Goal: Task Accomplishment & Management: Complete application form

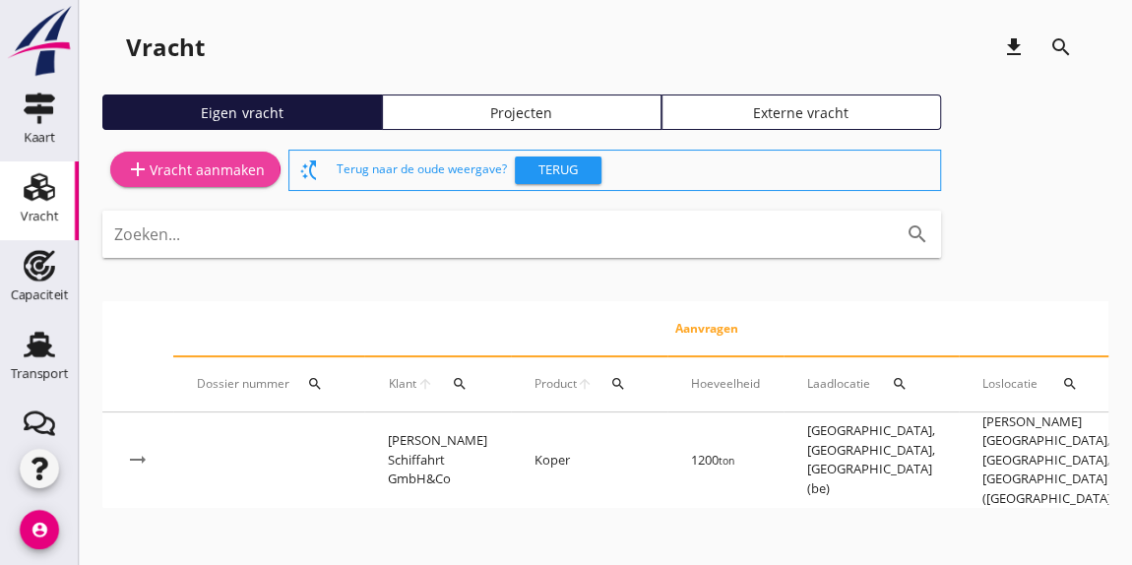
click at [217, 163] on div "add Vracht aanmaken" at bounding box center [195, 169] width 139 height 24
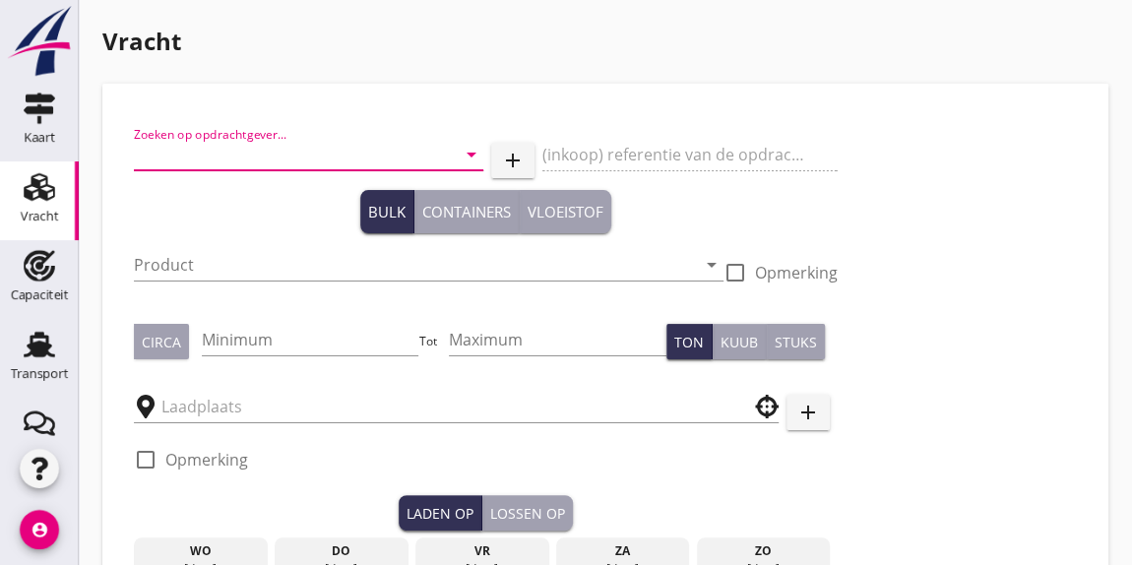
click at [251, 156] on input "Zoeken op opdrachtgever..." at bounding box center [281, 154] width 294 height 31
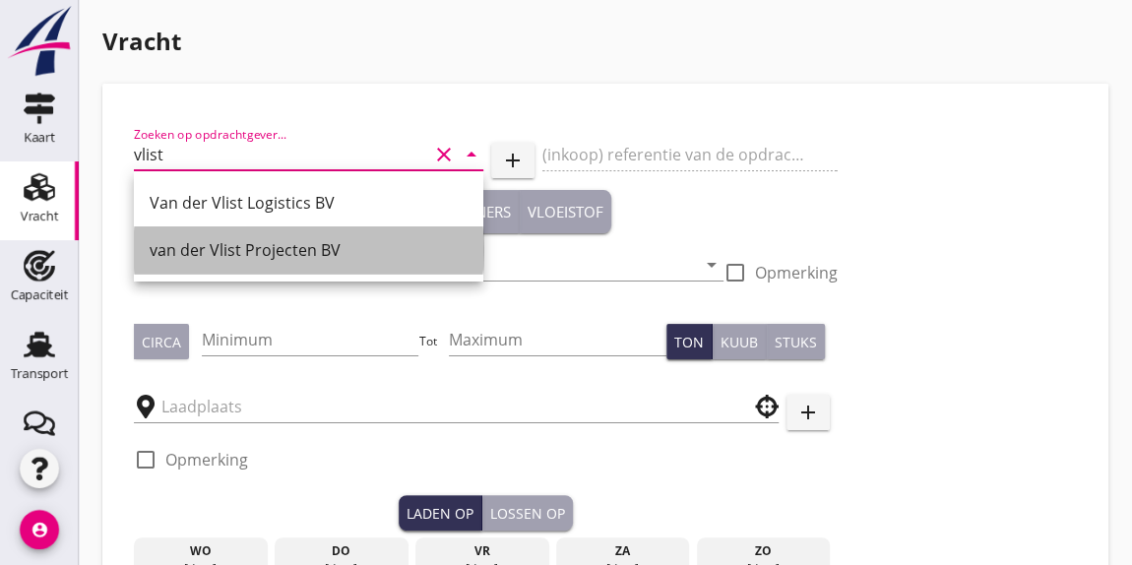
click at [318, 253] on div "van der Vlist Projecten BV" at bounding box center [309, 250] width 318 height 24
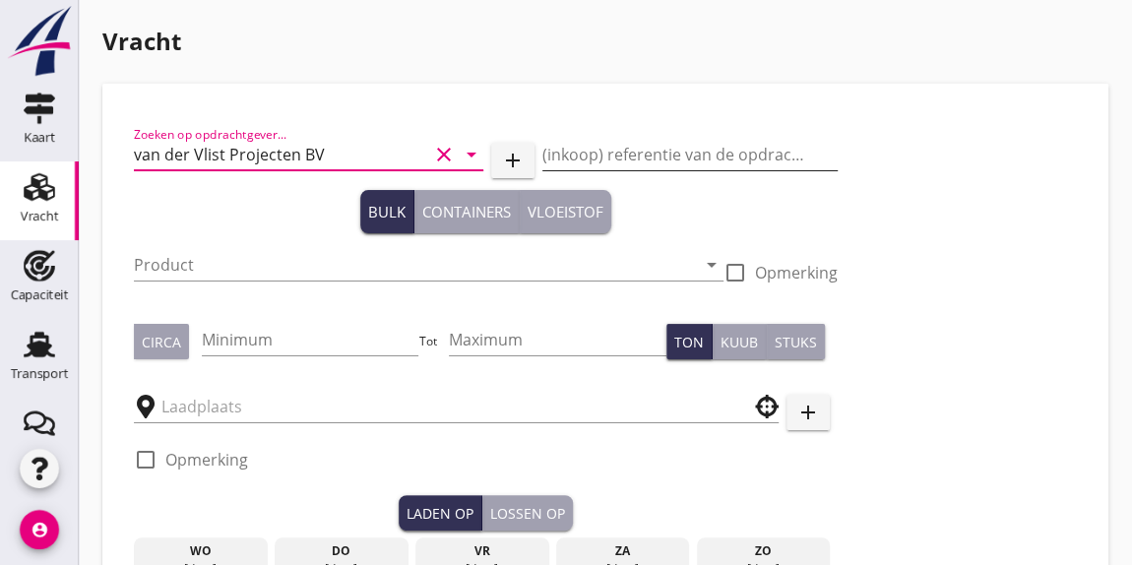
type input "van der Vlist Projecten BV"
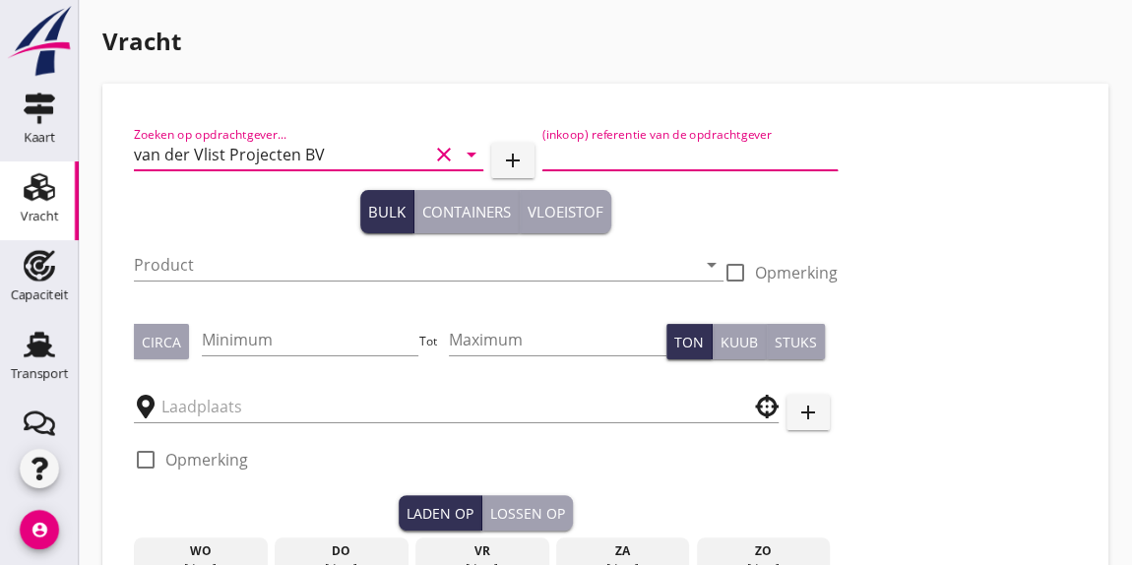
click at [570, 154] on input "(inkoop) referentie van de opdrachtgever" at bounding box center [689, 154] width 294 height 31
paste input "Ref PRO-WIN-0044"
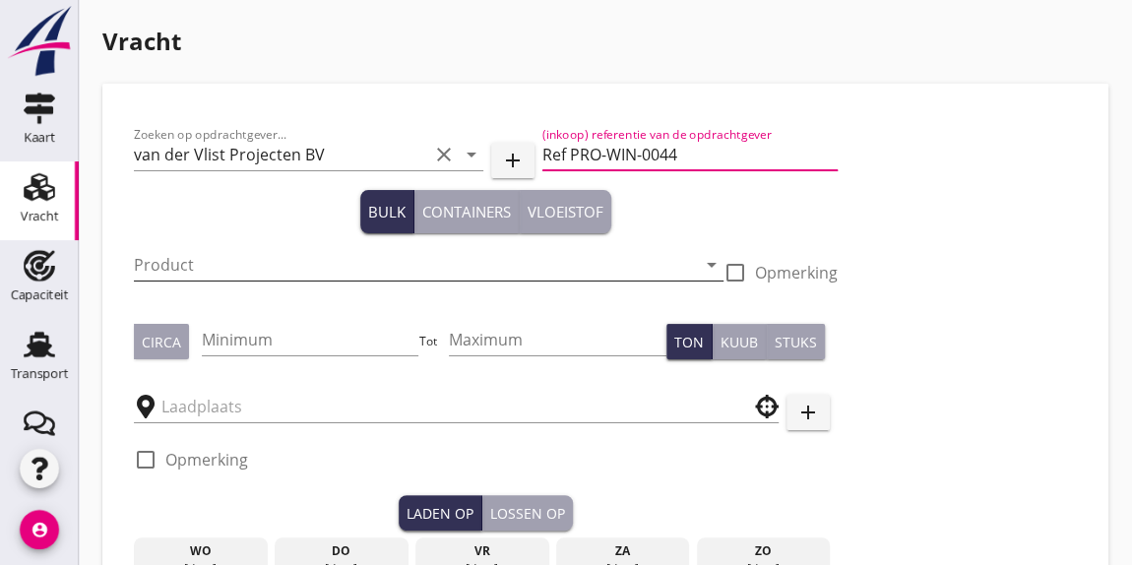
type input "Ref PRO-WIN-0044"
click at [256, 265] on input "Product" at bounding box center [415, 264] width 562 height 31
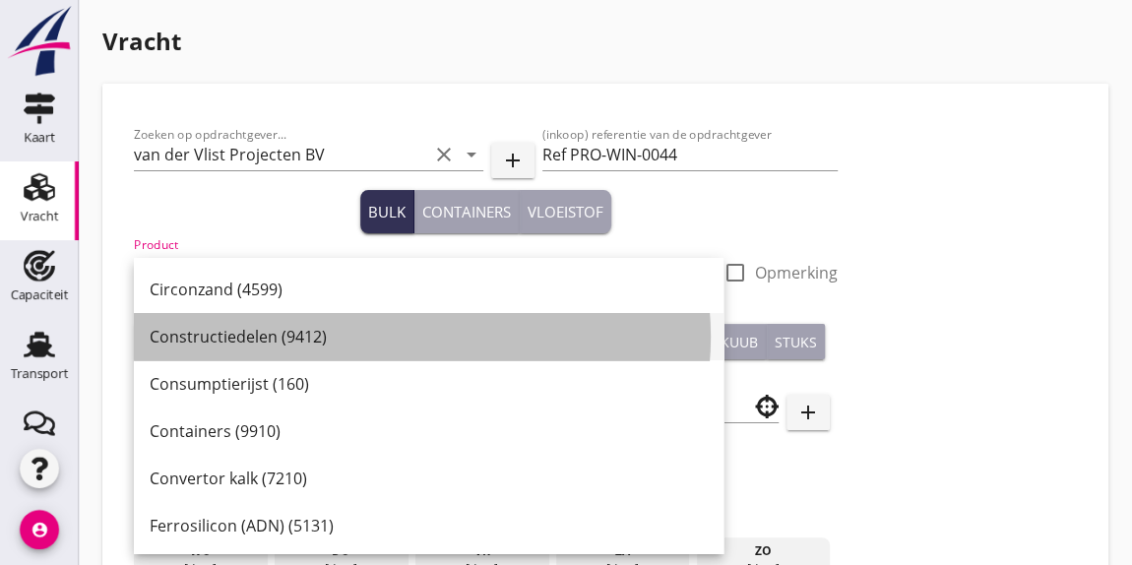
click at [243, 332] on div "Constructiedelen (9412)" at bounding box center [429, 337] width 558 height 24
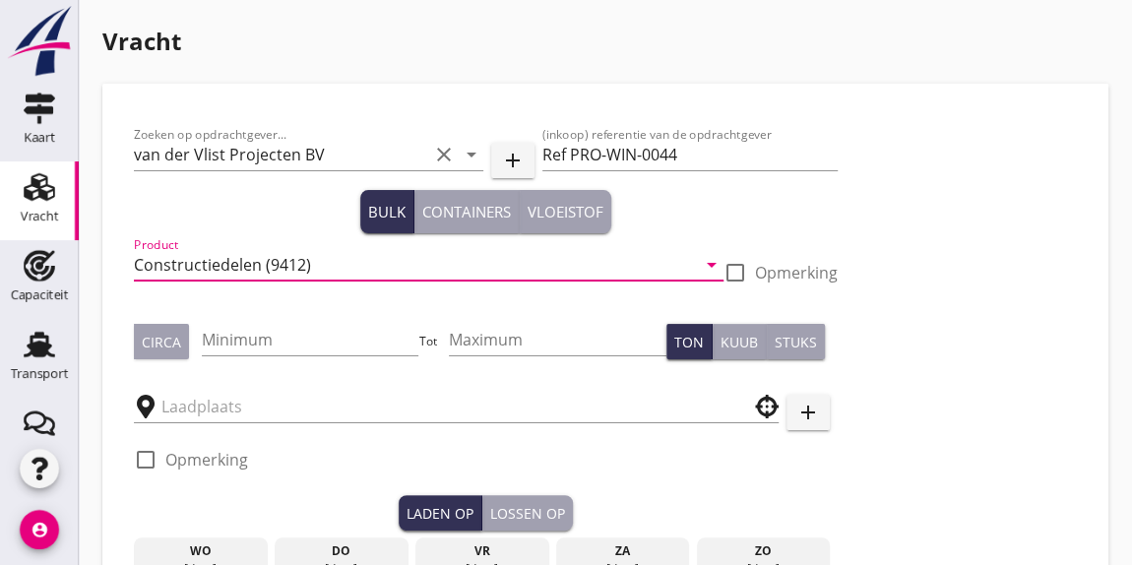
type input "Constructiedelen (9412)"
click at [737, 273] on div at bounding box center [734, 272] width 33 height 33
checkbox input "true"
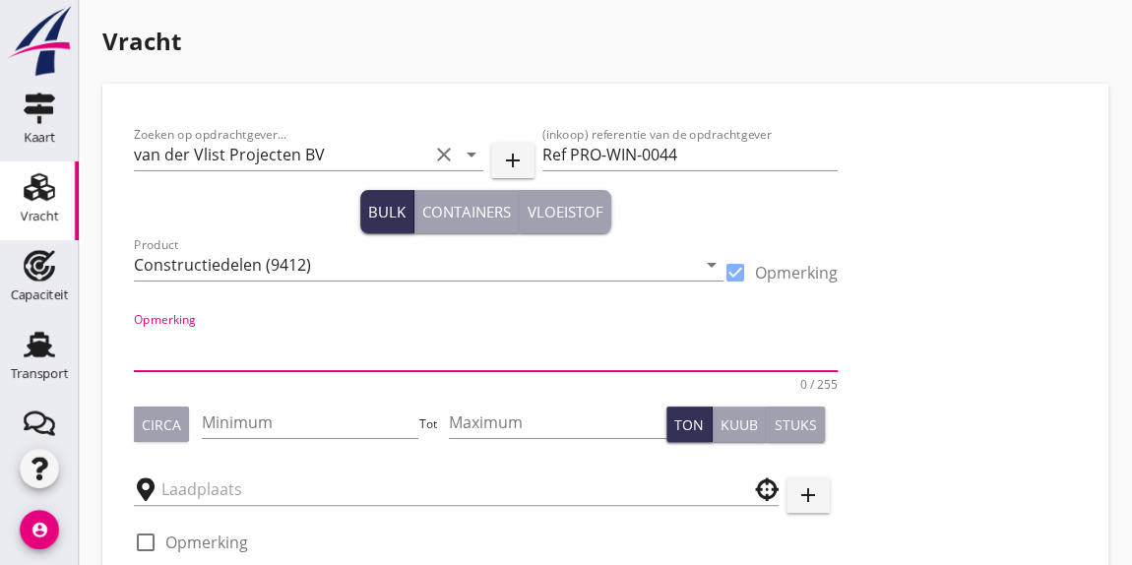
click at [348, 331] on textarea "Opmerking" at bounding box center [486, 347] width 704 height 47
click at [314, 336] on textarea "Mid 4, 30m en Mid 1" at bounding box center [486, 347] width 704 height 47
type textarea "Mid 4, 30m en Mid 1, 18m. diam, 5m"
click at [175, 421] on div "Circa" at bounding box center [161, 424] width 39 height 21
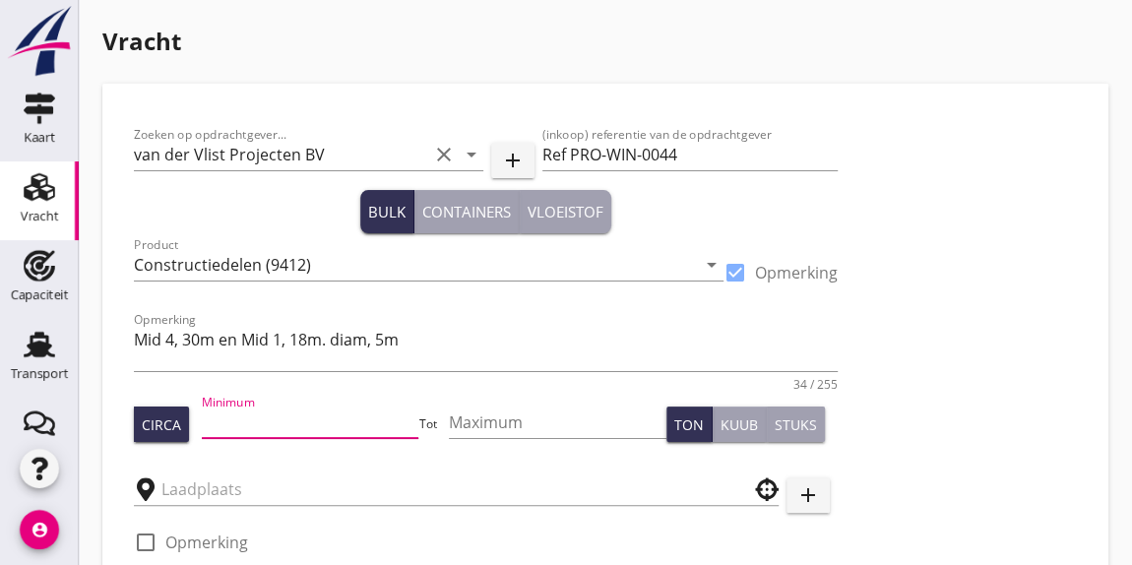
click at [246, 415] on input "Minimum" at bounding box center [310, 421] width 217 height 31
click at [344, 421] on input "Minimum" at bounding box center [310, 421] width 217 height 31
type input "178"
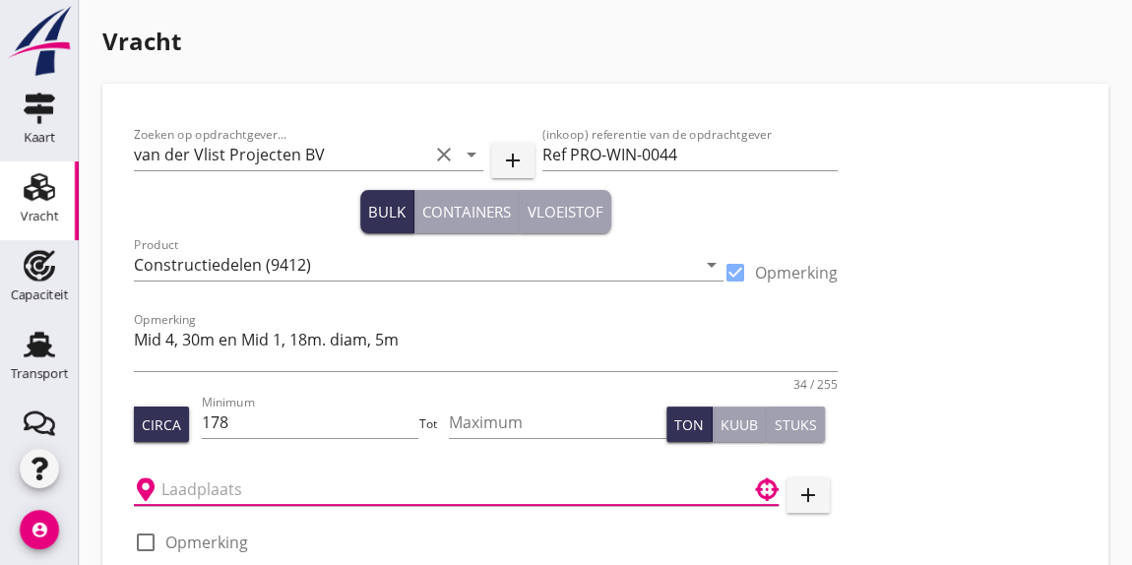
click at [292, 488] on input "text" at bounding box center [442, 488] width 562 height 31
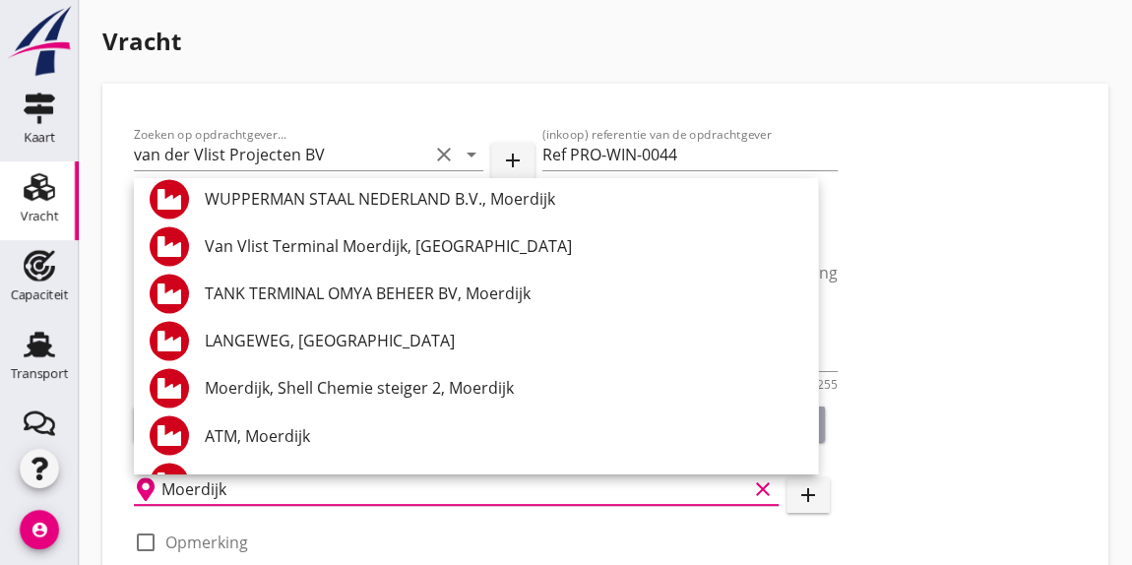
scroll to position [1630, 0]
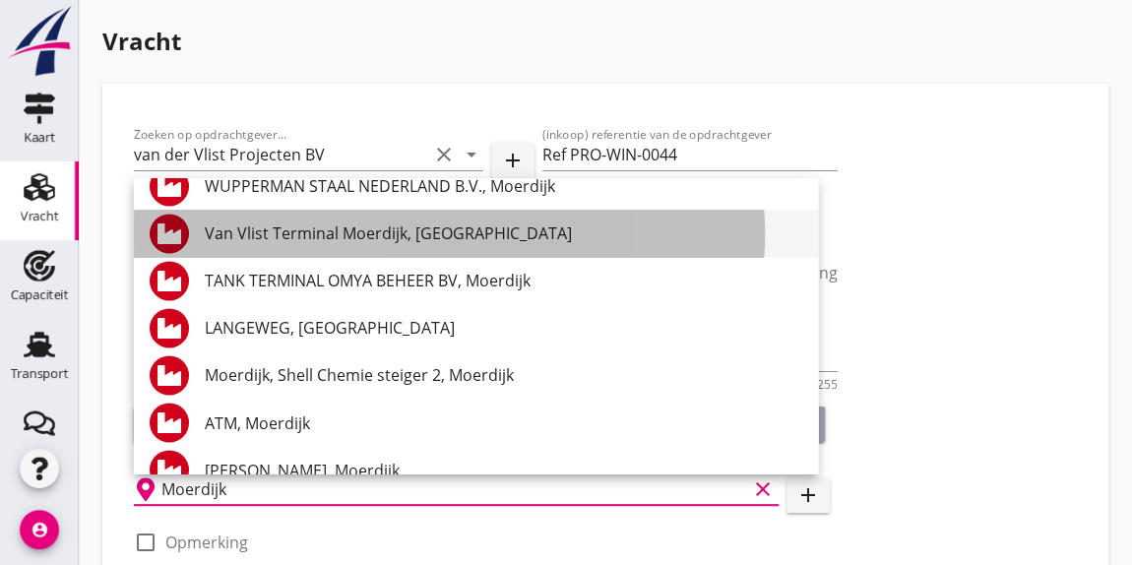
click at [327, 233] on div "Van Vlist Terminal Moerdijk, [GEOGRAPHIC_DATA]" at bounding box center [503, 233] width 597 height 24
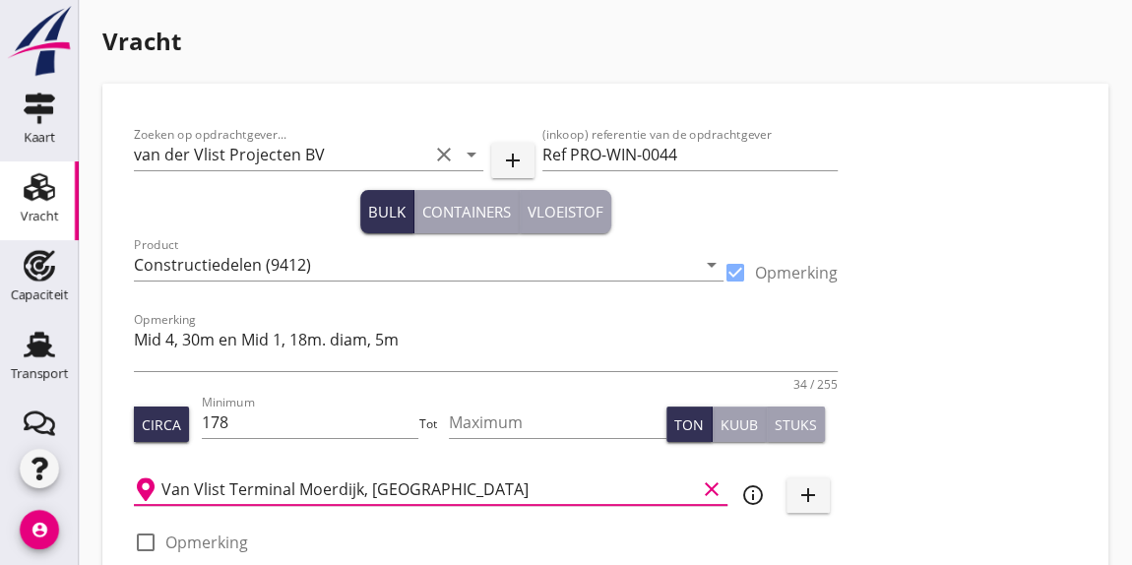
type input "Van Vlist Terminal Moerdijk, [GEOGRAPHIC_DATA]"
click at [144, 537] on div at bounding box center [145, 542] width 33 height 33
checkbox input "true"
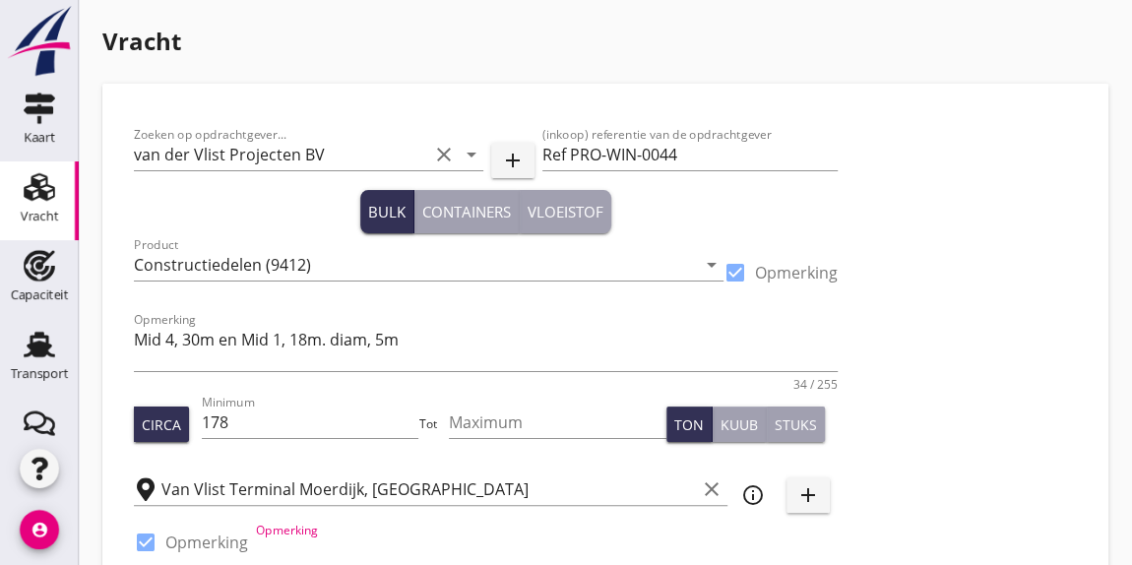
click at [289, 544] on input "Opmerking" at bounding box center [547, 549] width 582 height 31
type input "contactnummer volgt"
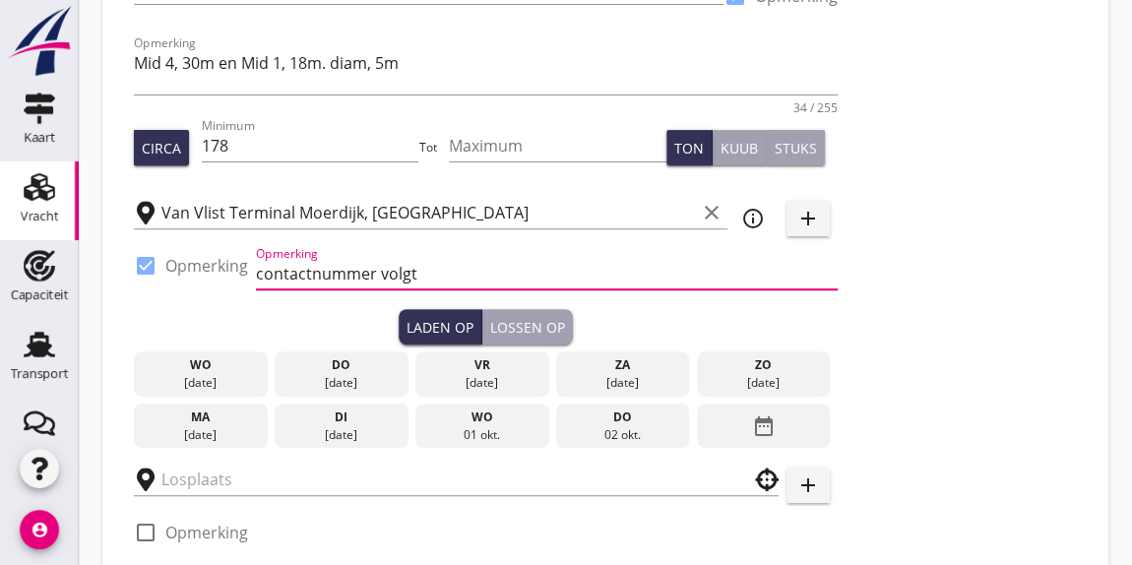
scroll to position [281, 0]
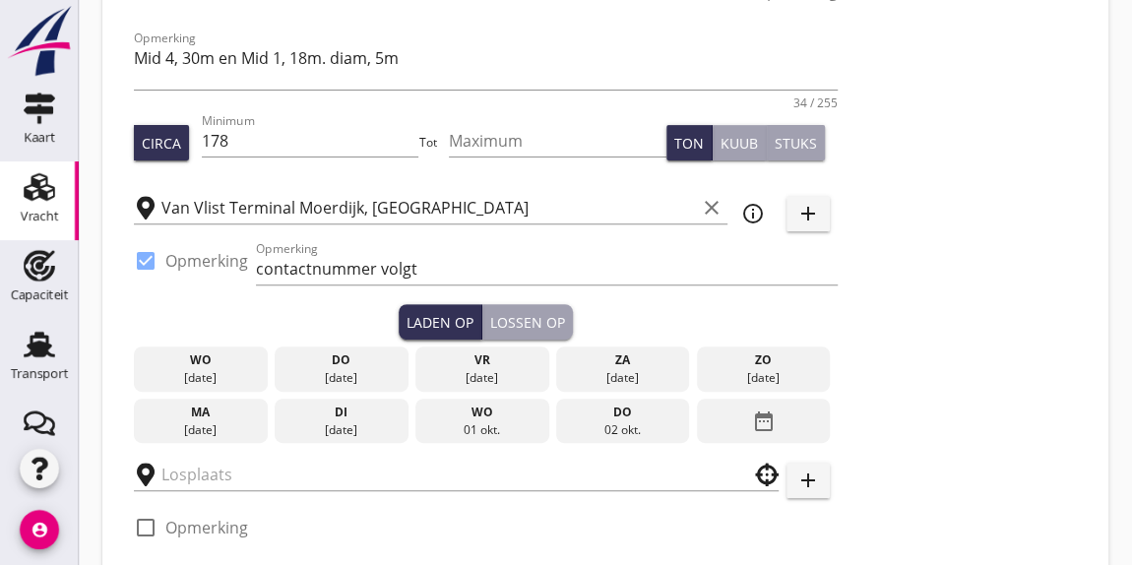
click at [619, 418] on div "do" at bounding box center [622, 412] width 124 height 18
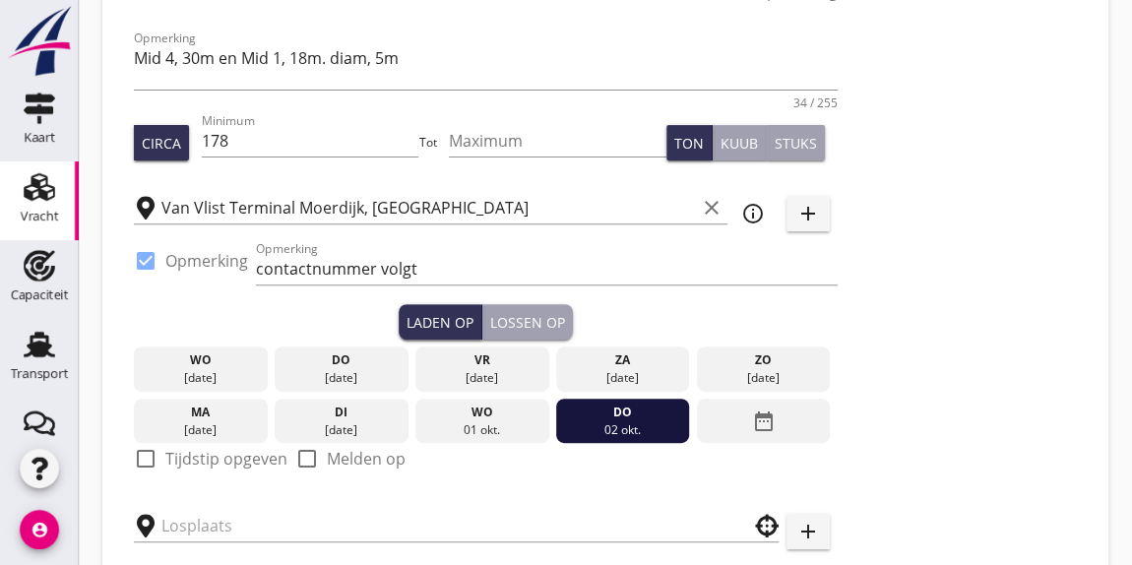
click at [142, 452] on div at bounding box center [145, 458] width 33 height 33
checkbox input "true"
click at [526, 316] on div "Lossen op" at bounding box center [527, 322] width 75 height 21
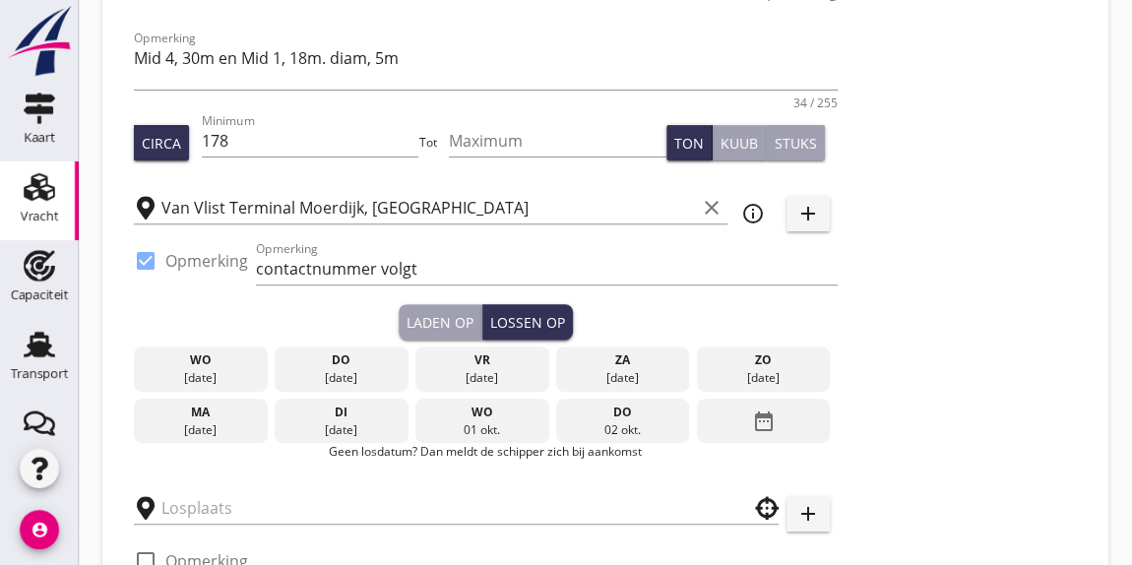
click at [771, 412] on icon "date_range" at bounding box center [763, 420] width 24 height 35
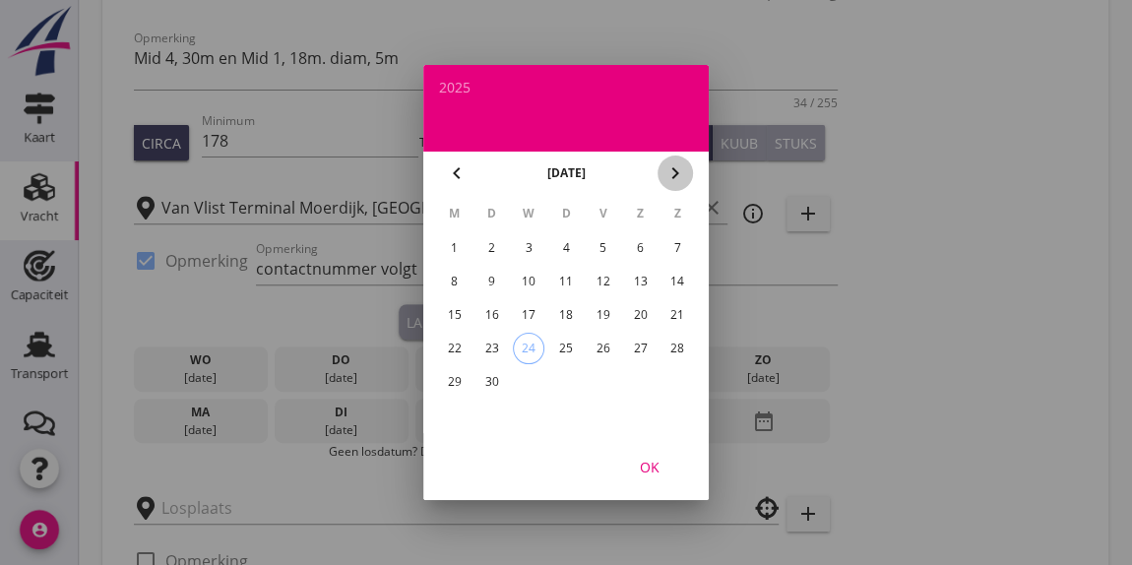
click at [677, 165] on icon "chevron_right" at bounding box center [675, 173] width 24 height 24
click at [600, 246] on div "3" at bounding box center [603, 247] width 31 height 31
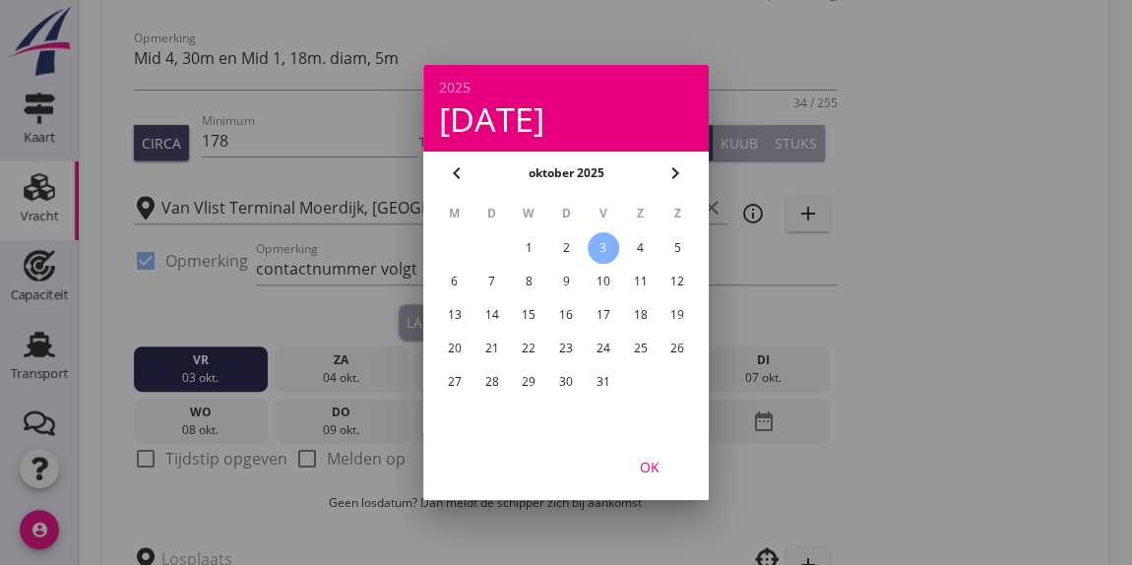
click at [600, 246] on div "3" at bounding box center [603, 247] width 31 height 31
click at [142, 456] on div at bounding box center [566, 282] width 1132 height 565
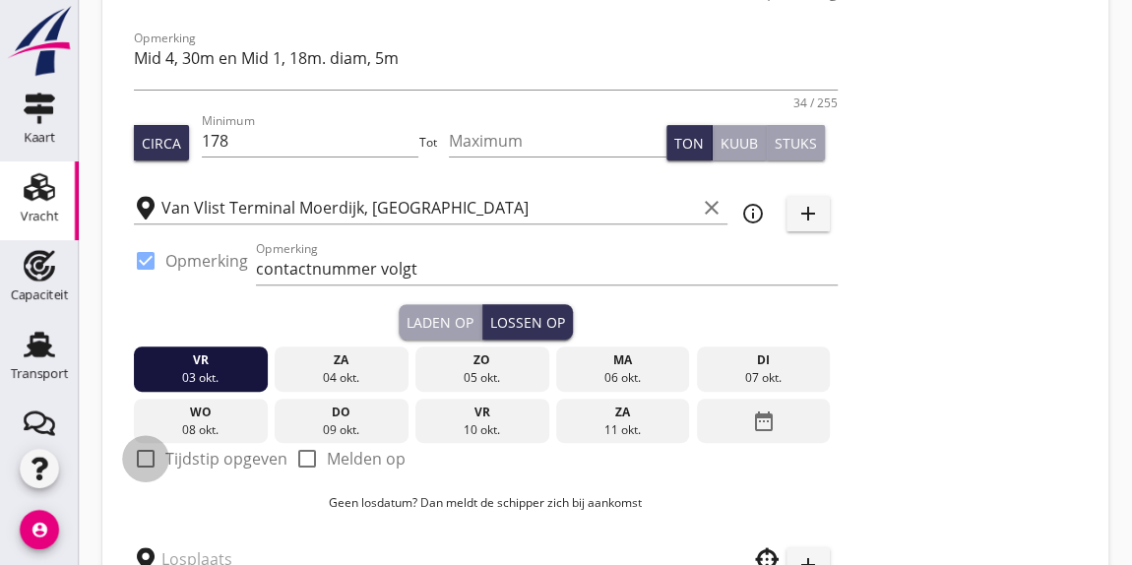
click at [142, 456] on div at bounding box center [145, 458] width 33 height 33
checkbox input "true"
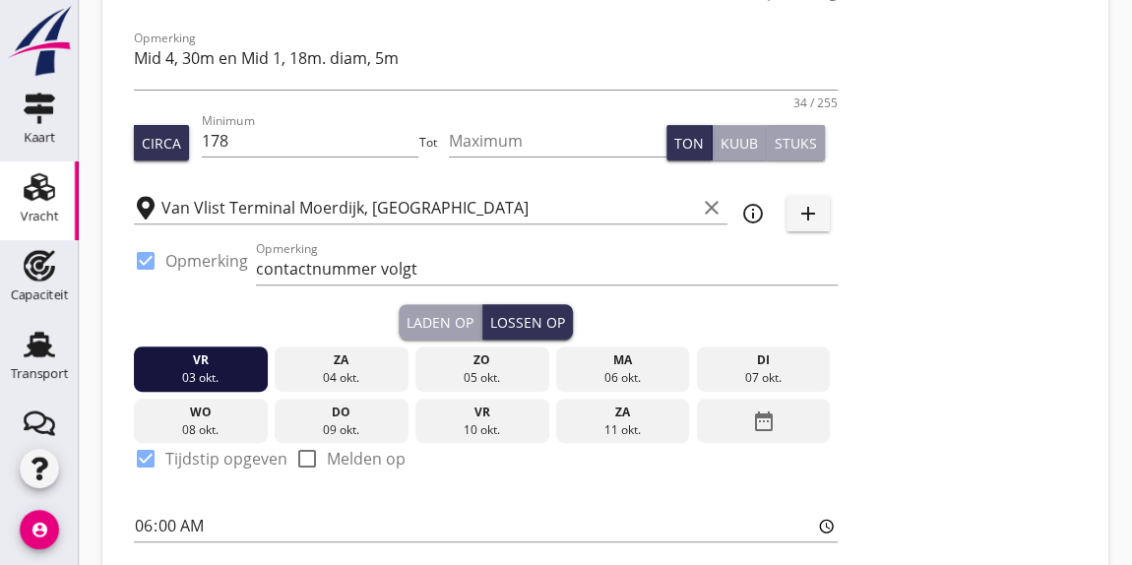
click at [367, 480] on div "check_box_outline_blank Melden op" at bounding box center [350, 470] width 110 height 47
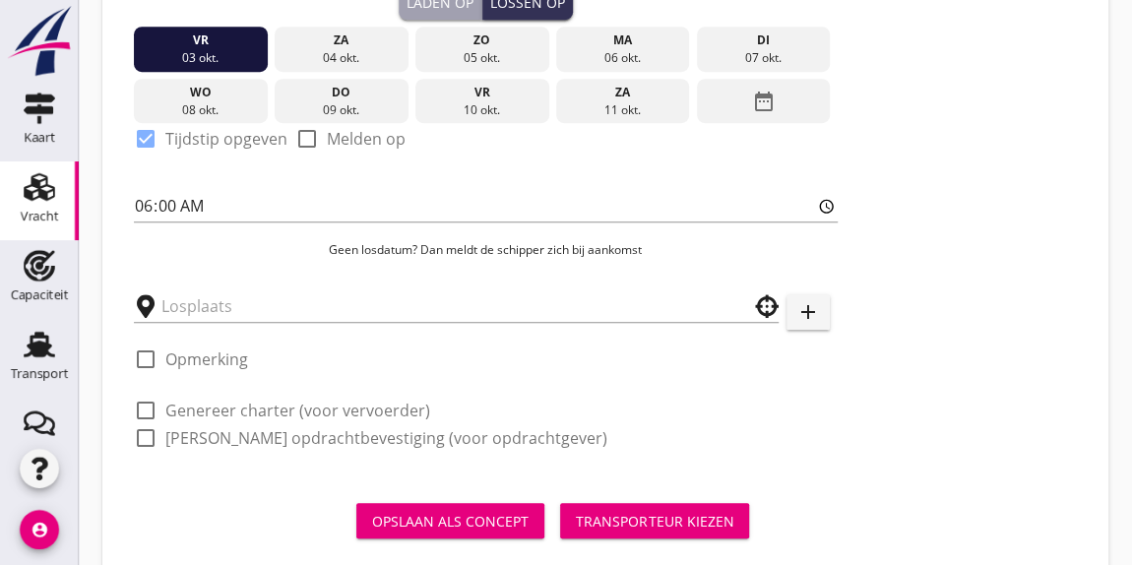
scroll to position [604, 0]
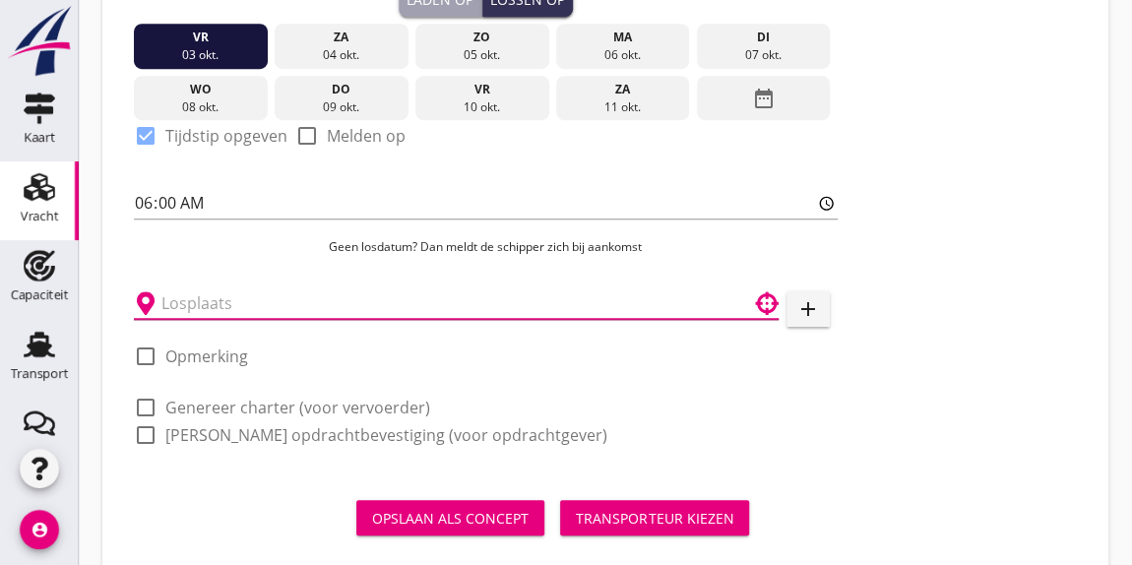
click at [196, 300] on input "text" at bounding box center [442, 302] width 562 height 31
type input "G"
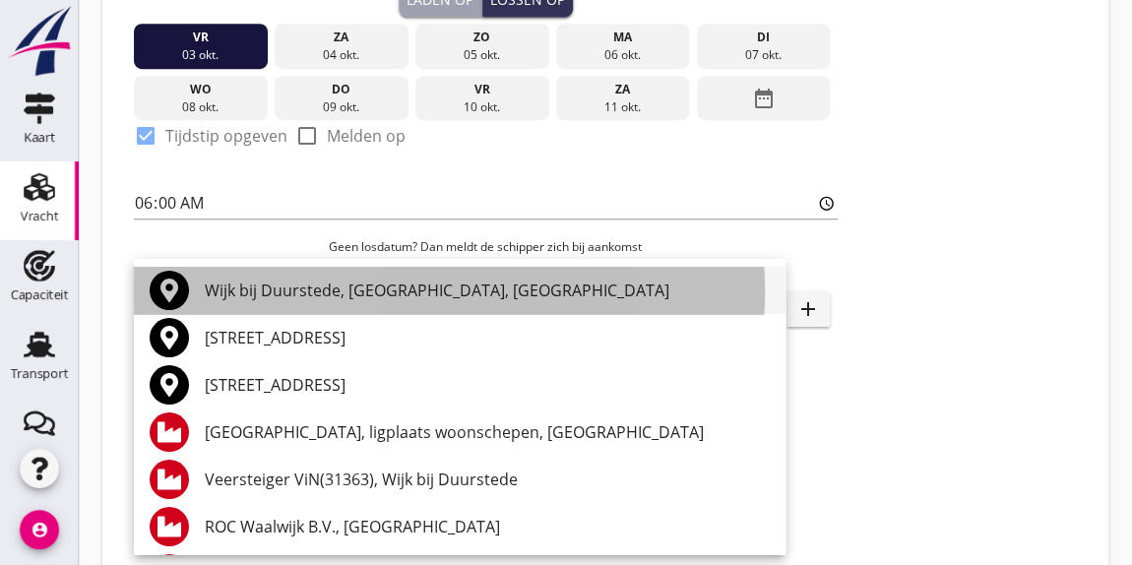
click at [235, 293] on div "Wijk bij Duurstede, [GEOGRAPHIC_DATA], [GEOGRAPHIC_DATA]" at bounding box center [487, 291] width 565 height 24
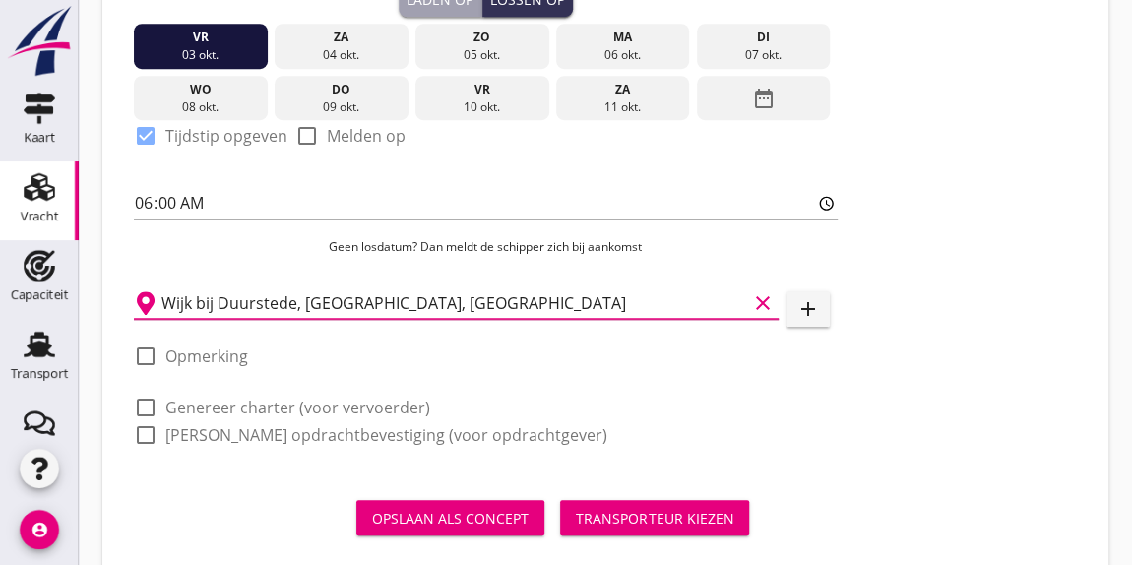
type input "Wijk bij Duurstede, [GEOGRAPHIC_DATA], [GEOGRAPHIC_DATA]"
click at [147, 353] on div at bounding box center [145, 356] width 33 height 33
checkbox input "true"
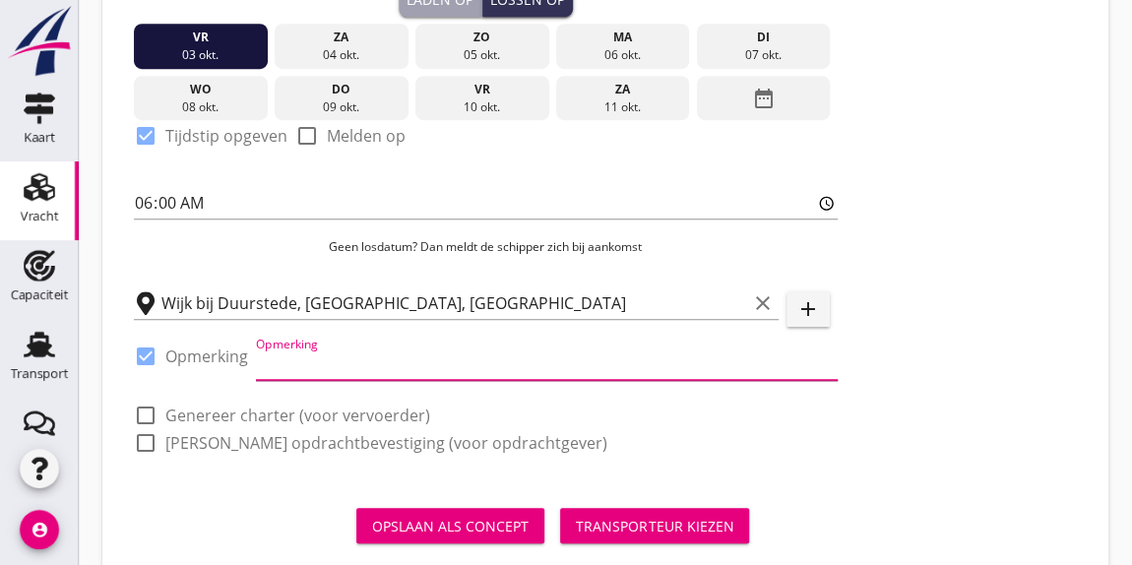
click at [284, 352] on input "Opmerking" at bounding box center [547, 363] width 582 height 31
type input "[PERSON_NAME]"
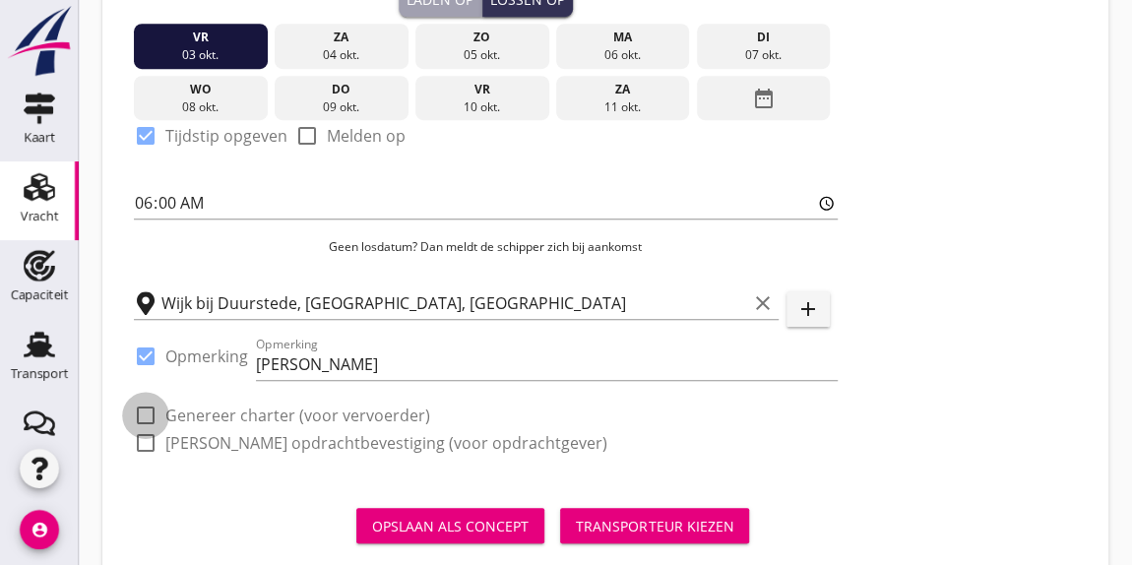
click at [142, 410] on div at bounding box center [145, 415] width 33 height 33
checkbox input "true"
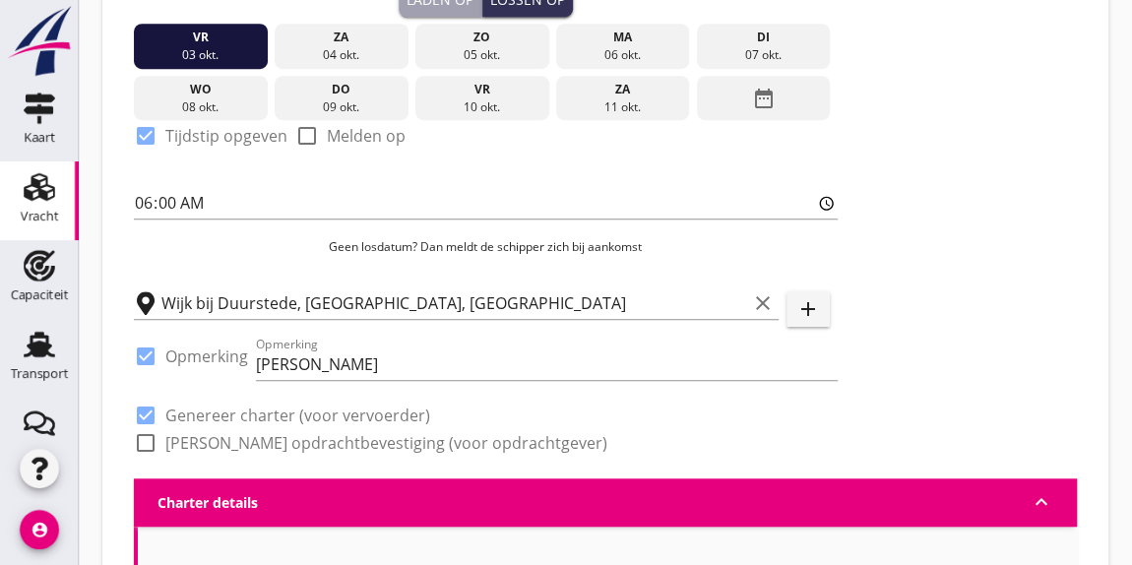
click at [143, 439] on div at bounding box center [145, 442] width 33 height 33
checkbox input "true"
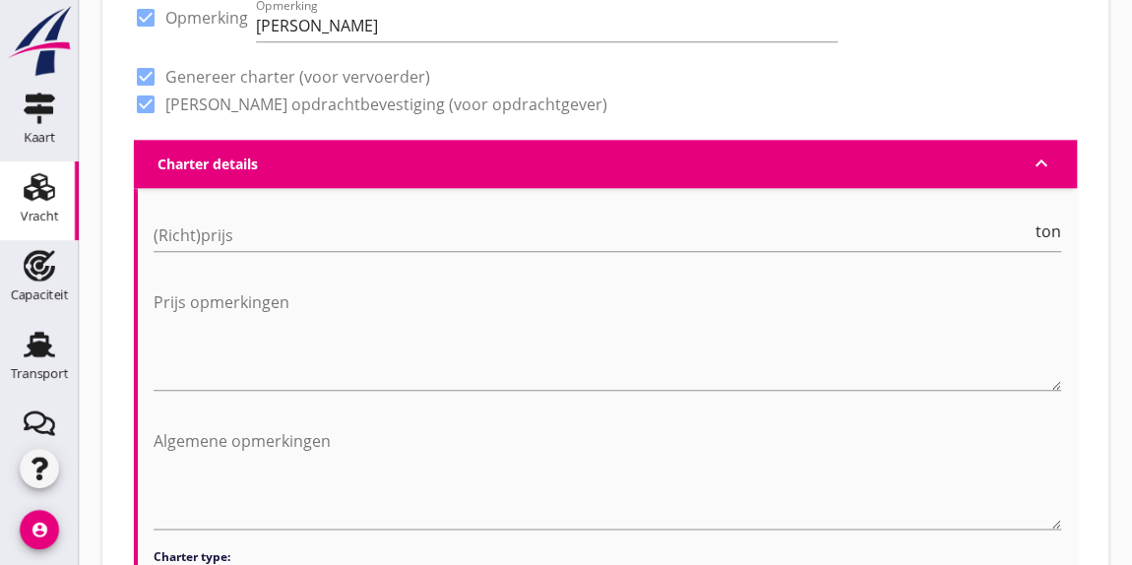
scroll to position [949, 0]
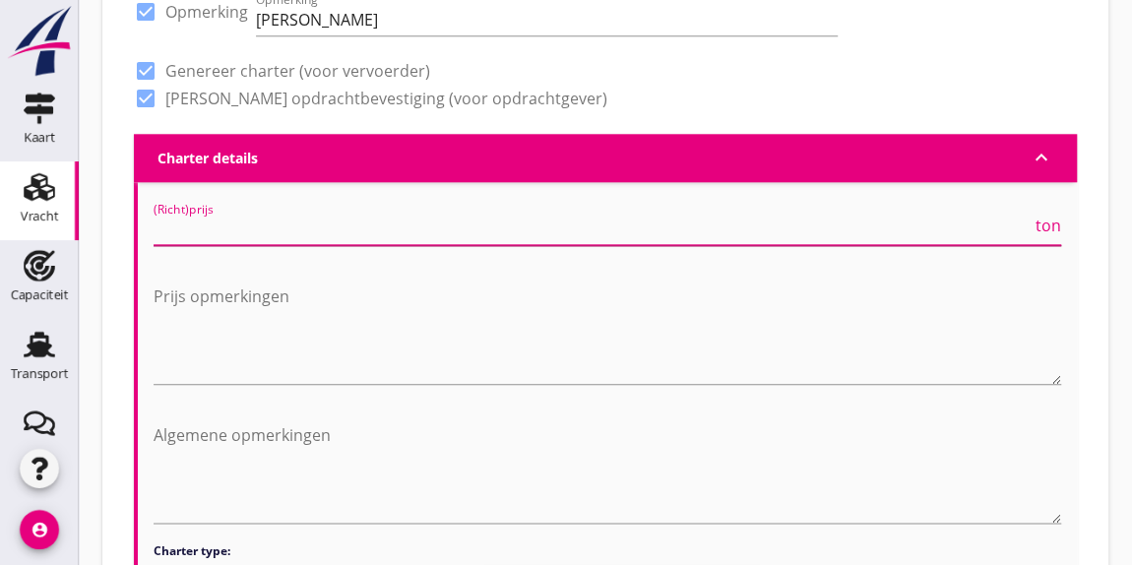
click at [377, 229] on input "(Richt)prijs" at bounding box center [593, 229] width 878 height 31
type input "8000"
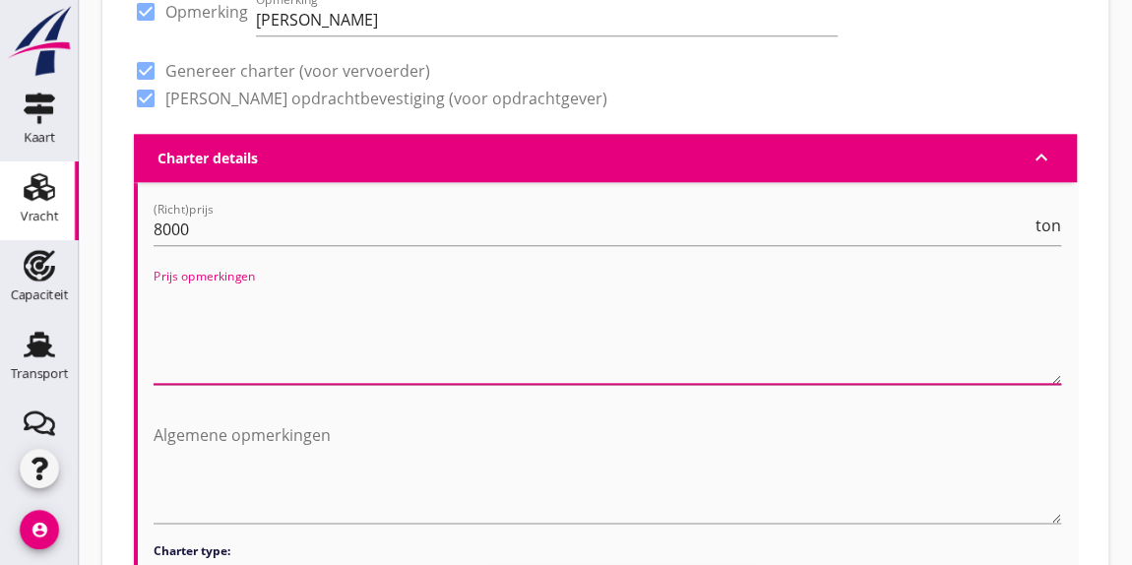
click at [256, 331] on textarea "Prijs opmerkingen" at bounding box center [607, 331] width 907 height 103
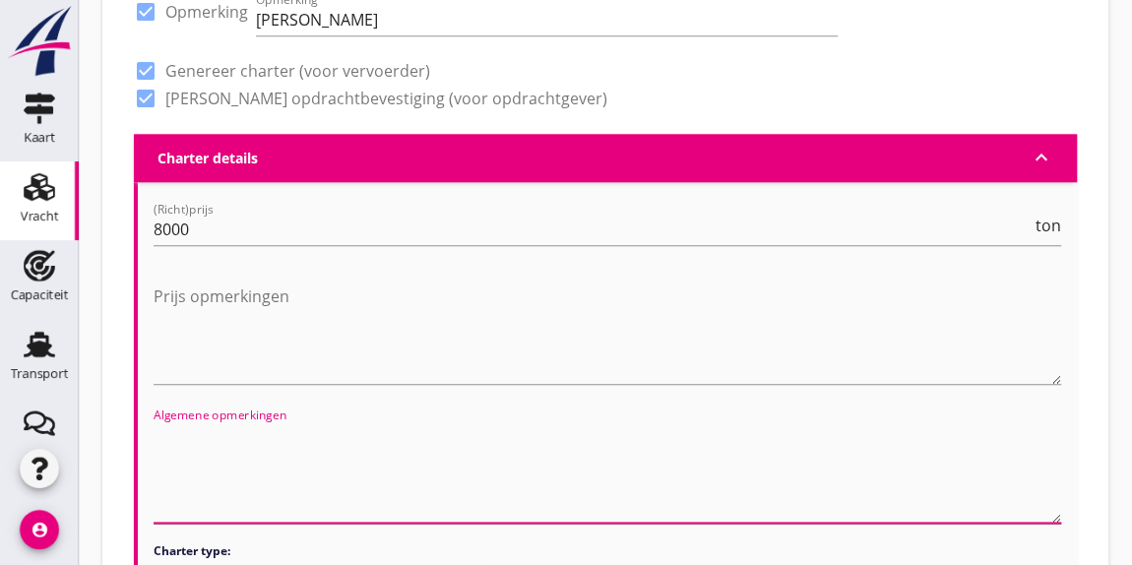
click at [209, 422] on textarea "Algemene opmerkingen" at bounding box center [607, 470] width 907 height 103
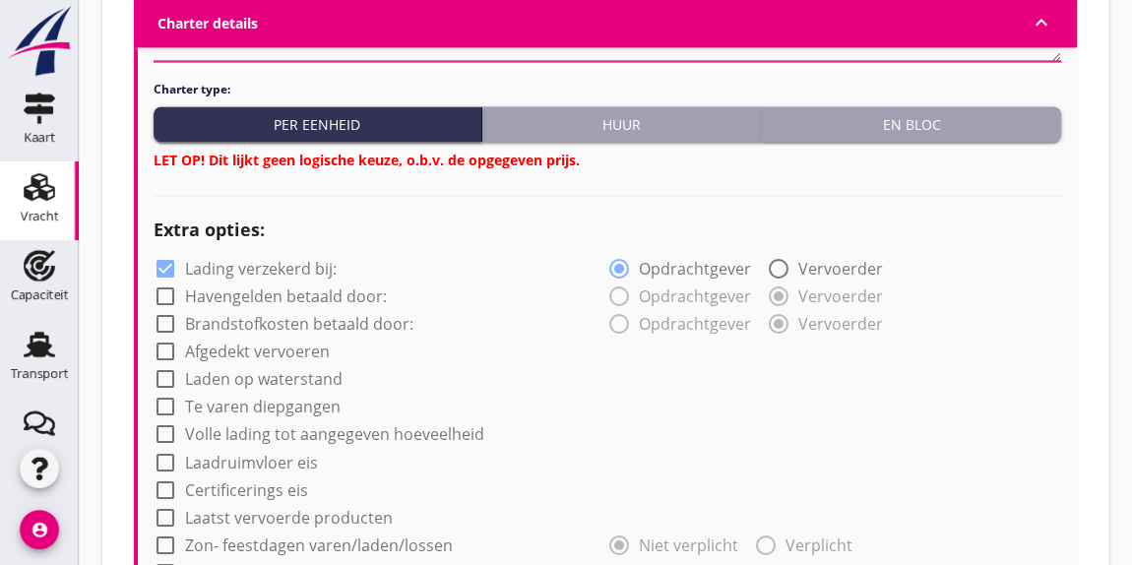
scroll to position [1416, 0]
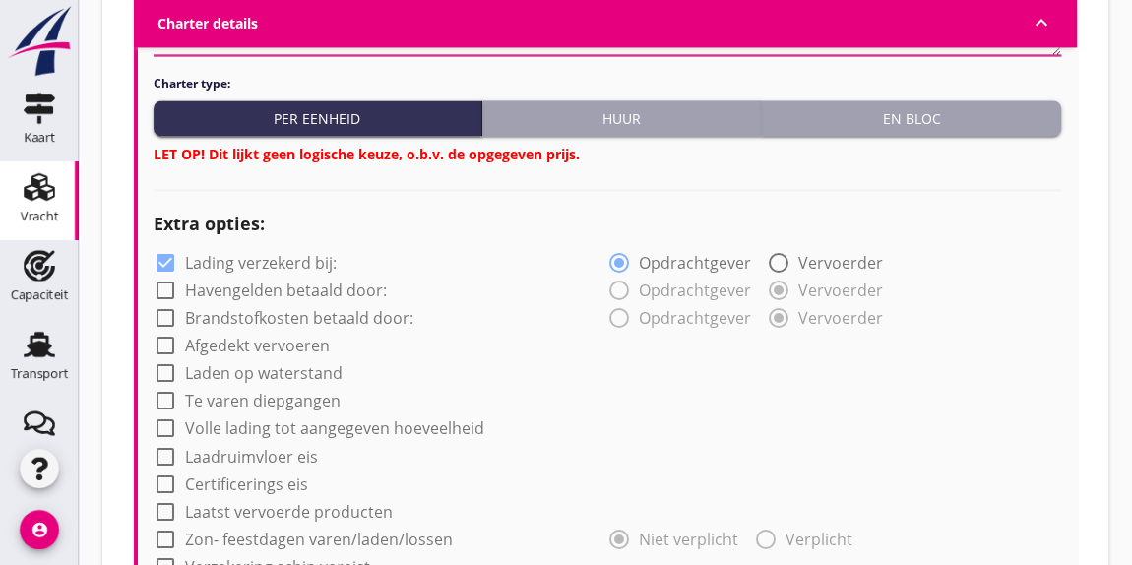
type textarea "Op losplaats zijn geen deugdelijke afmeervoorzieningen, gebruik van spudpalen t…"
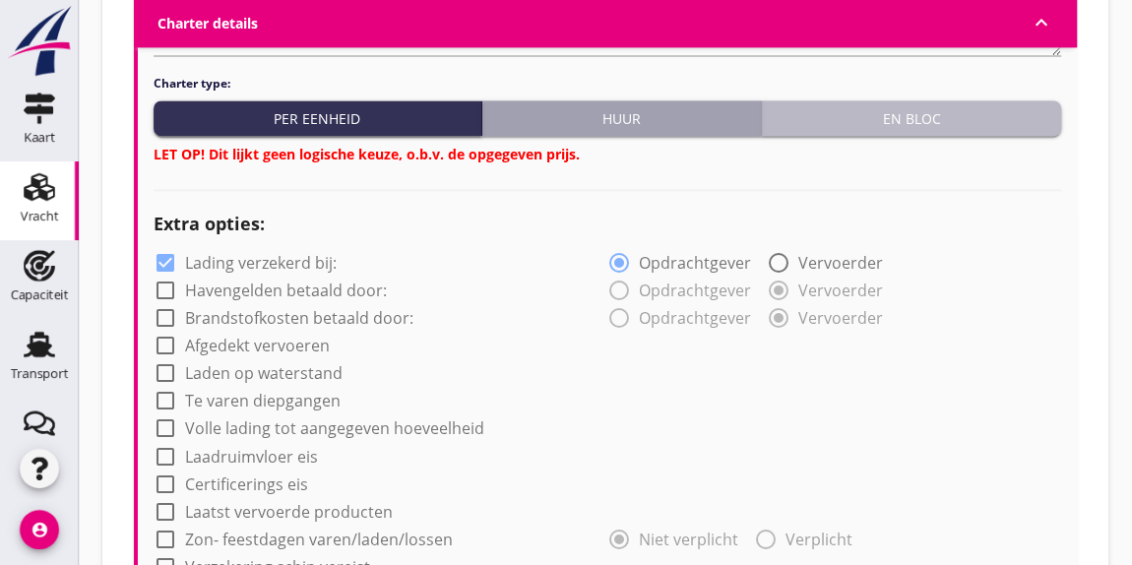
click at [959, 114] on div "En bloc" at bounding box center [911, 118] width 283 height 21
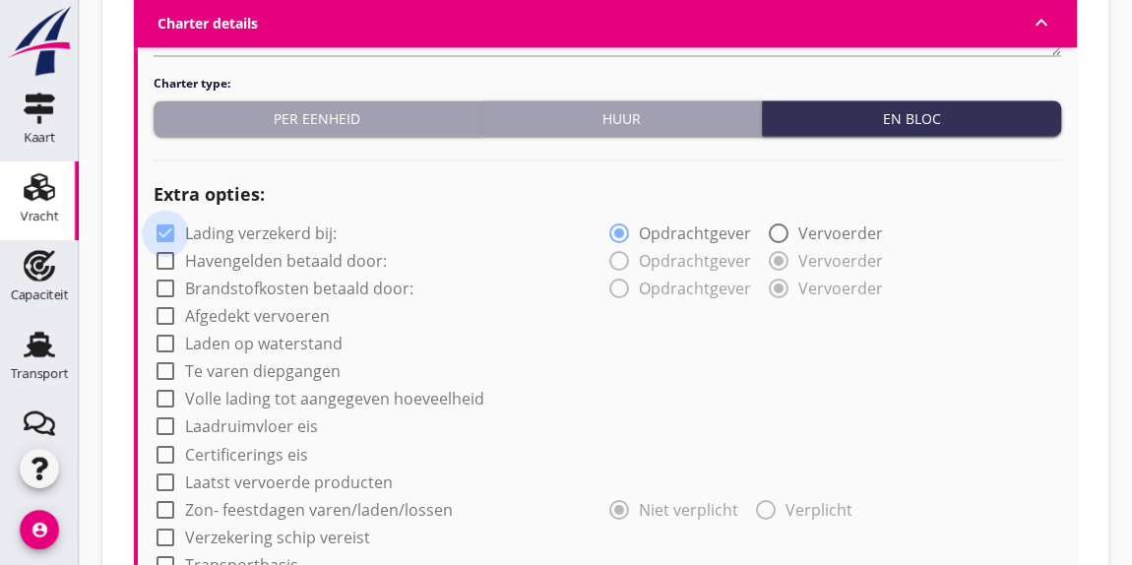
click at [157, 227] on div at bounding box center [165, 233] width 33 height 33
checkbox input "false"
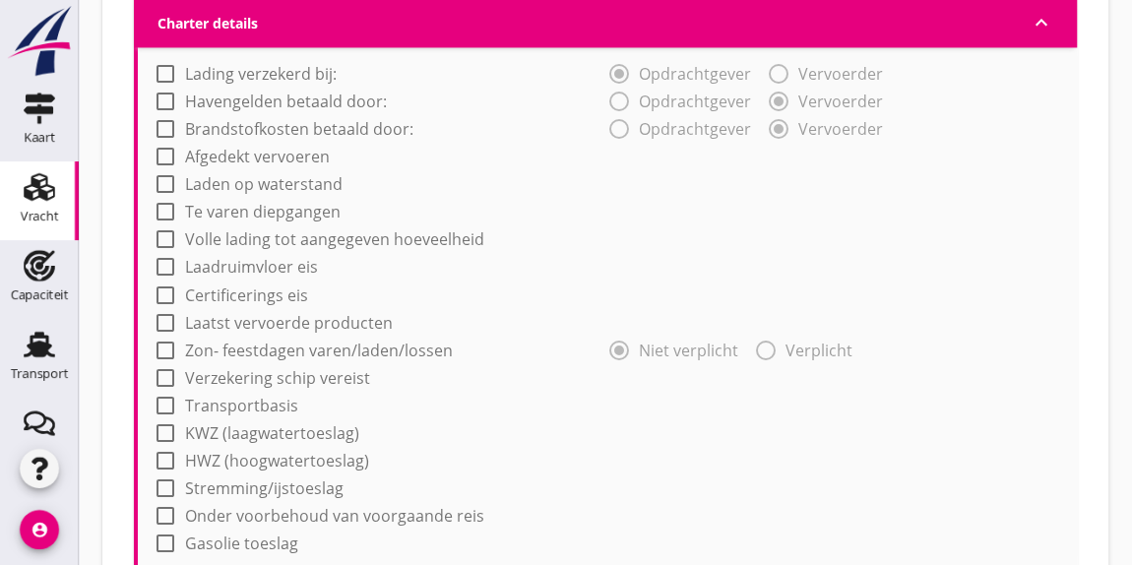
scroll to position [1581, 0]
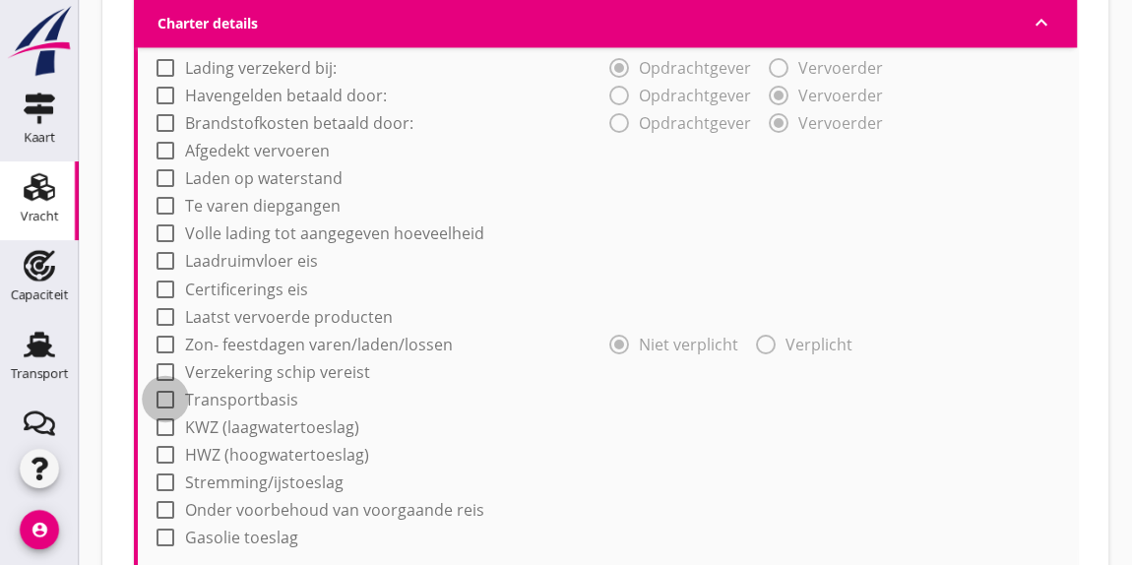
click at [162, 394] on div at bounding box center [165, 398] width 33 height 33
checkbox input "true"
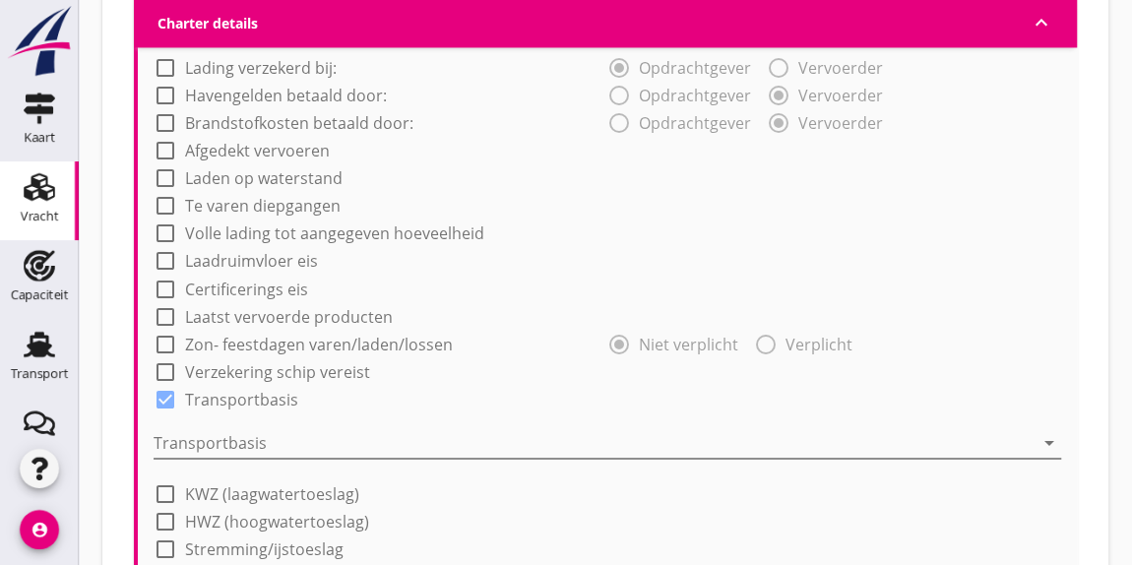
click at [222, 436] on div at bounding box center [594, 441] width 880 height 31
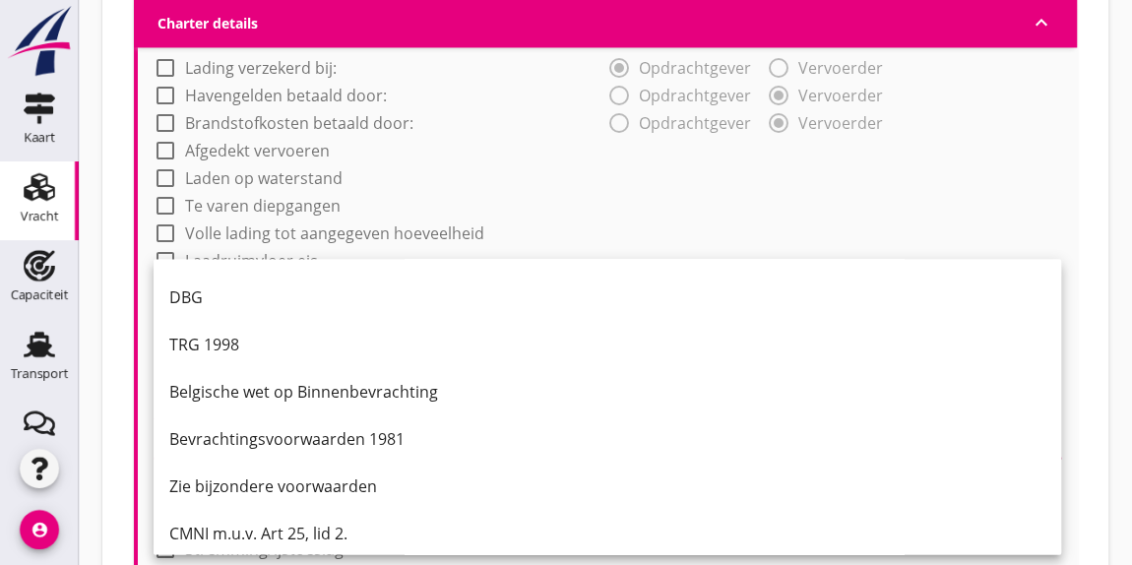
scroll to position [51, 0]
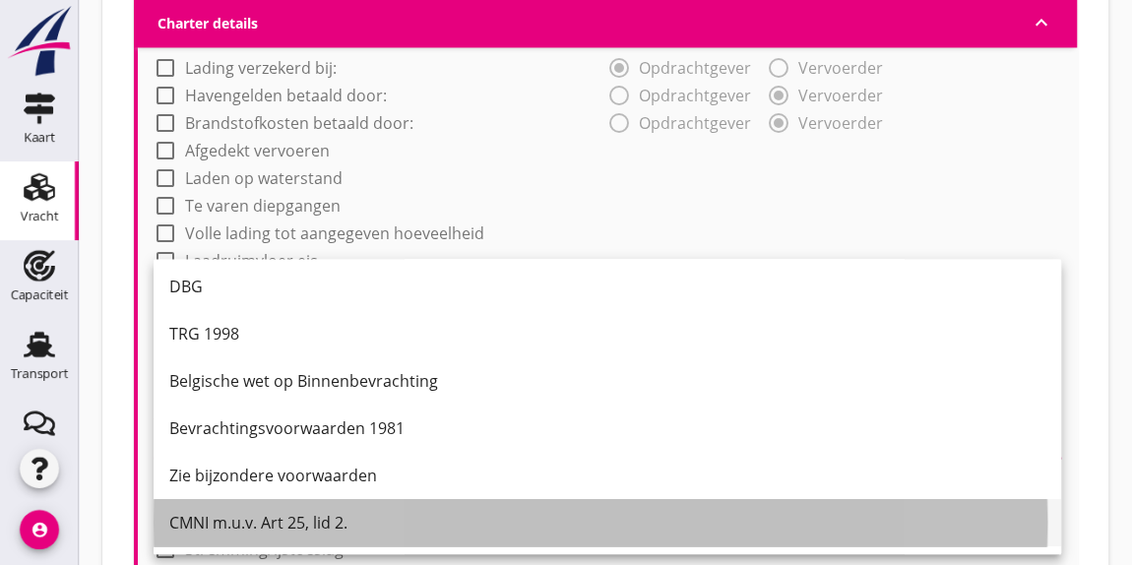
click at [217, 512] on div "CMNI m.u.v. Art 25, lid 2." at bounding box center [607, 523] width 876 height 24
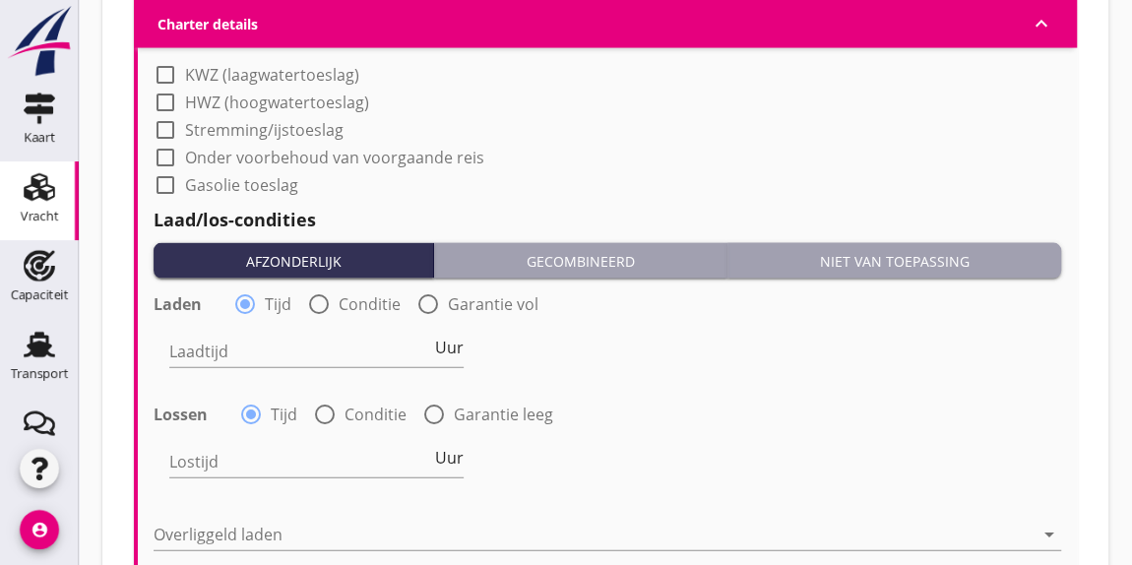
scroll to position [2006, 0]
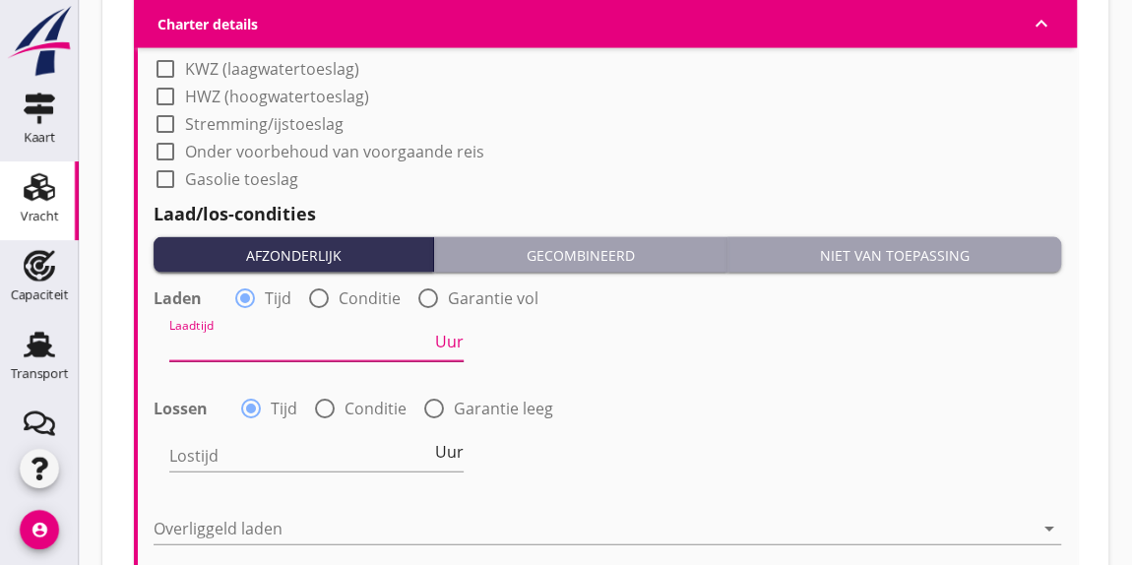
click at [245, 350] on input "Laadtijd" at bounding box center [300, 345] width 262 height 31
type input "12"
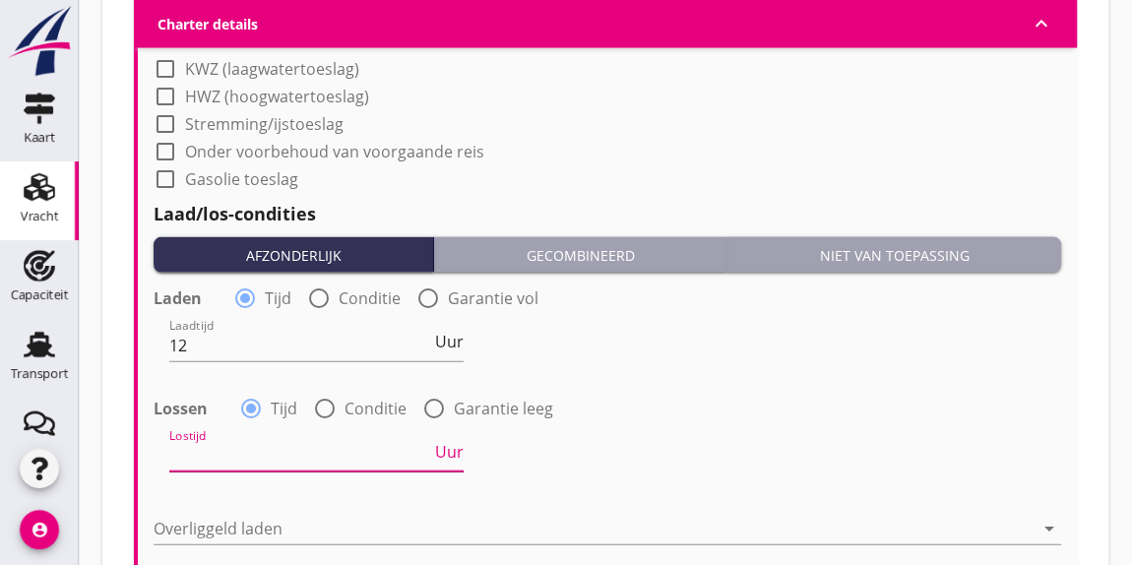
click at [209, 451] on input "Lostijd" at bounding box center [300, 455] width 262 height 31
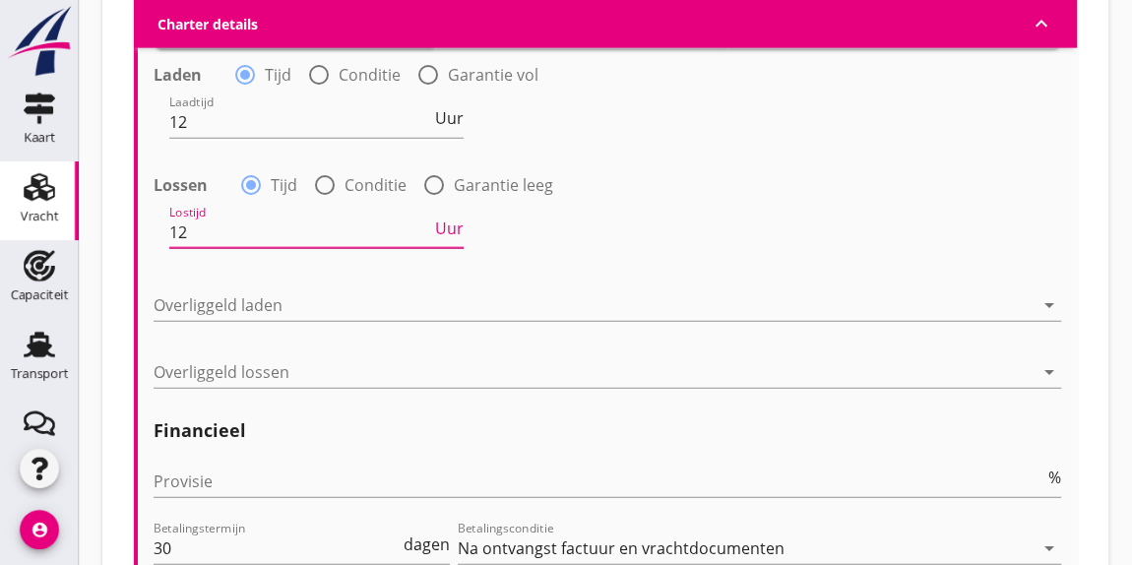
scroll to position [2278, 0]
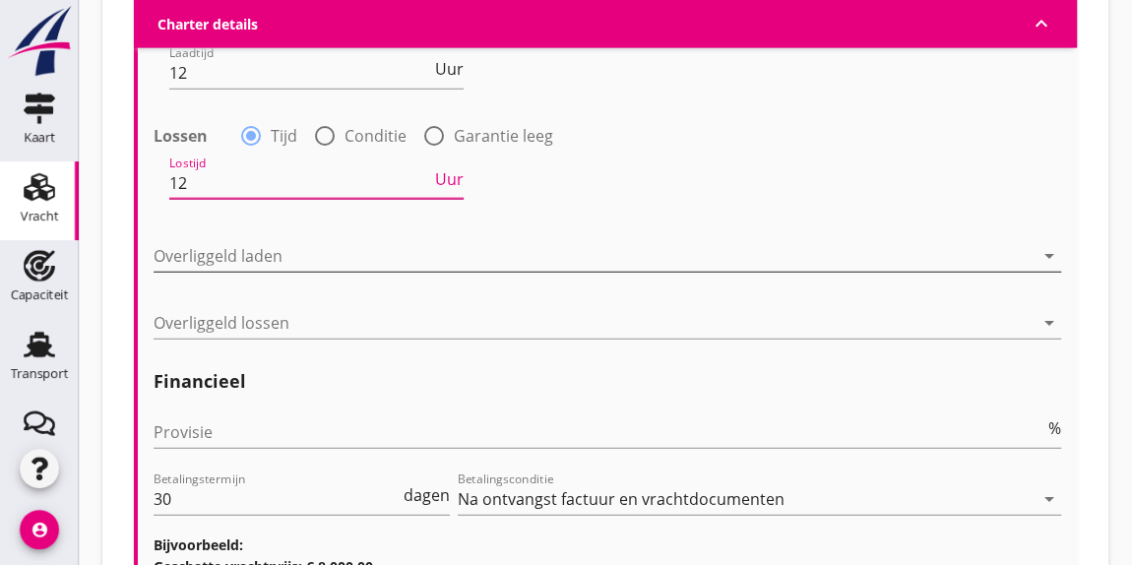
type input "12"
click at [217, 245] on div at bounding box center [594, 255] width 880 height 31
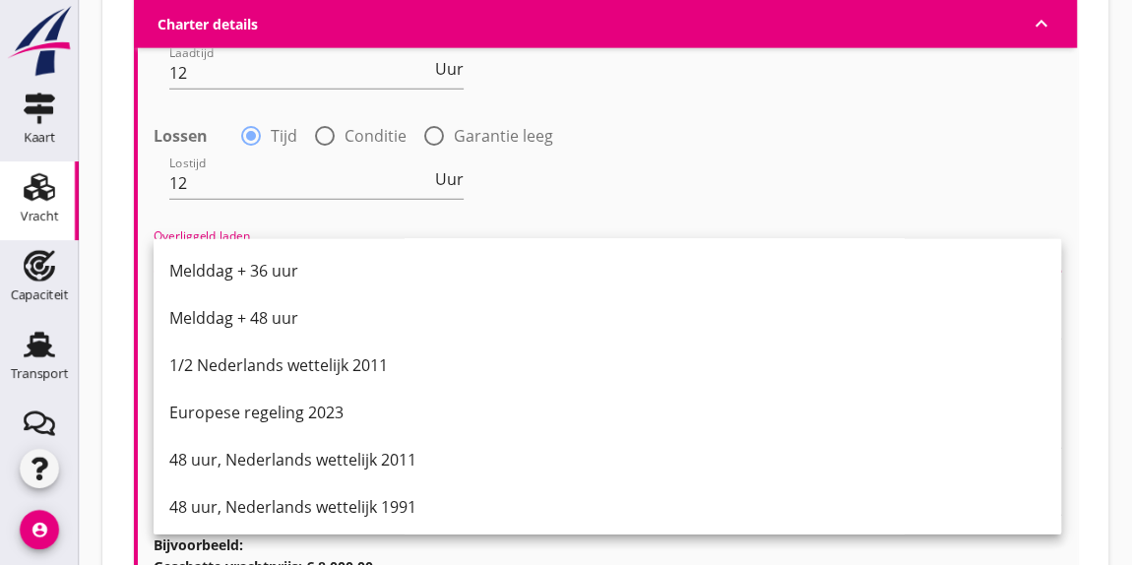
scroll to position [995, 0]
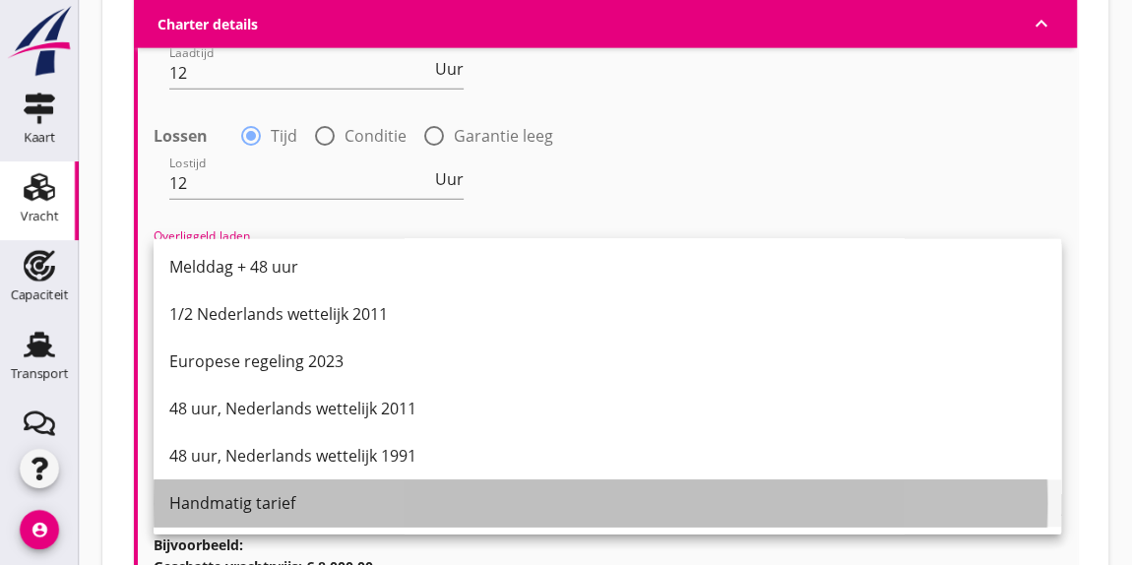
click at [305, 509] on div "Handmatig tarief" at bounding box center [607, 504] width 876 height 24
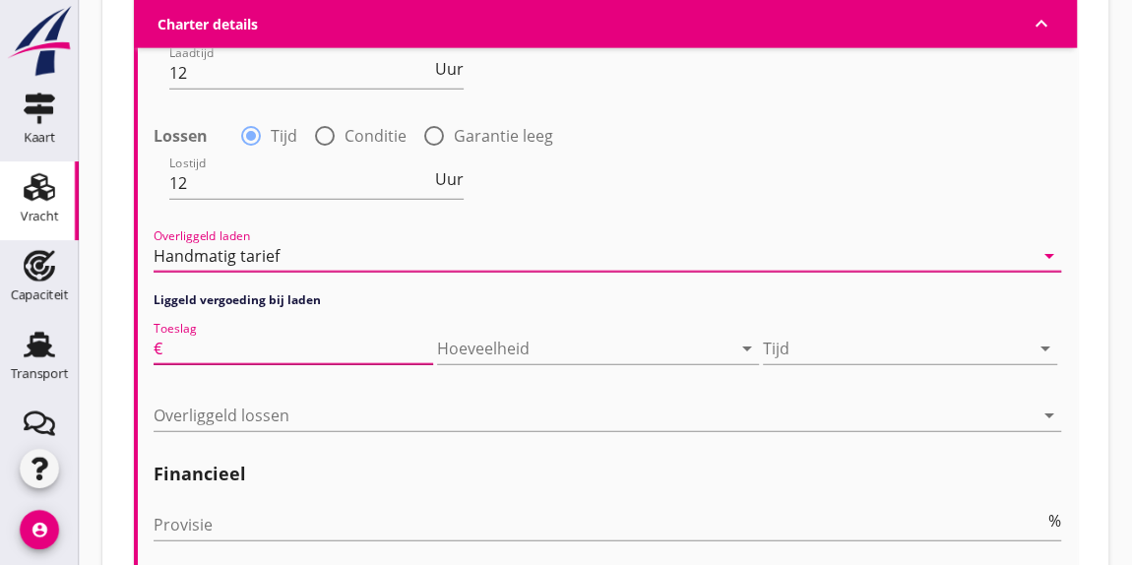
click at [231, 345] on input "Toeslag" at bounding box center [299, 348] width 267 height 31
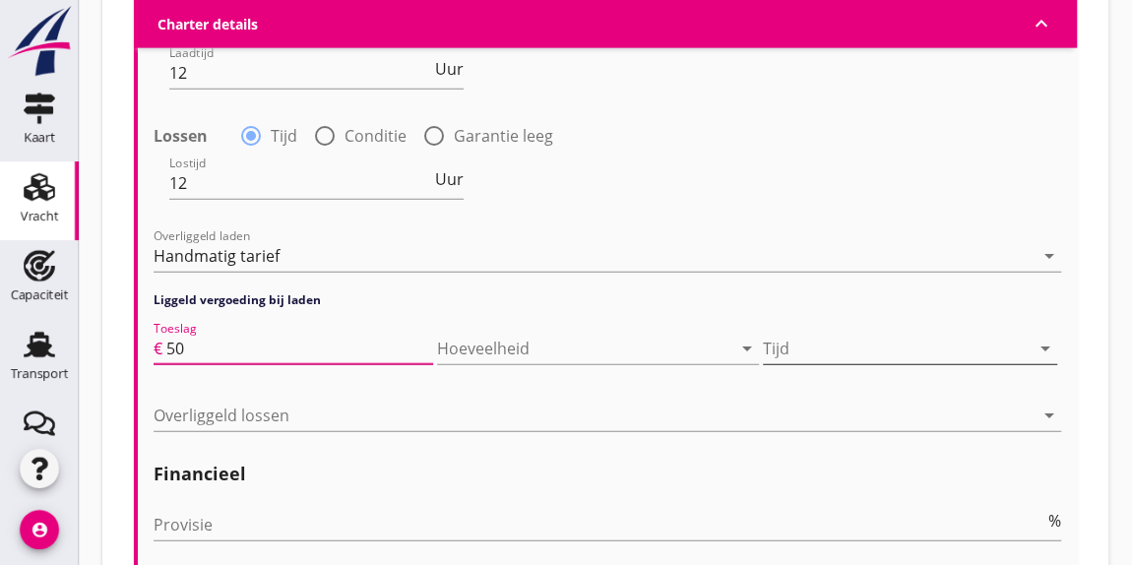
type input "50"
click at [799, 340] on div at bounding box center [896, 348] width 267 height 31
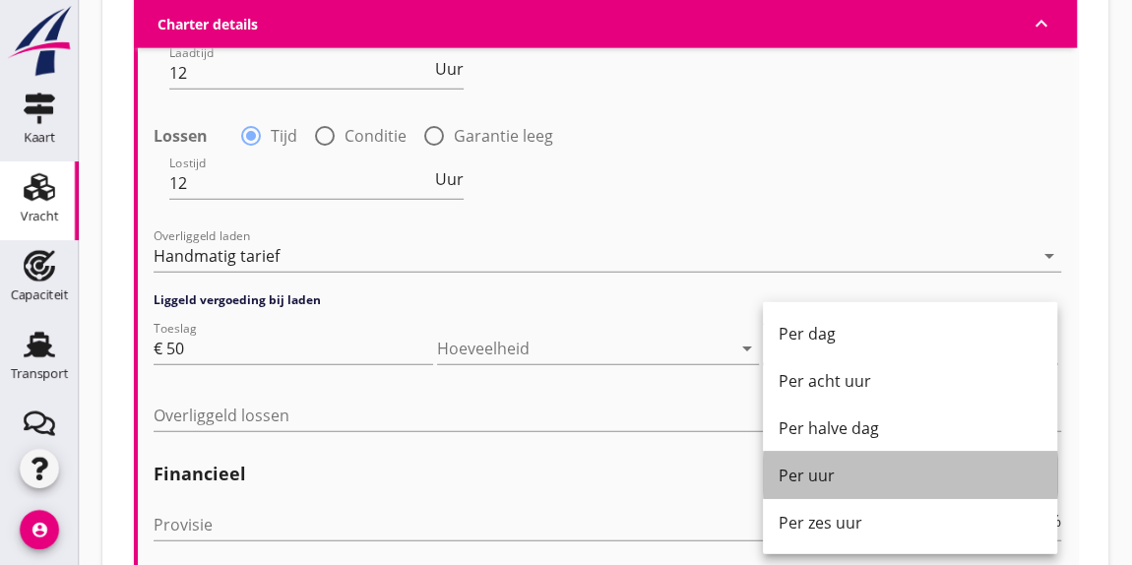
click at [815, 466] on div "Per uur" at bounding box center [909, 476] width 263 height 24
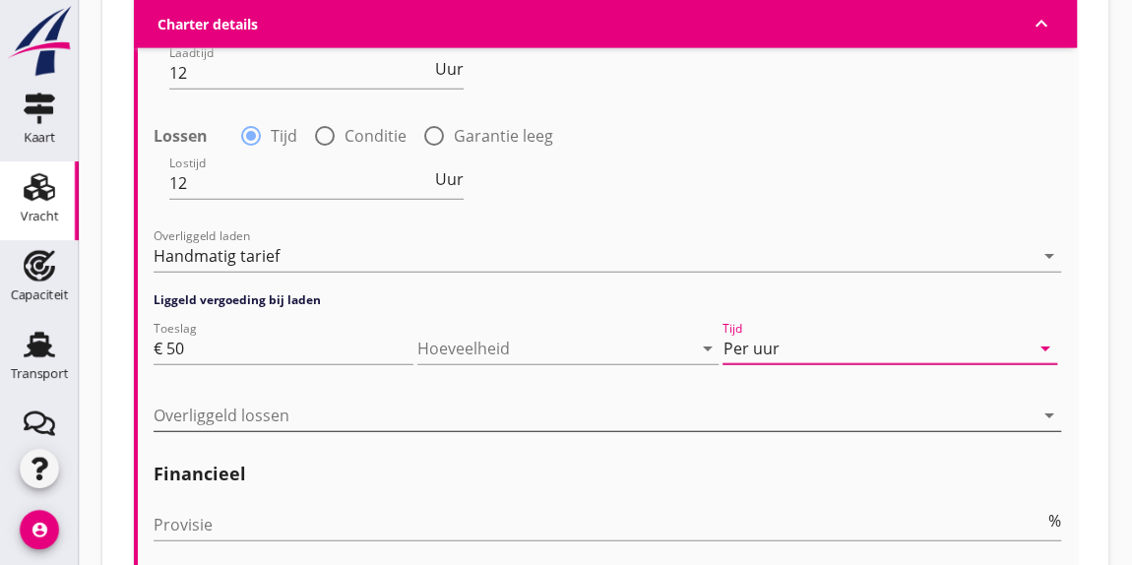
click at [223, 414] on div at bounding box center [594, 415] width 880 height 31
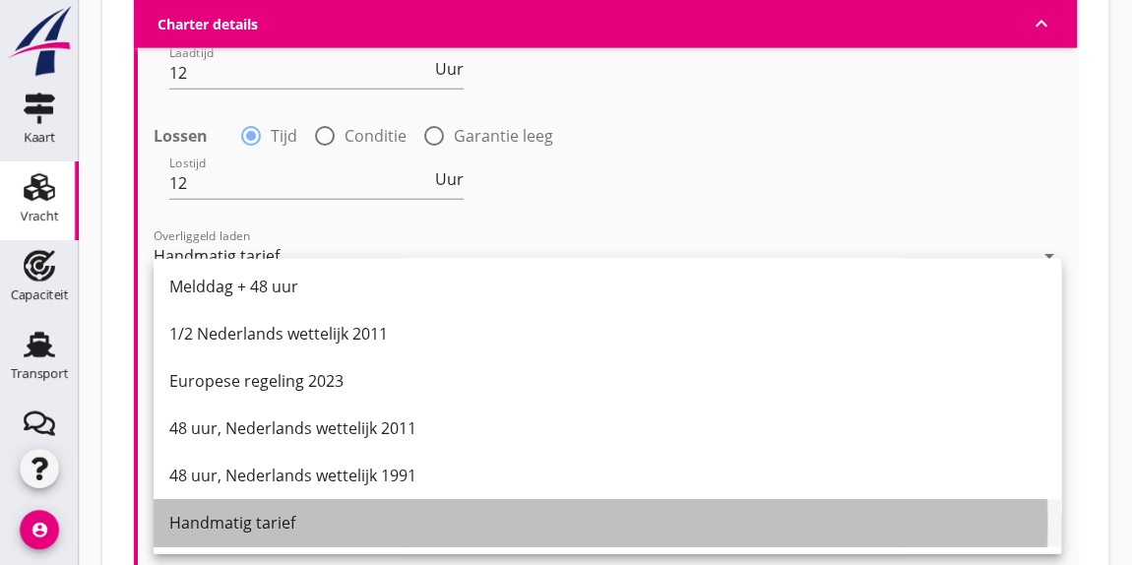
click at [265, 524] on div "Handmatig tarief" at bounding box center [607, 524] width 876 height 24
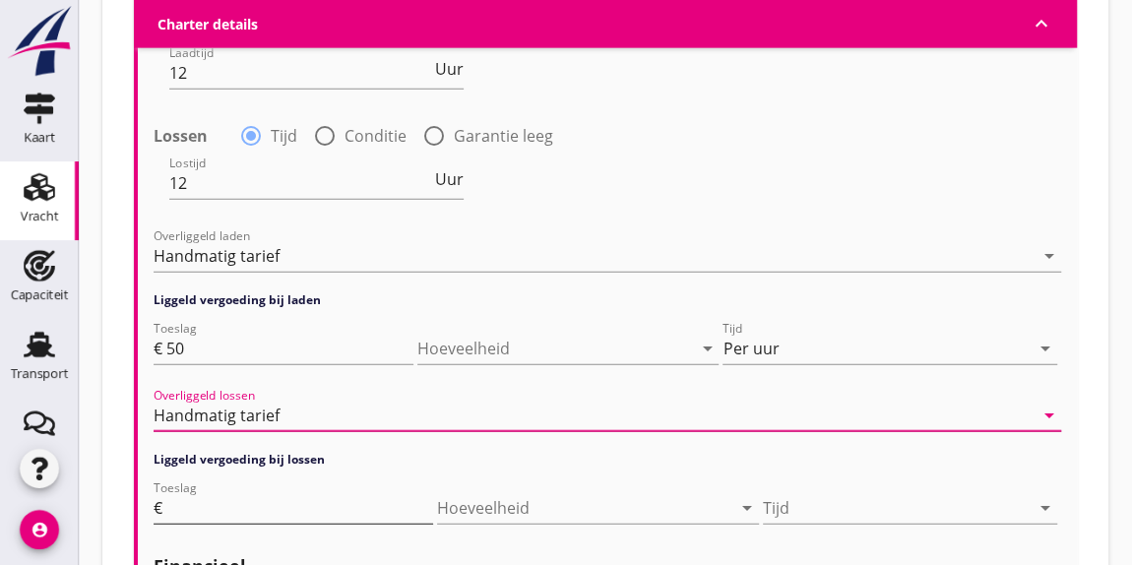
click at [203, 500] on input "Toeslag" at bounding box center [299, 507] width 267 height 31
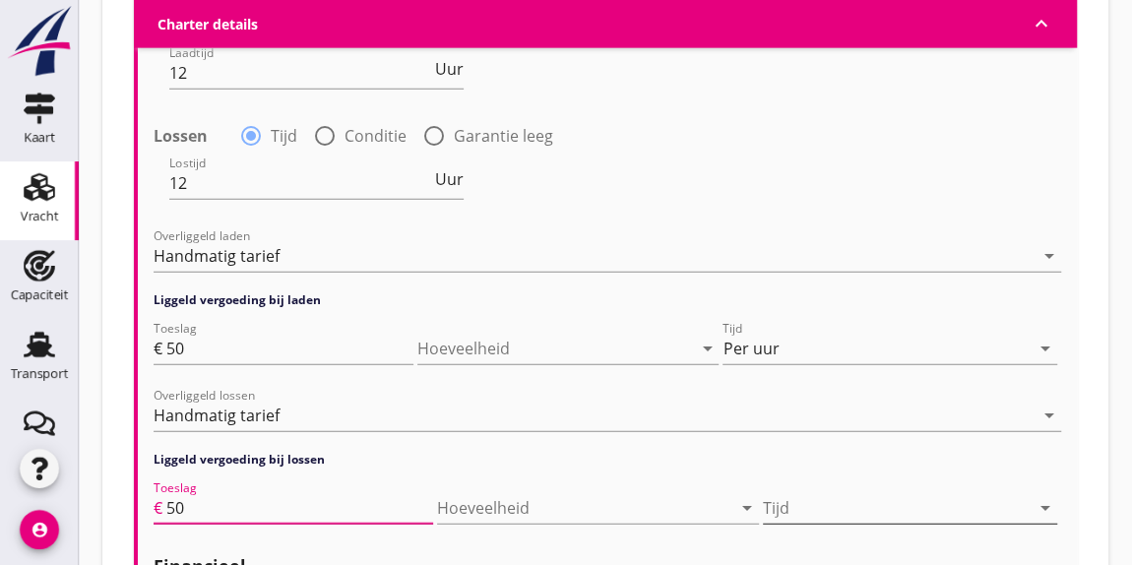
type input "50"
click at [799, 503] on div at bounding box center [896, 507] width 267 height 31
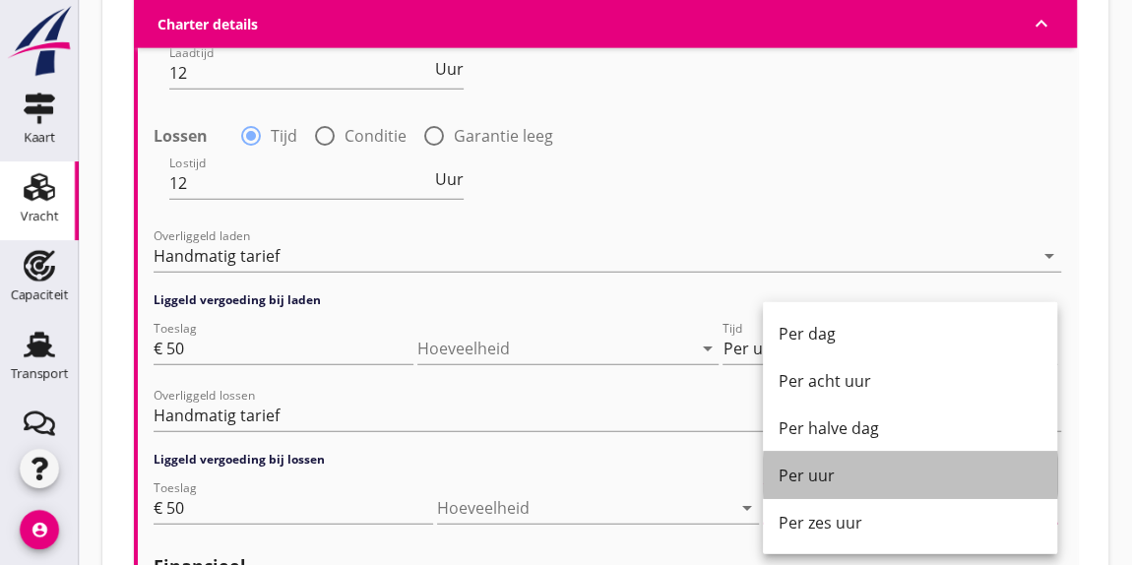
click at [801, 478] on div "Per uur" at bounding box center [909, 476] width 263 height 24
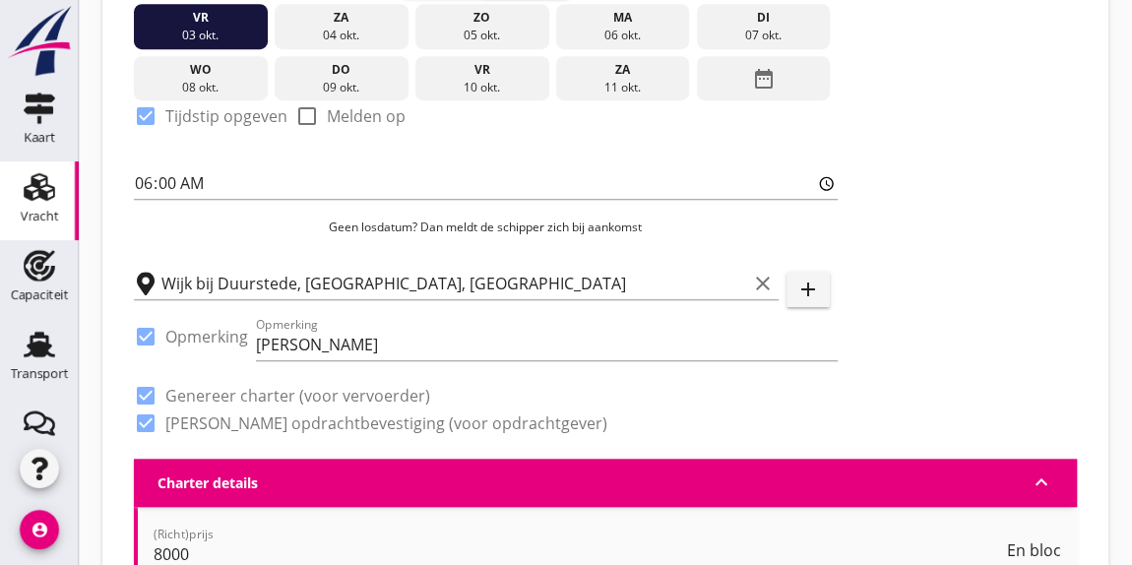
scroll to position [606, 0]
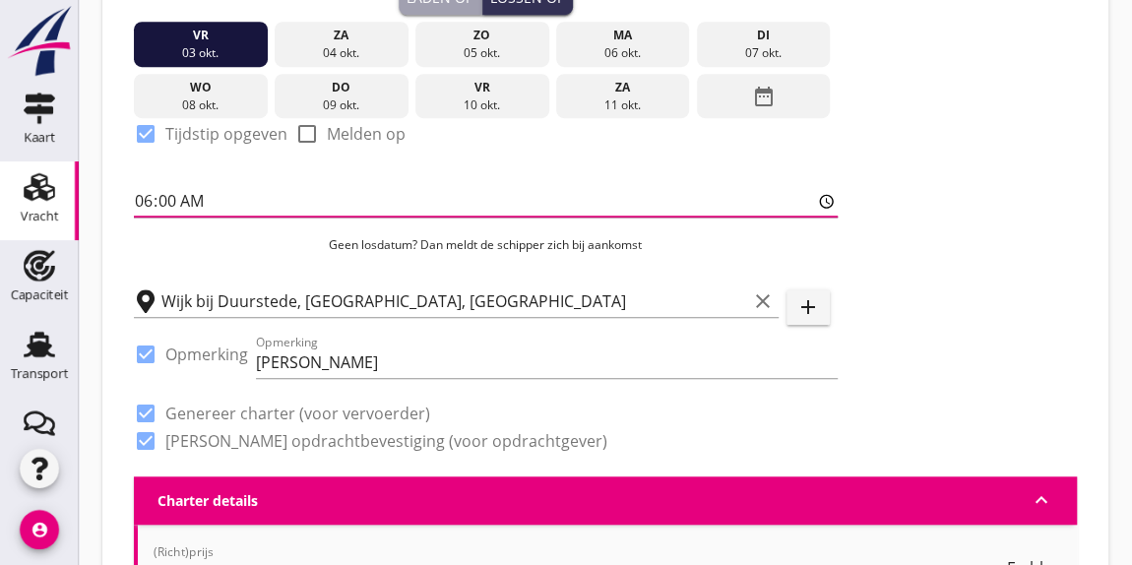
click at [147, 200] on input "06:00" at bounding box center [486, 200] width 704 height 31
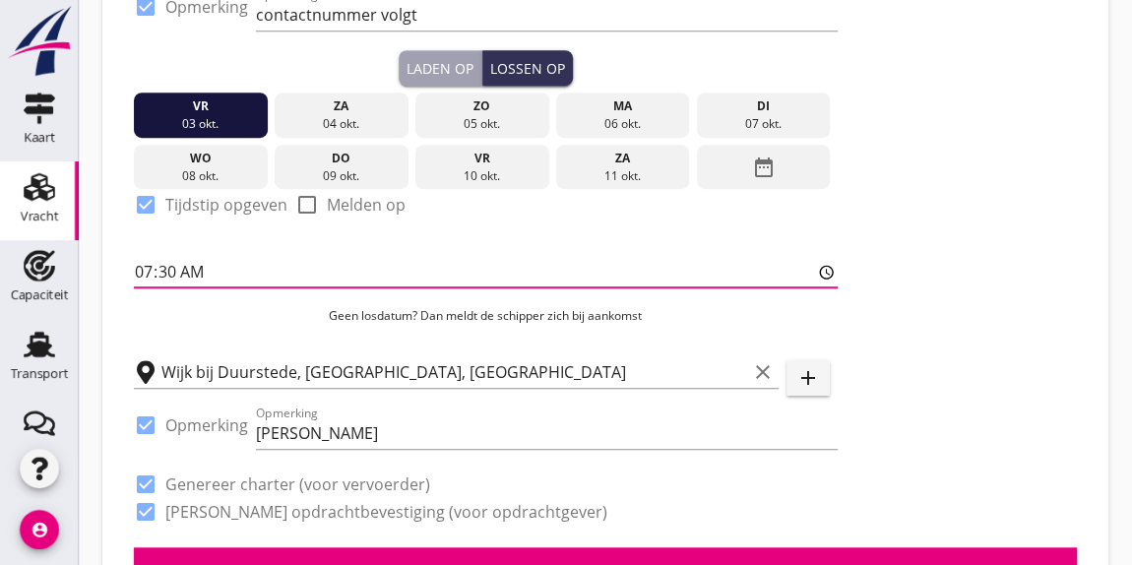
scroll to position [499, 0]
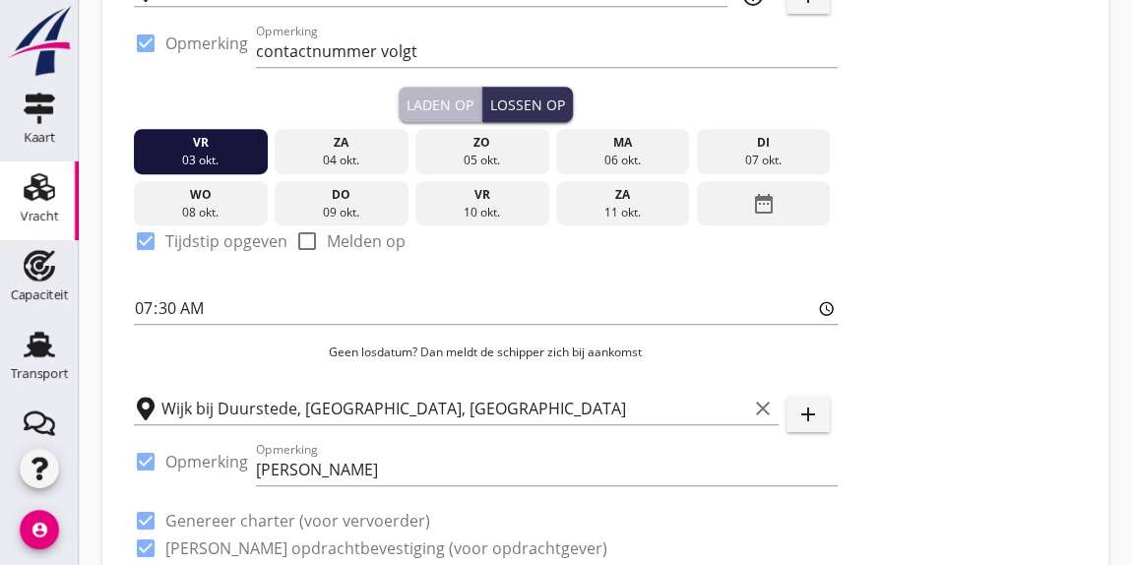
click at [438, 98] on div "Laden op" at bounding box center [439, 104] width 67 height 21
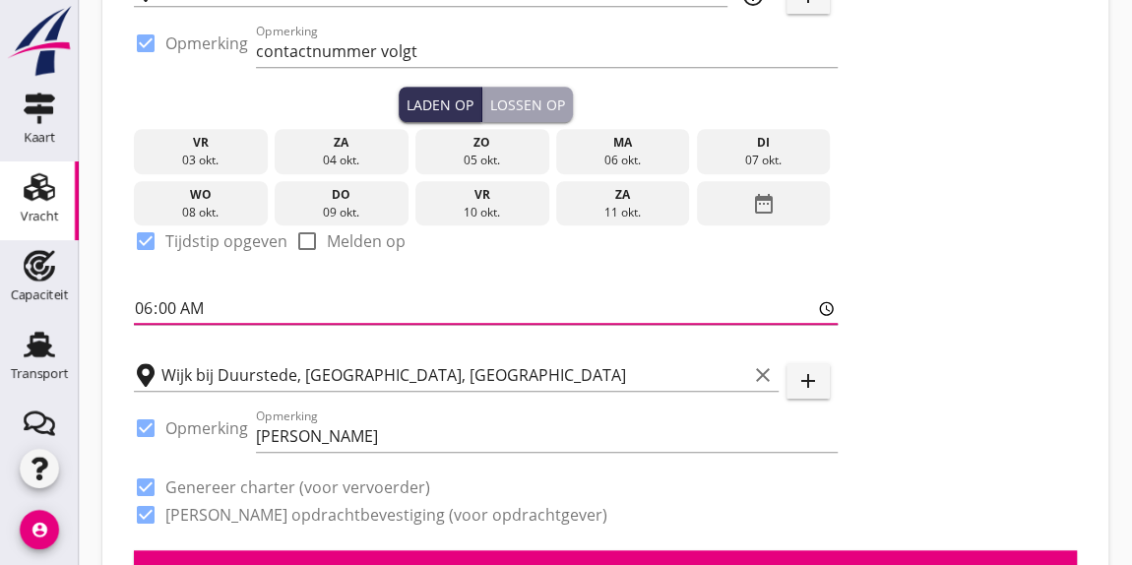
click at [143, 311] on input "06:00" at bounding box center [486, 307] width 704 height 31
type input "07:30"
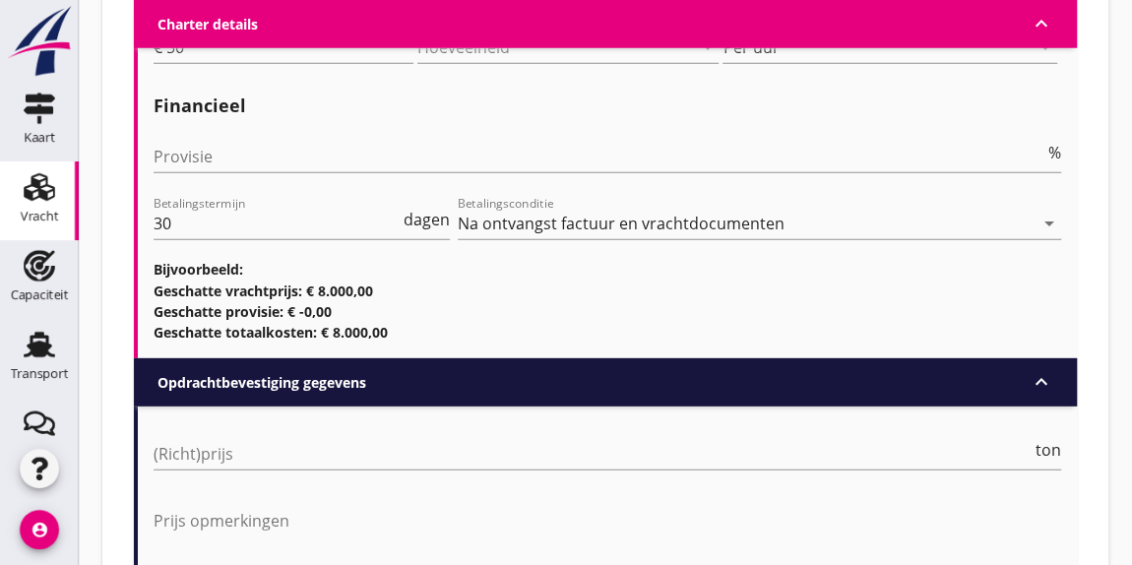
scroll to position [2728, 0]
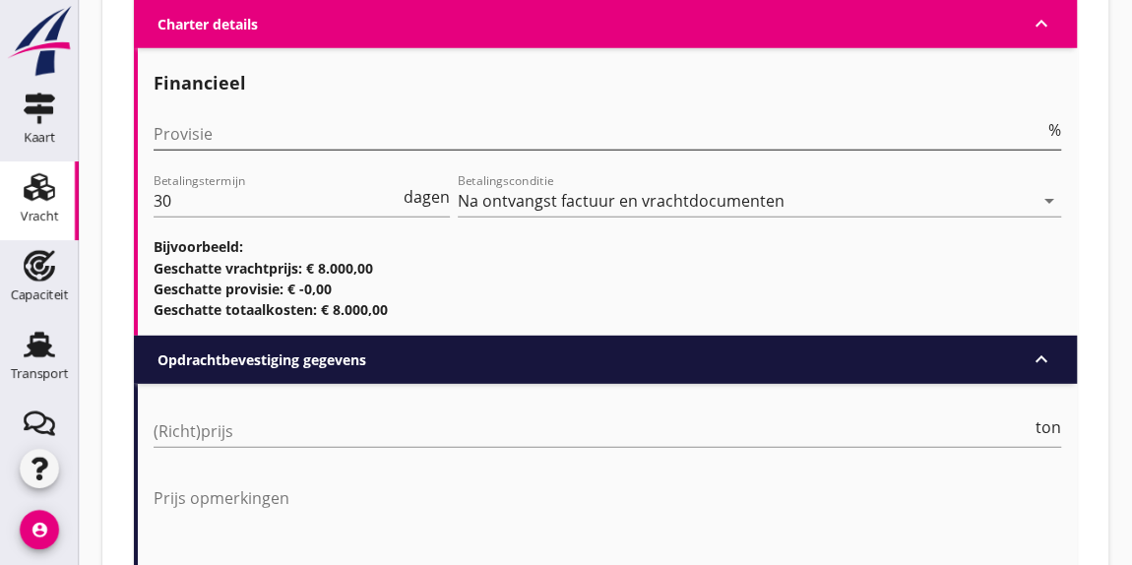
click at [196, 137] on input "Provisie" at bounding box center [599, 133] width 891 height 31
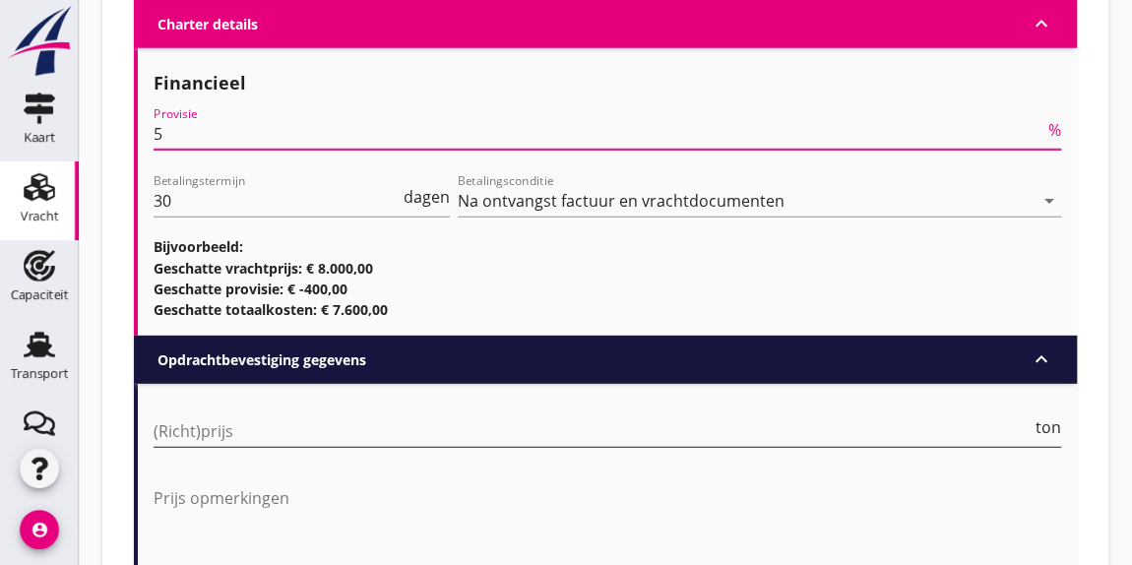
type input "5"
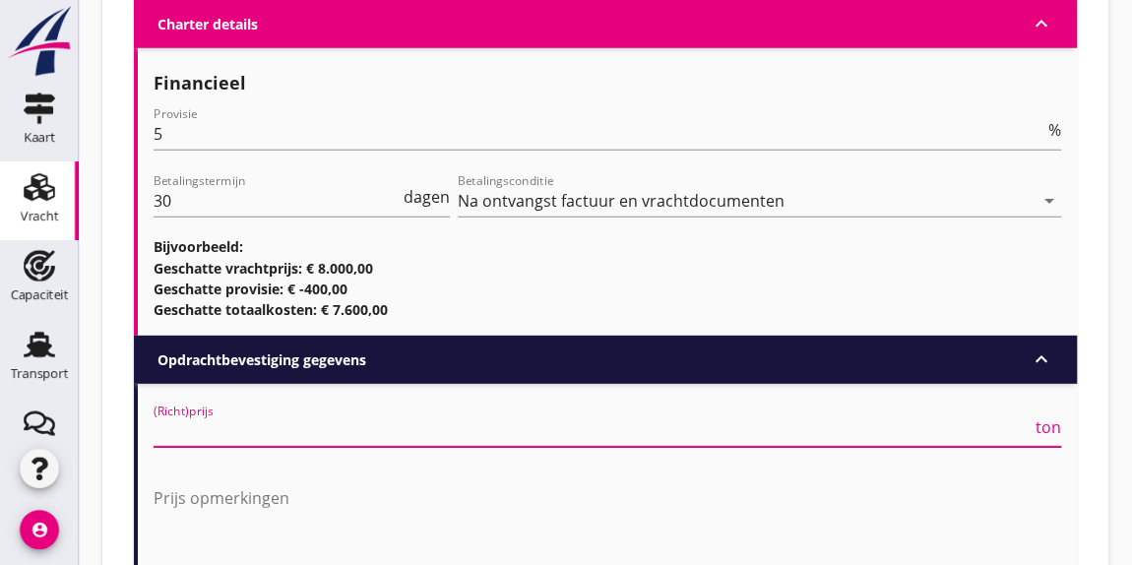
click at [178, 422] on input "(Richt)prijs" at bounding box center [593, 430] width 878 height 31
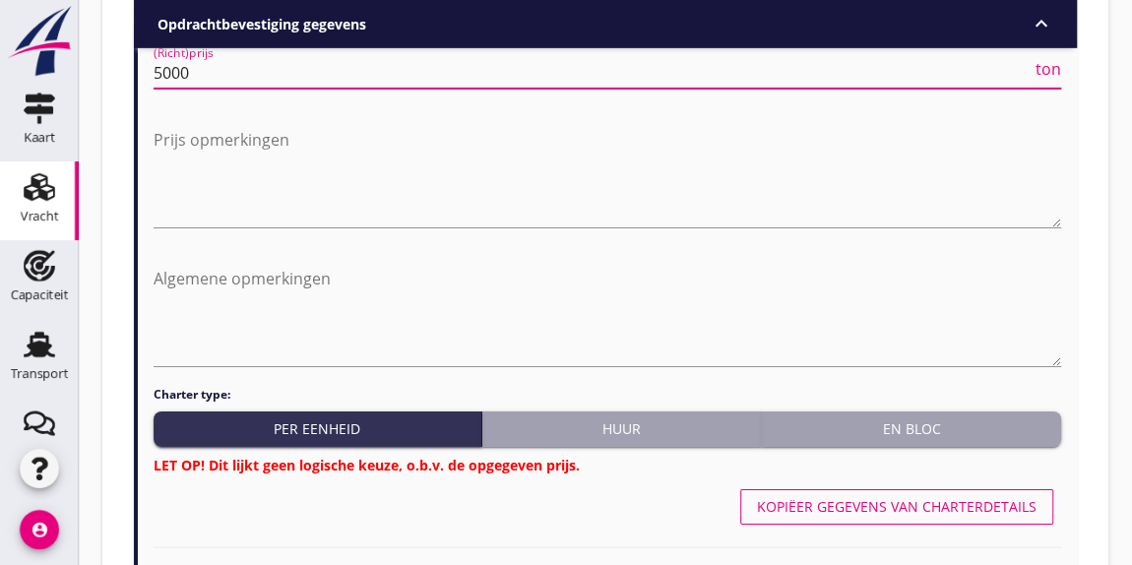
scroll to position [3122, 0]
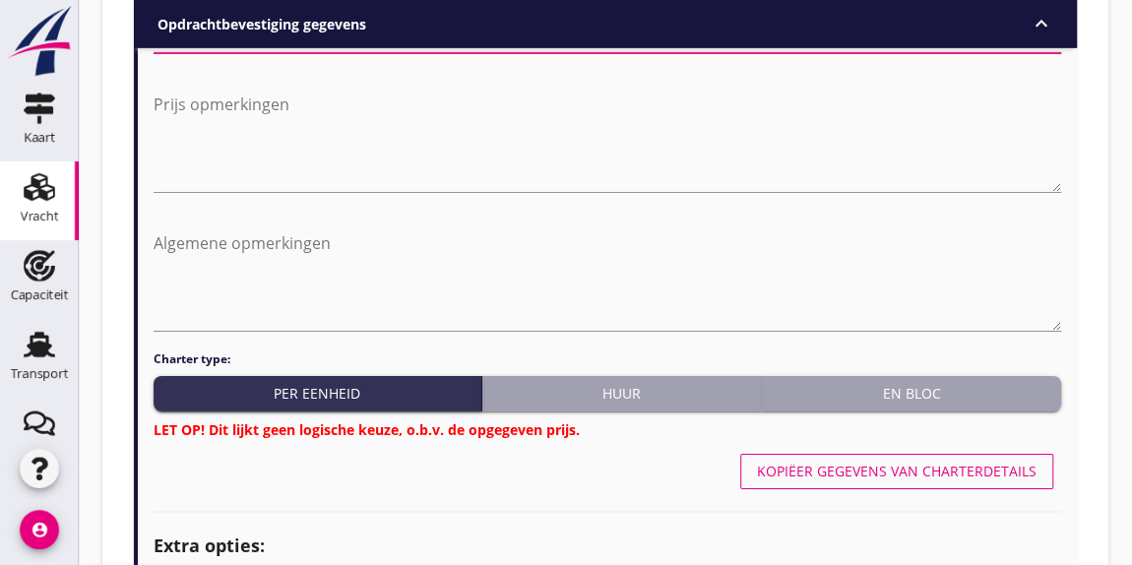
type input "5000"
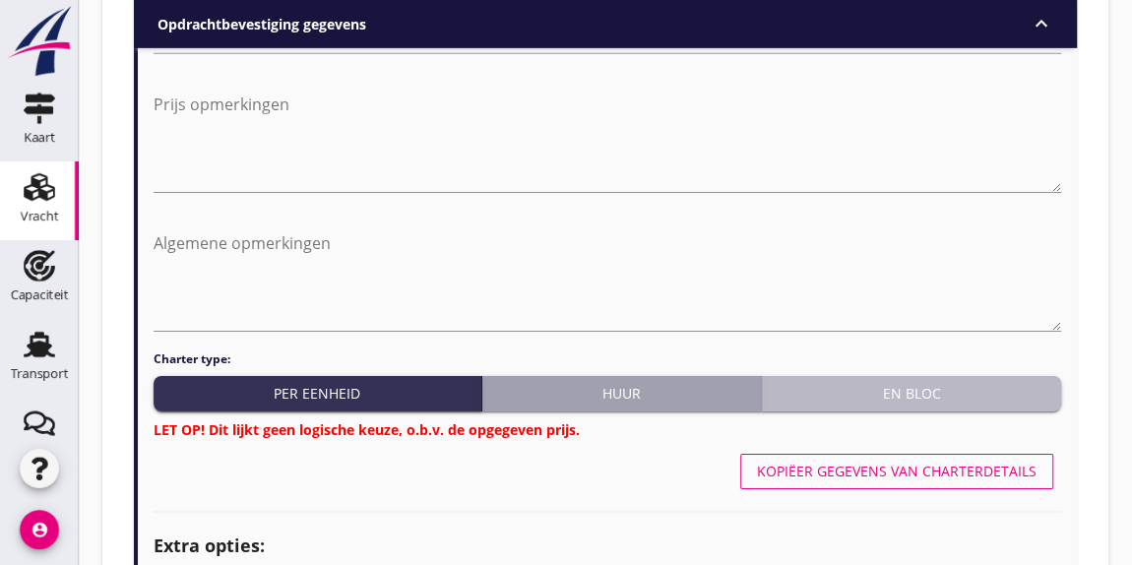
click at [947, 394] on div "En bloc" at bounding box center [911, 393] width 283 height 21
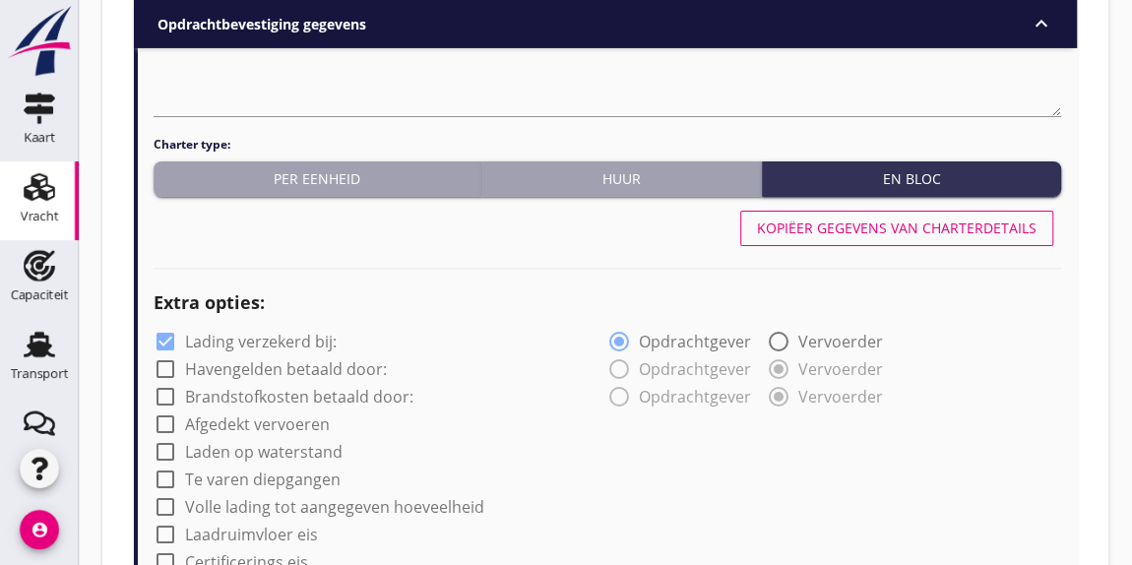
scroll to position [3373, 0]
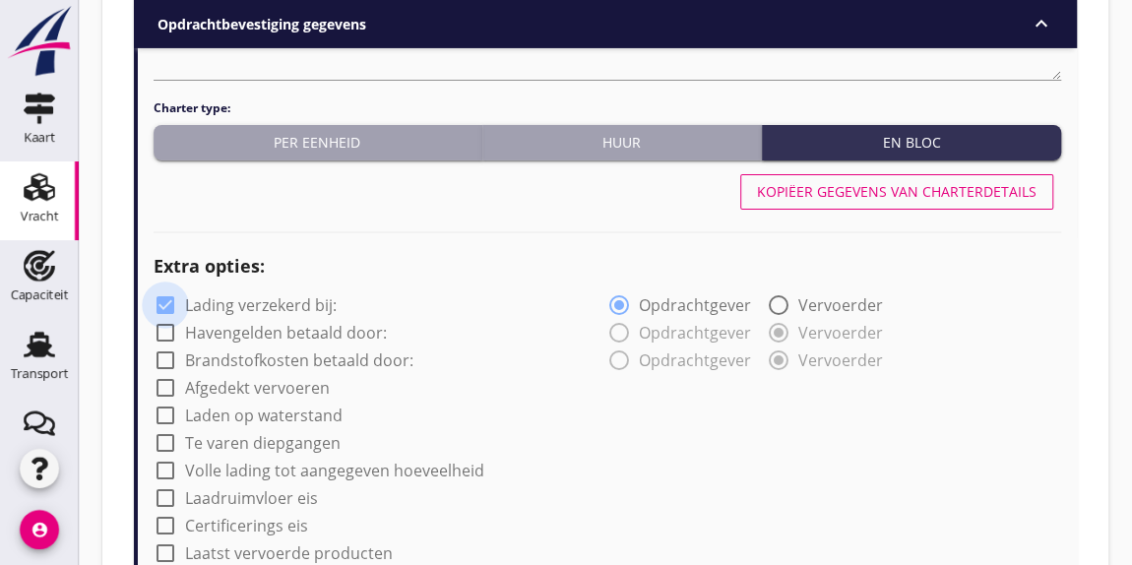
click at [166, 296] on div at bounding box center [165, 304] width 33 height 33
checkbox input "false"
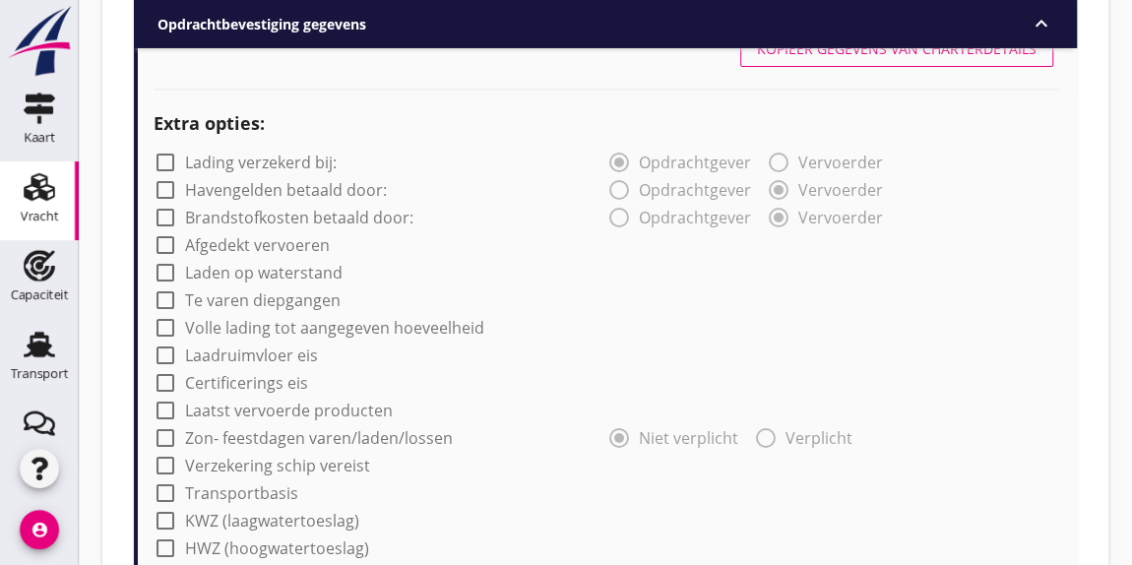
scroll to position [3552, 0]
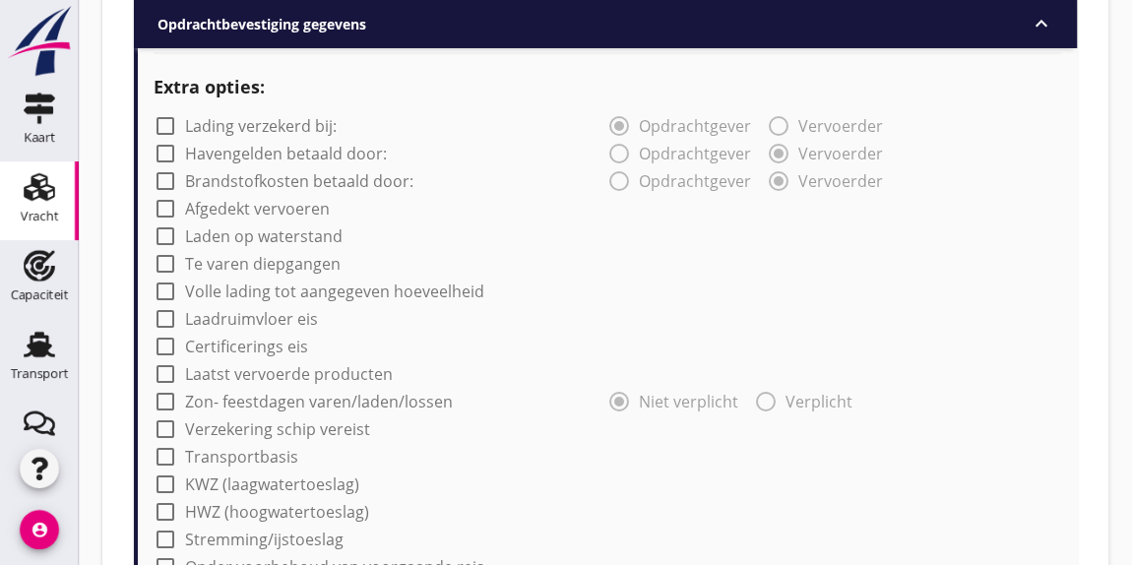
click at [166, 450] on div at bounding box center [165, 456] width 33 height 33
checkbox input "true"
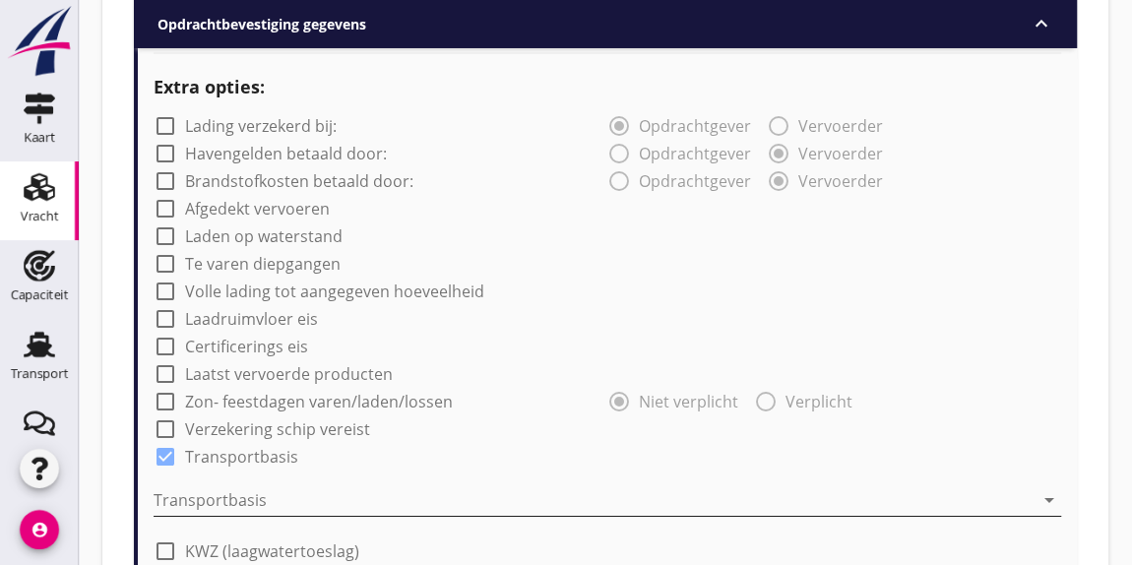
click at [325, 494] on div at bounding box center [594, 499] width 880 height 31
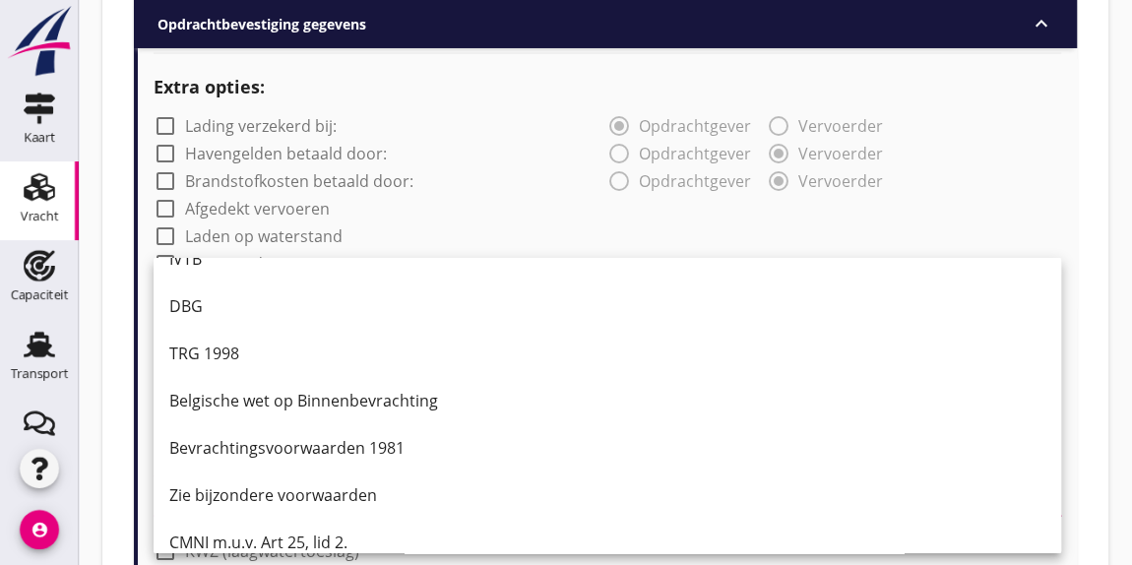
scroll to position [51, 0]
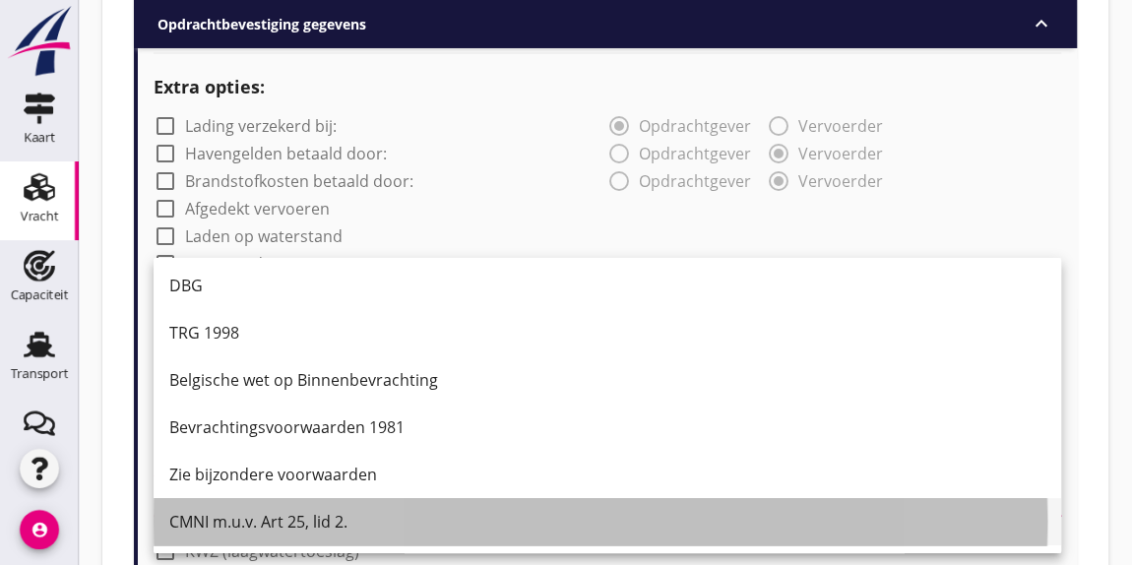
click at [521, 524] on div "CMNI m.u.v. Art 25, lid 2." at bounding box center [607, 522] width 876 height 24
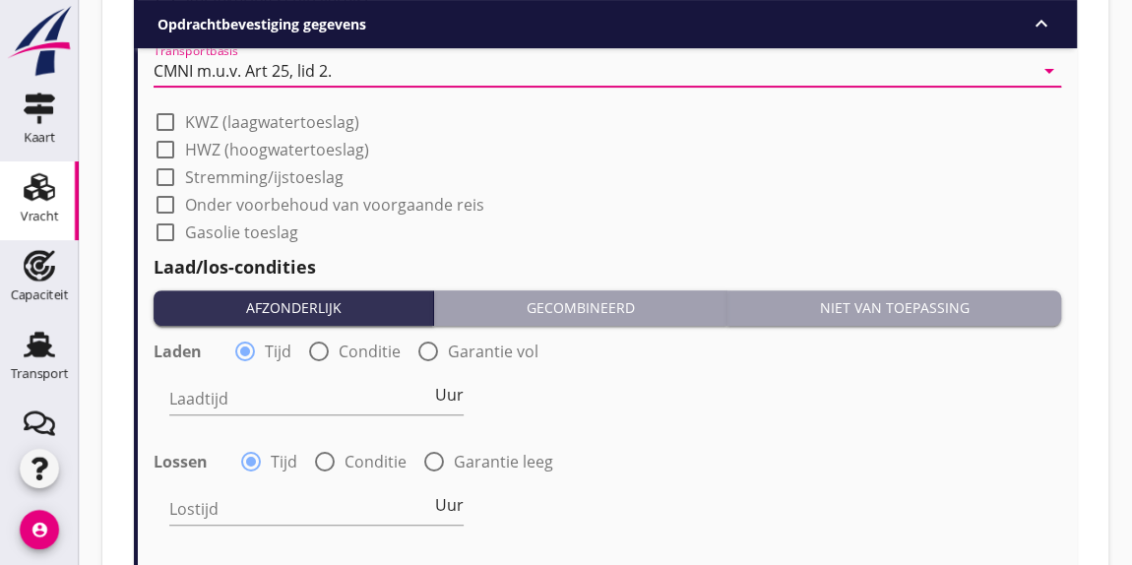
scroll to position [4016, 0]
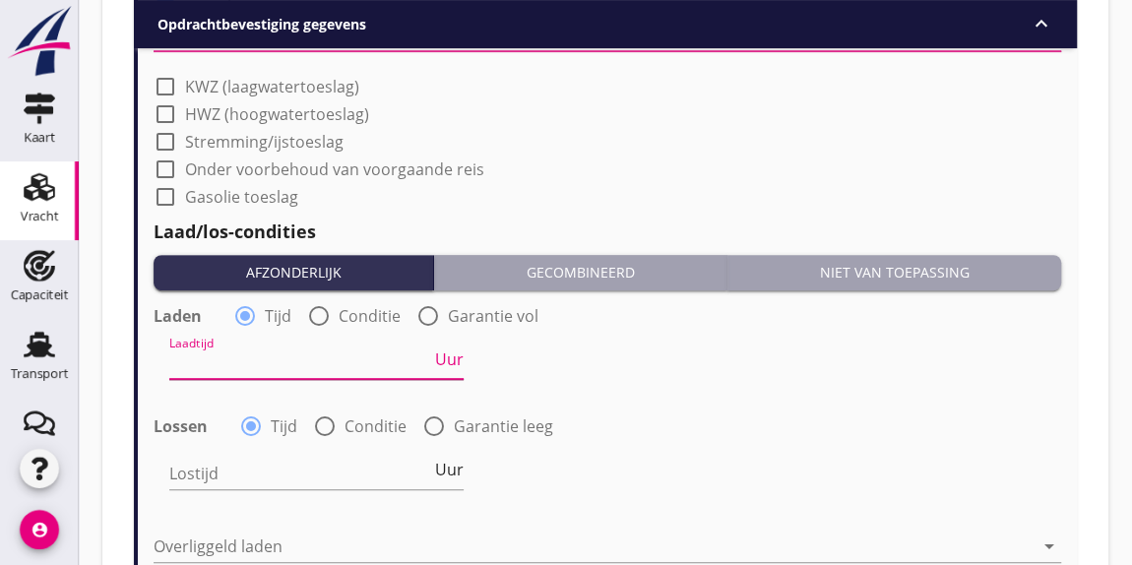
click at [304, 371] on input "Laadtijd" at bounding box center [300, 362] width 262 height 31
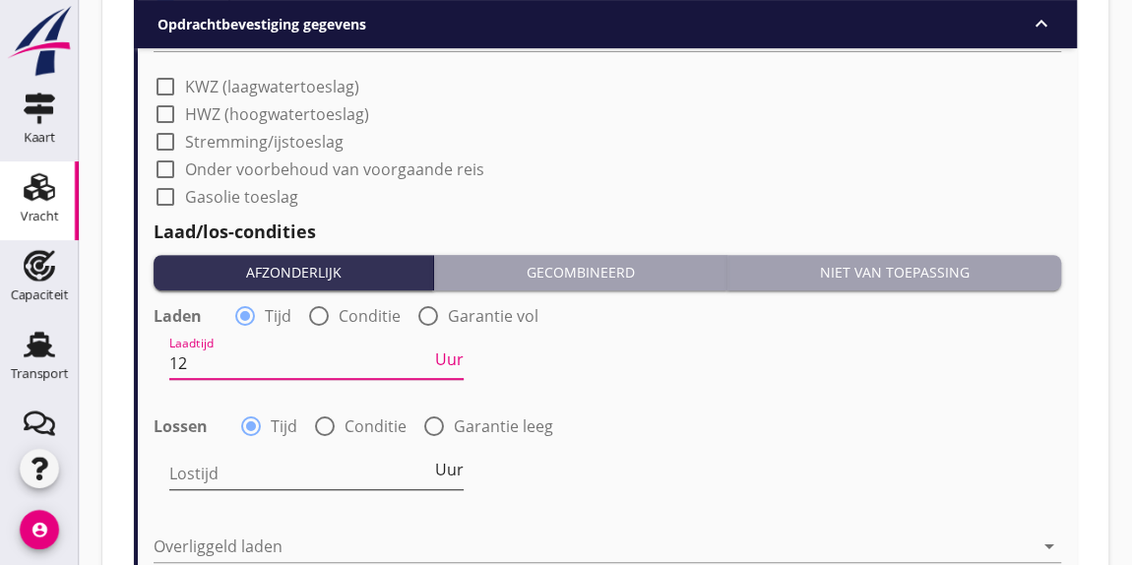
type input "12"
click at [210, 470] on input "Lostijd" at bounding box center [300, 473] width 262 height 31
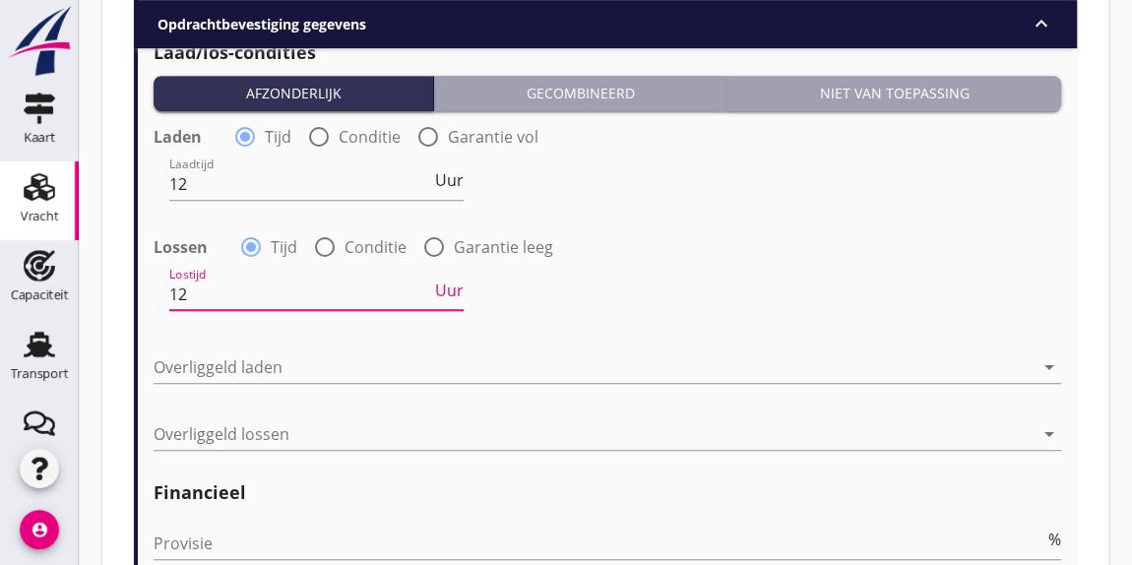
scroll to position [4231, 0]
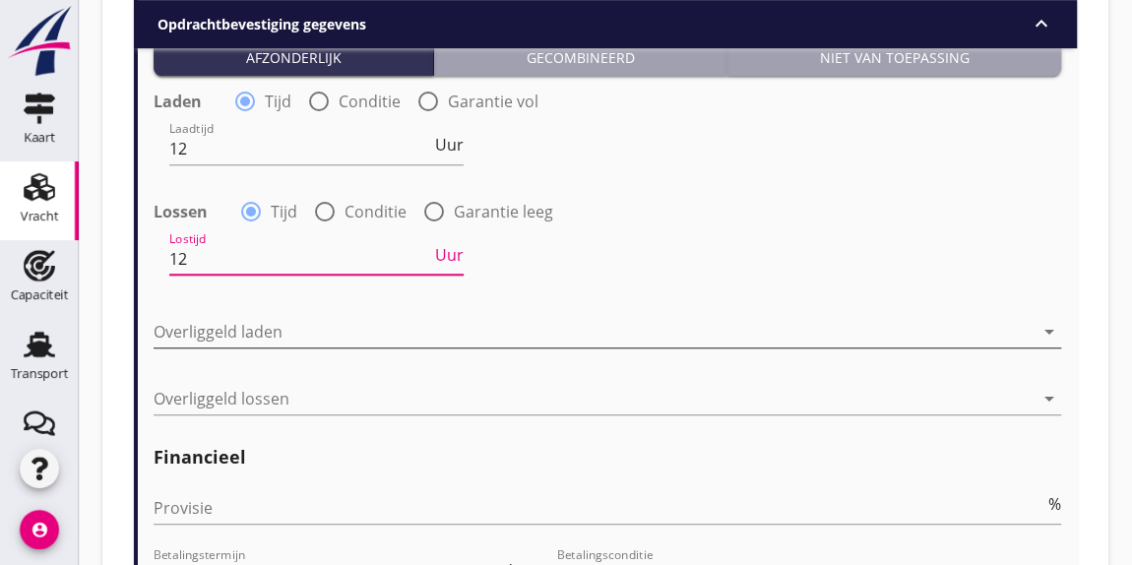
type input "12"
click at [290, 324] on div at bounding box center [594, 331] width 880 height 31
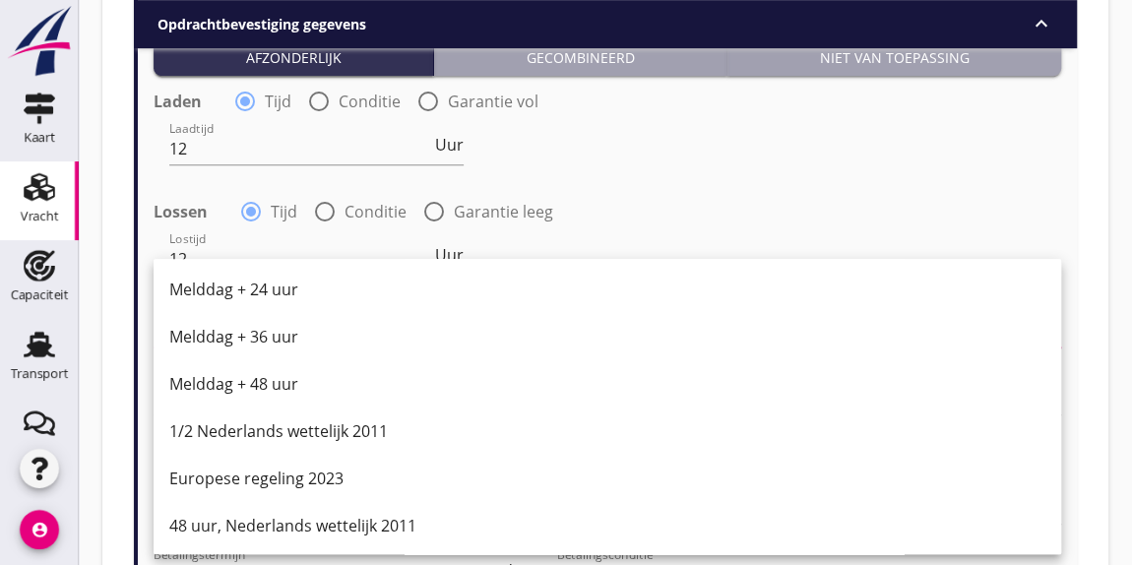
scroll to position [995, 0]
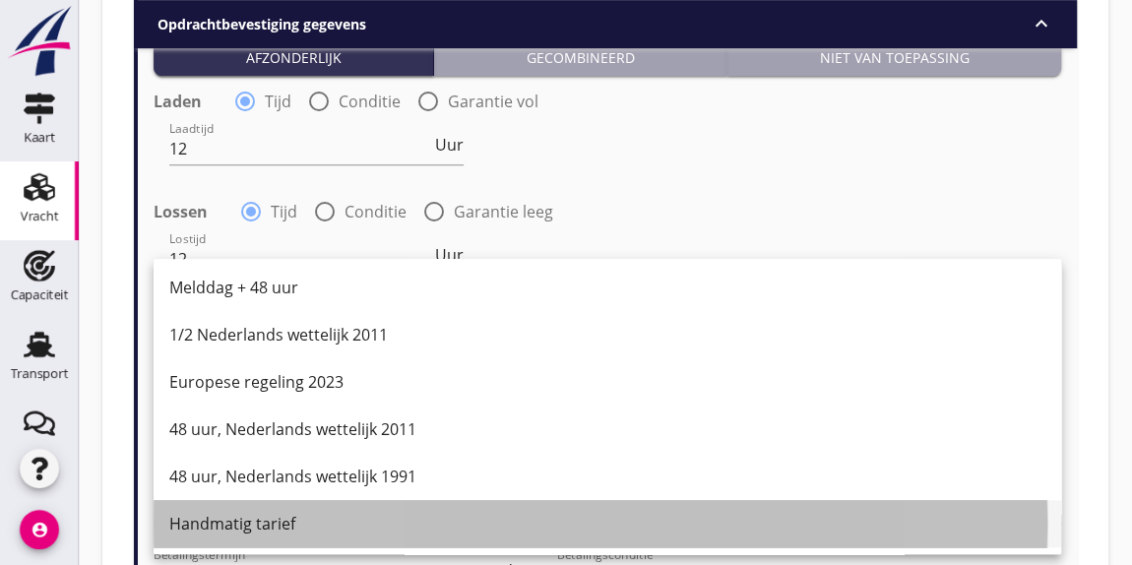
click at [373, 521] on div "Handmatig tarief" at bounding box center [607, 524] width 876 height 24
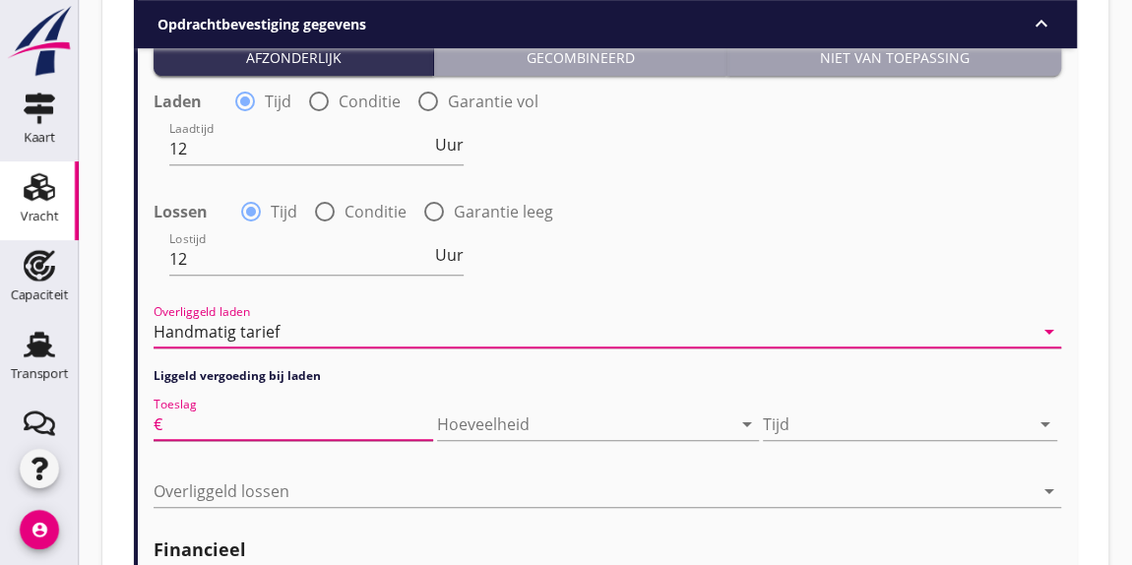
click at [318, 424] on input "Toeslag" at bounding box center [299, 423] width 267 height 31
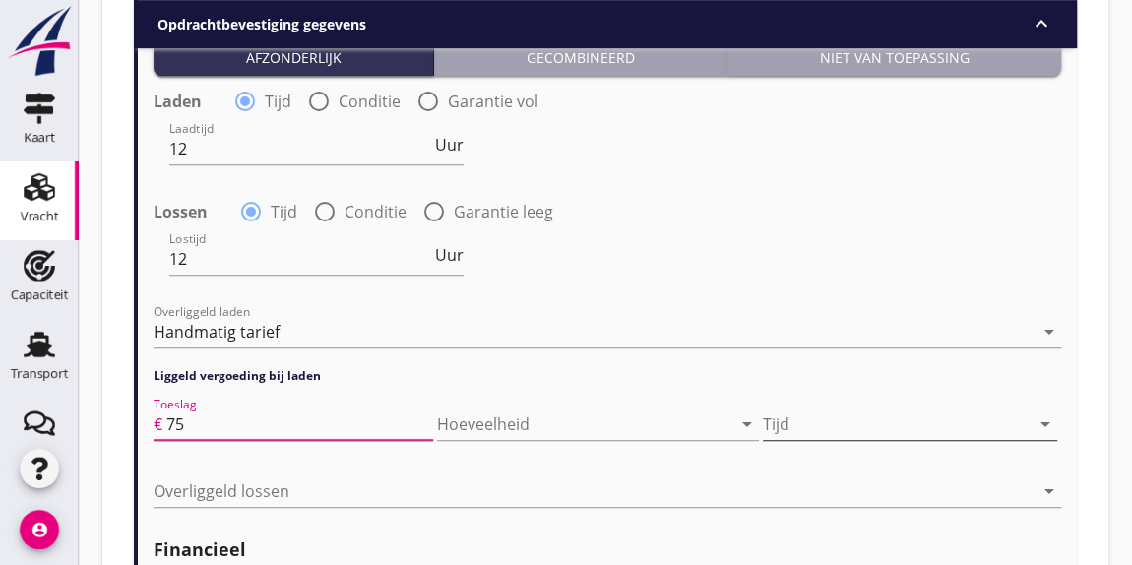
type input "75"
click at [849, 426] on div at bounding box center [896, 423] width 267 height 31
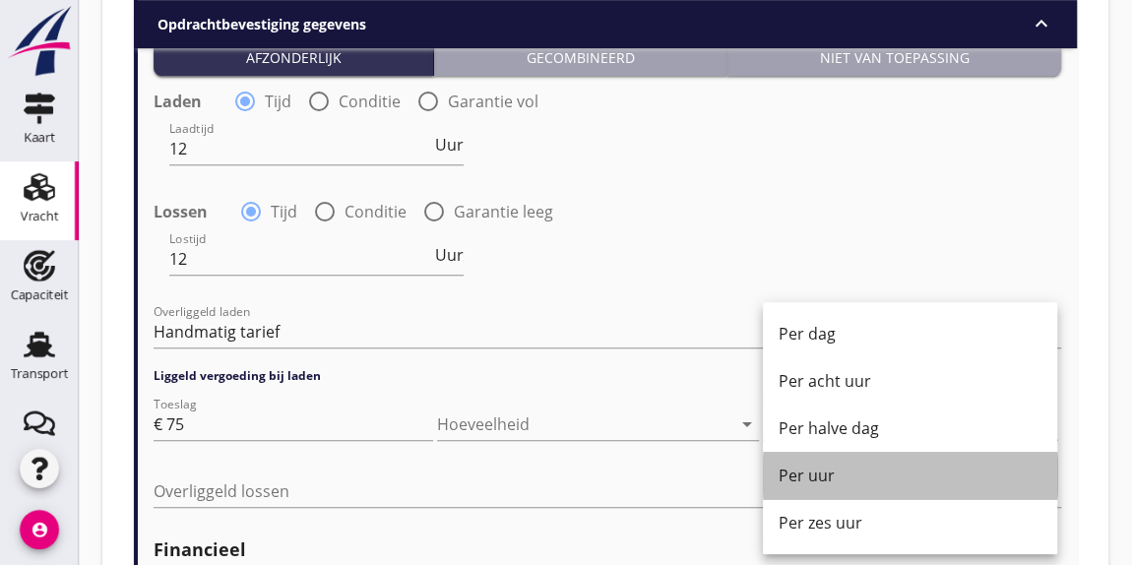
click at [806, 473] on div "Per uur" at bounding box center [909, 476] width 263 height 24
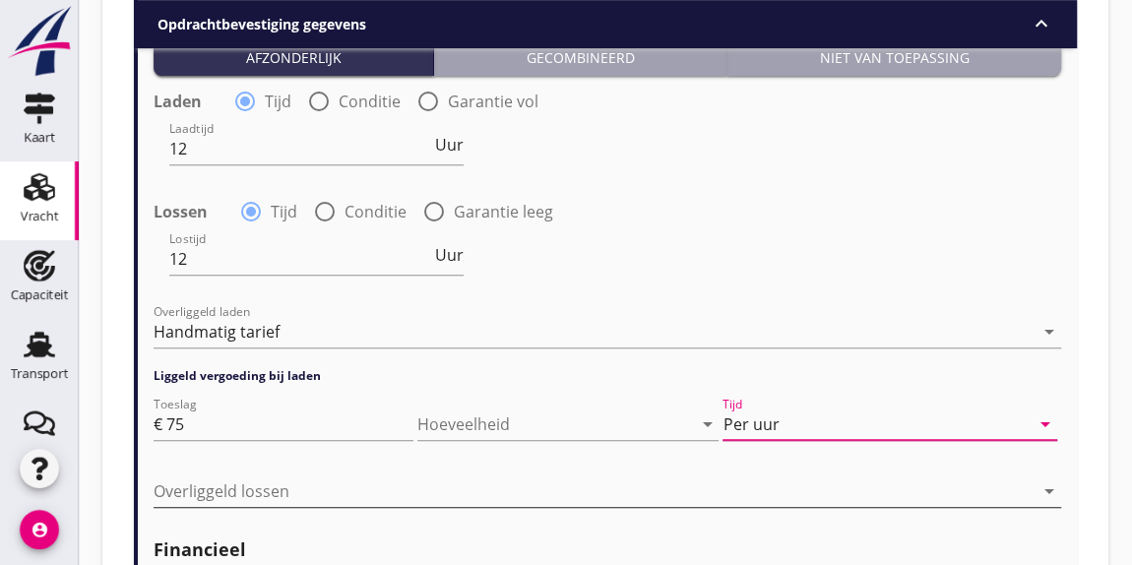
click at [213, 481] on div at bounding box center [594, 490] width 880 height 31
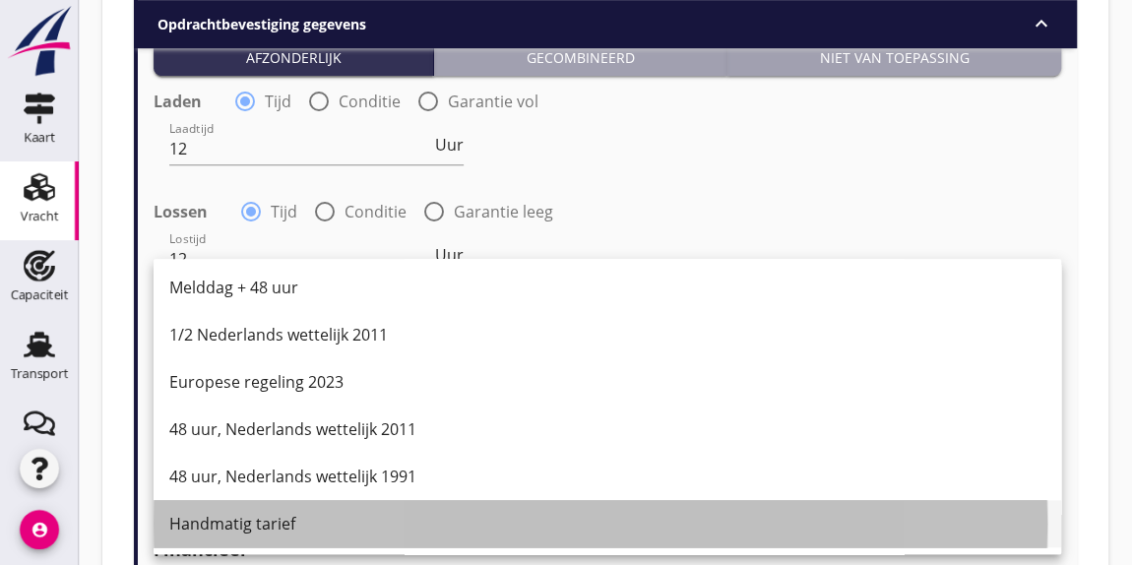
click at [513, 532] on div "Handmatig tarief" at bounding box center [607, 524] width 876 height 24
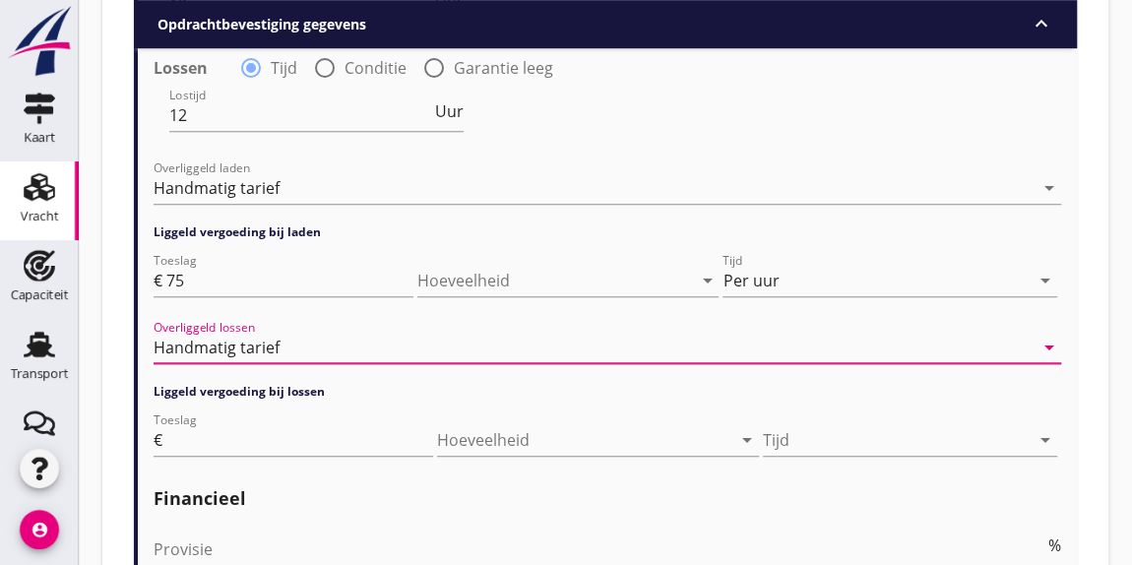
scroll to position [4410, 0]
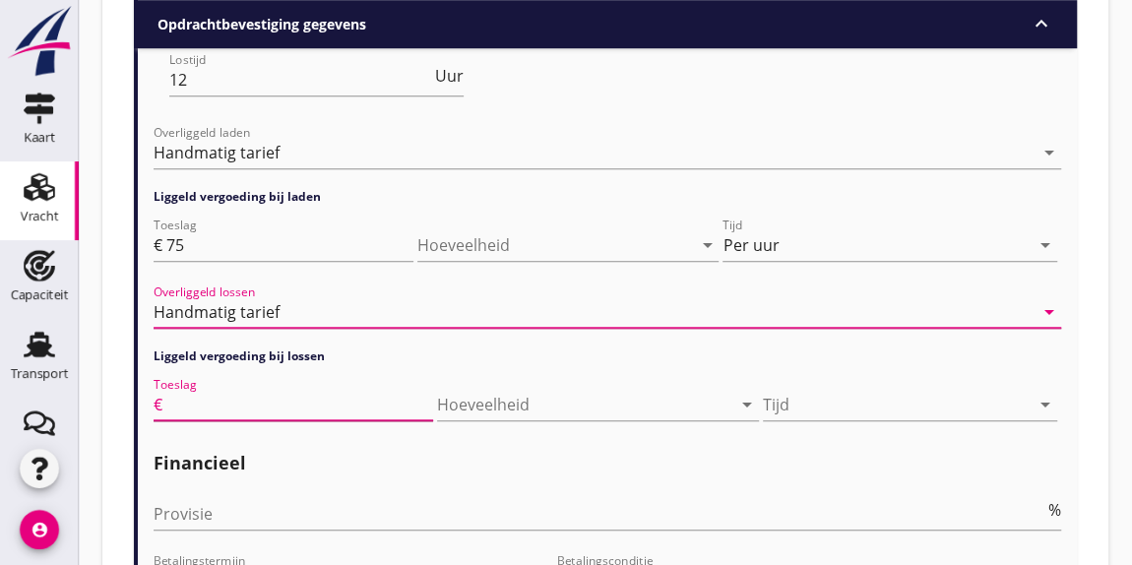
click at [277, 402] on input "Toeslag" at bounding box center [299, 404] width 267 height 31
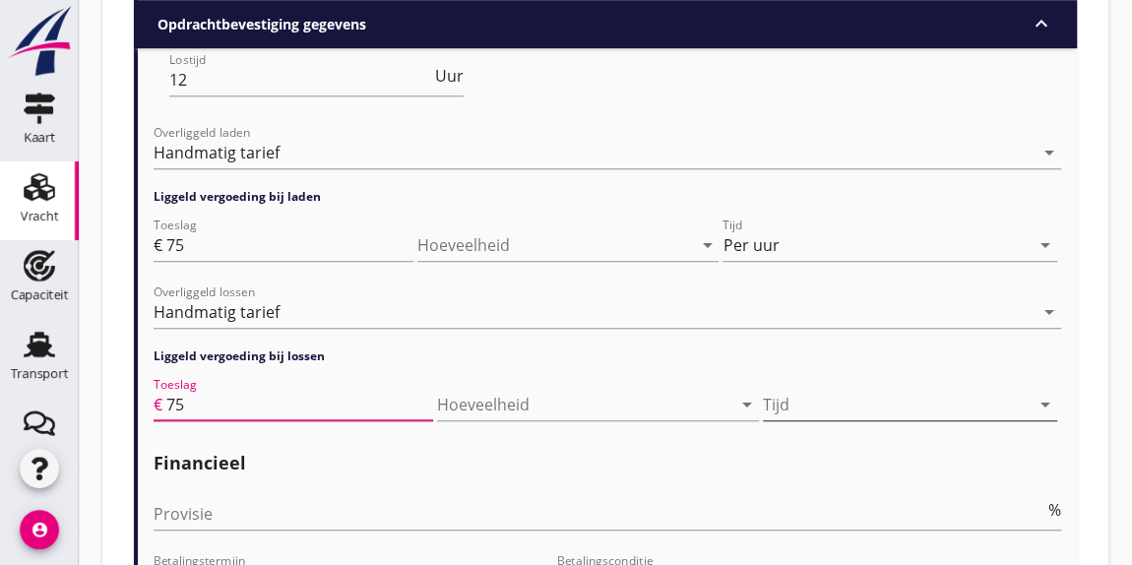
type input "75"
click at [858, 399] on div at bounding box center [896, 404] width 267 height 31
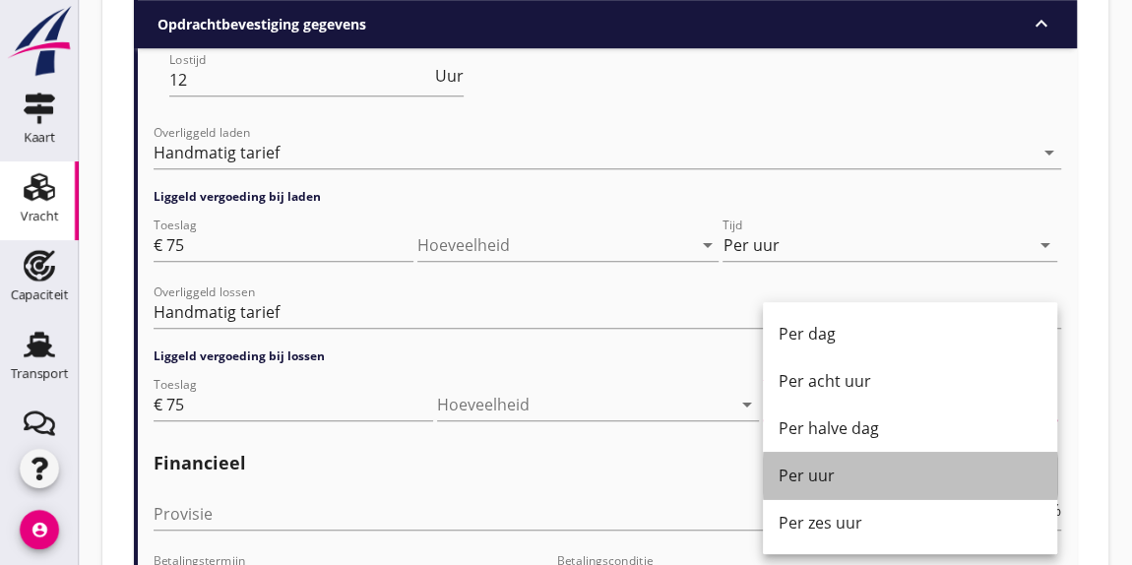
click at [810, 466] on div "Per uur" at bounding box center [909, 476] width 263 height 24
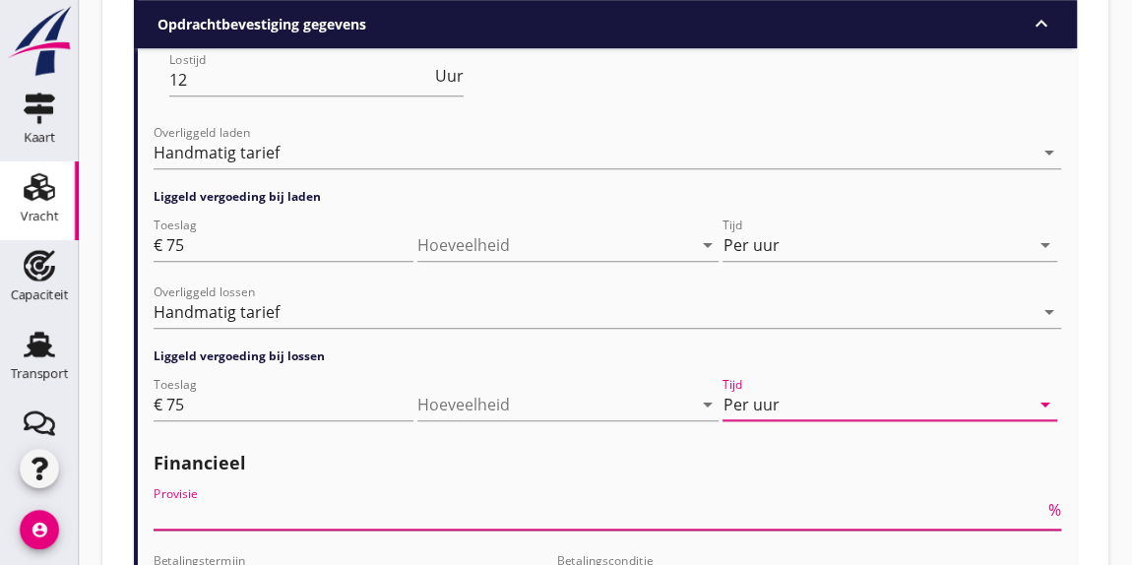
click at [295, 512] on input "Provisie" at bounding box center [599, 513] width 891 height 31
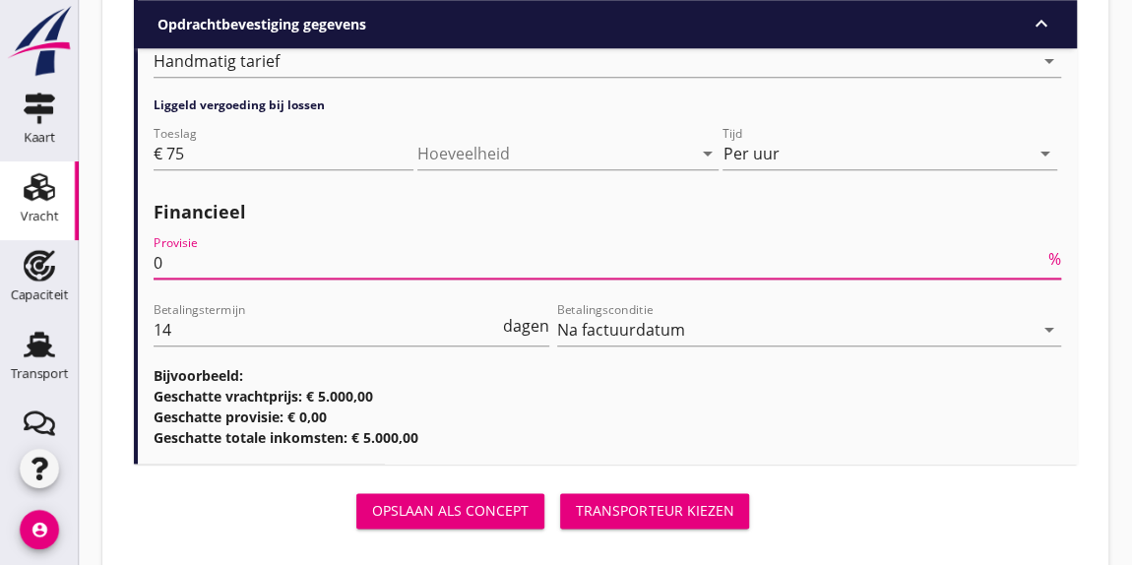
scroll to position [4690, 0]
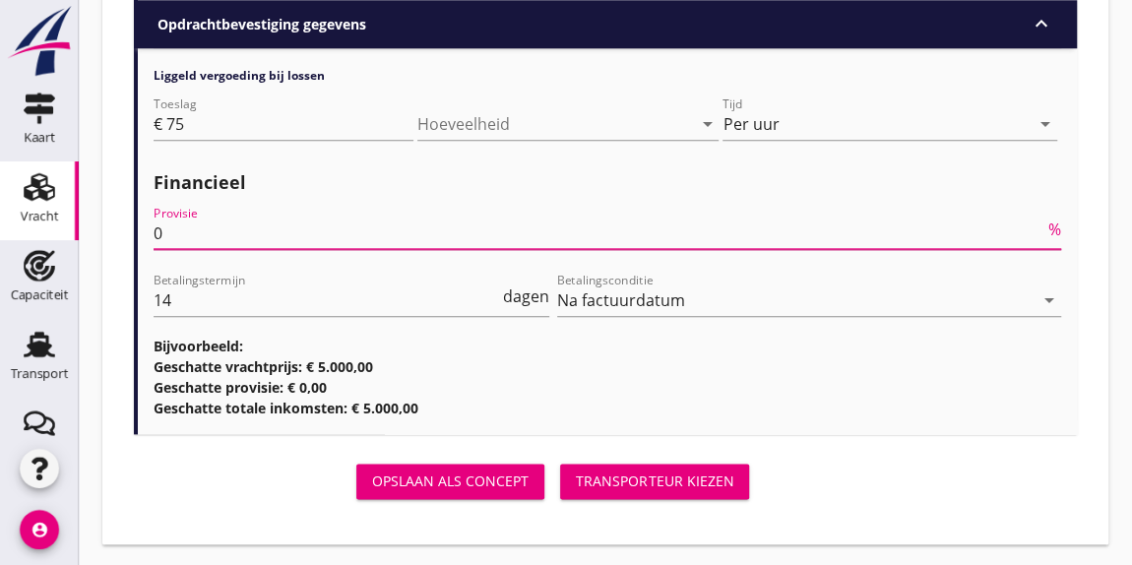
type input "0"
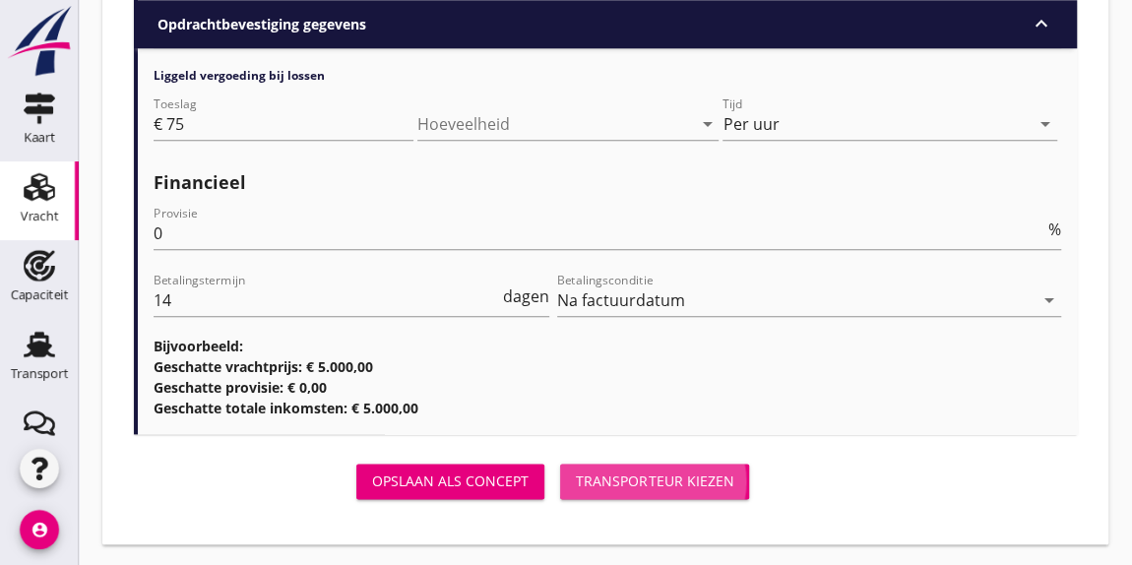
click at [656, 473] on div "Transporteur kiezen" at bounding box center [654, 480] width 157 height 21
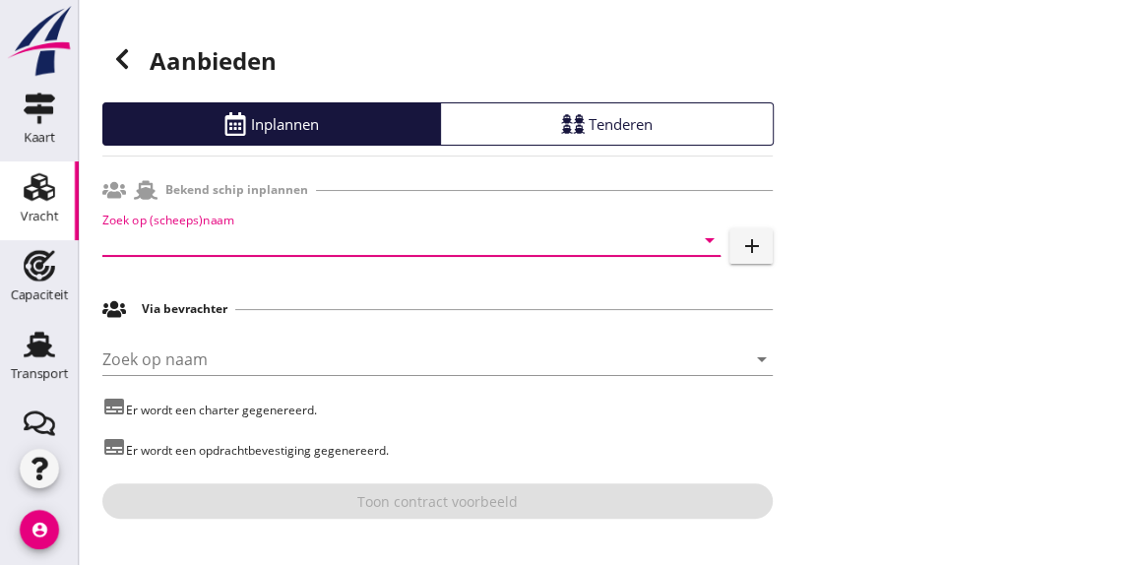
click at [245, 245] on input "Zoek op (scheeps)naam" at bounding box center [383, 239] width 563 height 31
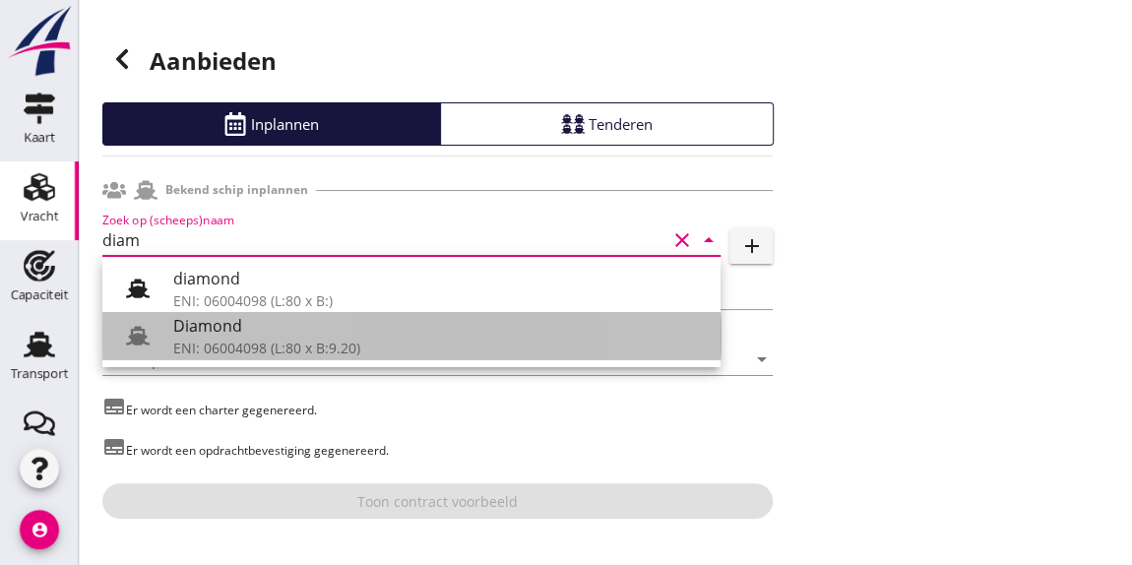
click at [229, 336] on div "Diamond" at bounding box center [438, 326] width 531 height 24
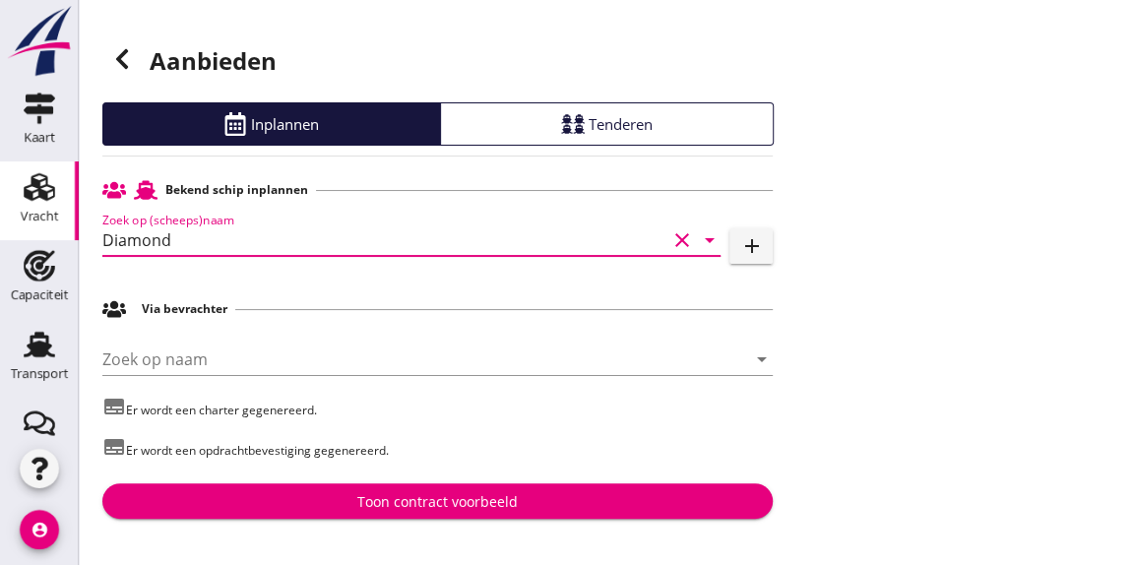
type input "Diamond"
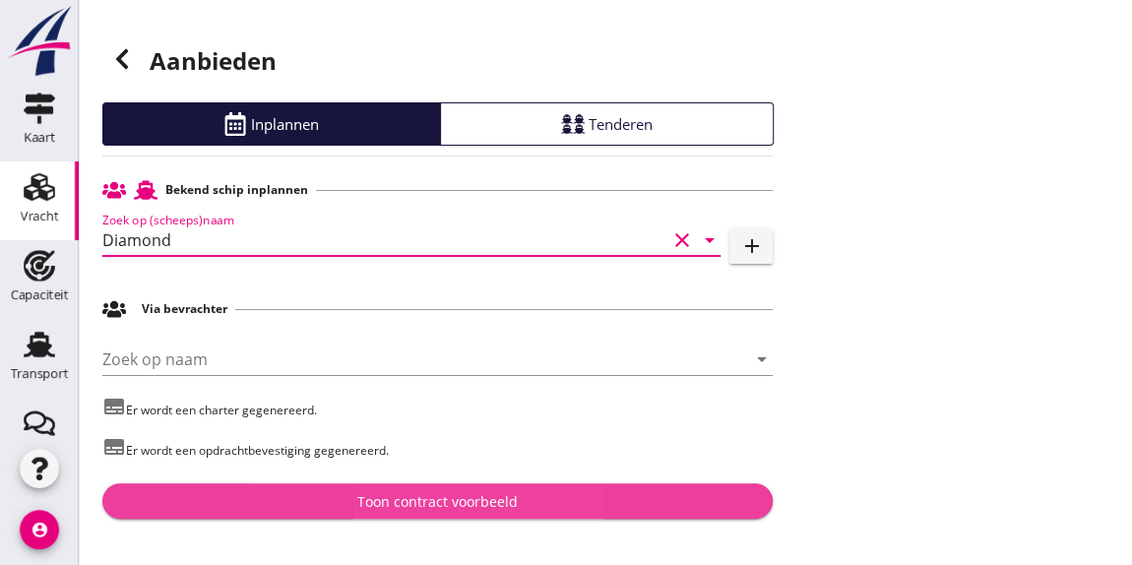
click at [456, 498] on div "Toon contract voorbeeld" at bounding box center [437, 501] width 160 height 21
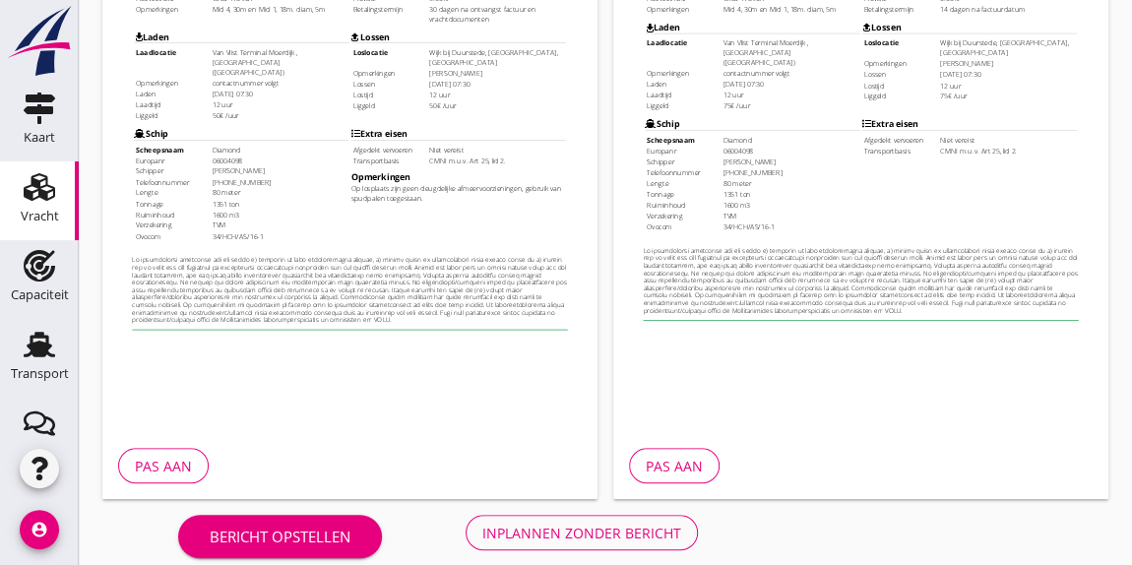
scroll to position [487, 0]
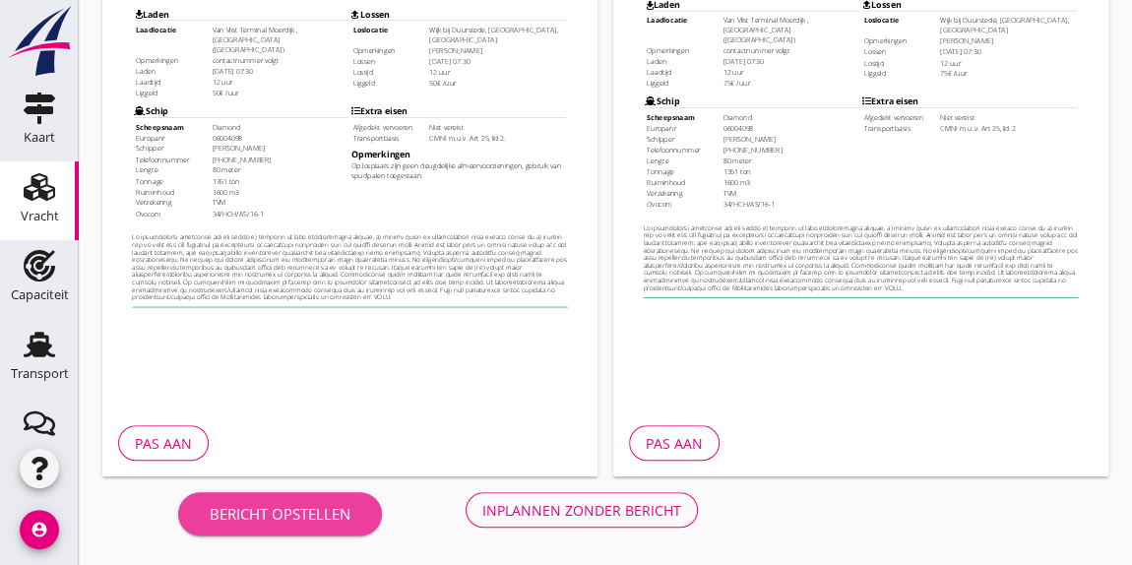
click at [275, 503] on div "Bericht opstellen" at bounding box center [280, 514] width 141 height 23
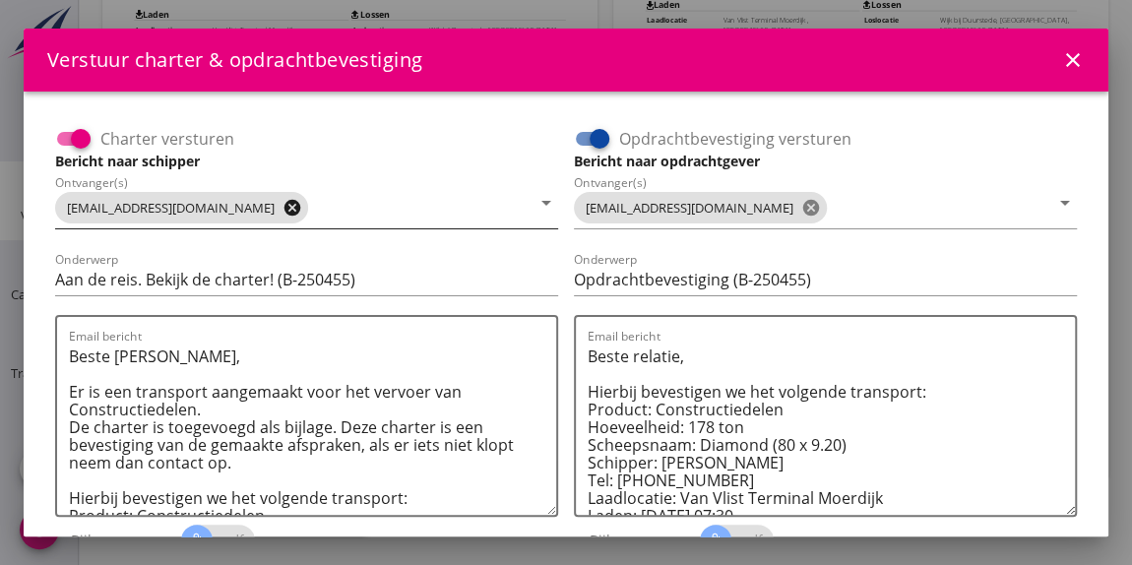
click at [282, 206] on icon "cancel" at bounding box center [292, 208] width 20 height 20
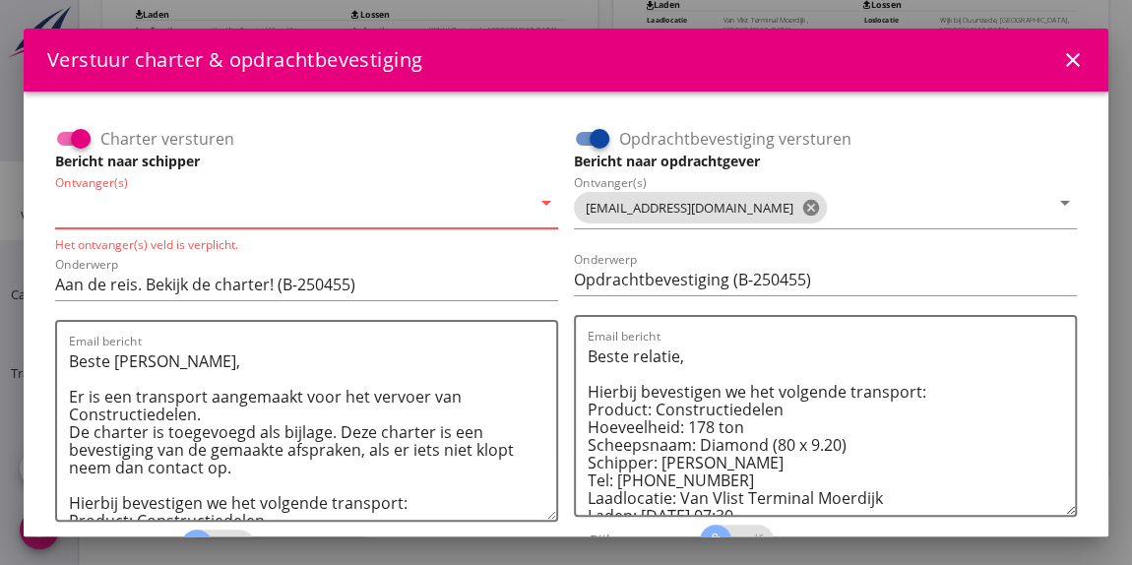
click at [175, 205] on input "Ontvanger(s)" at bounding box center [292, 207] width 475 height 31
type input "[EMAIL_ADDRESS][DOMAIN_NAME]"
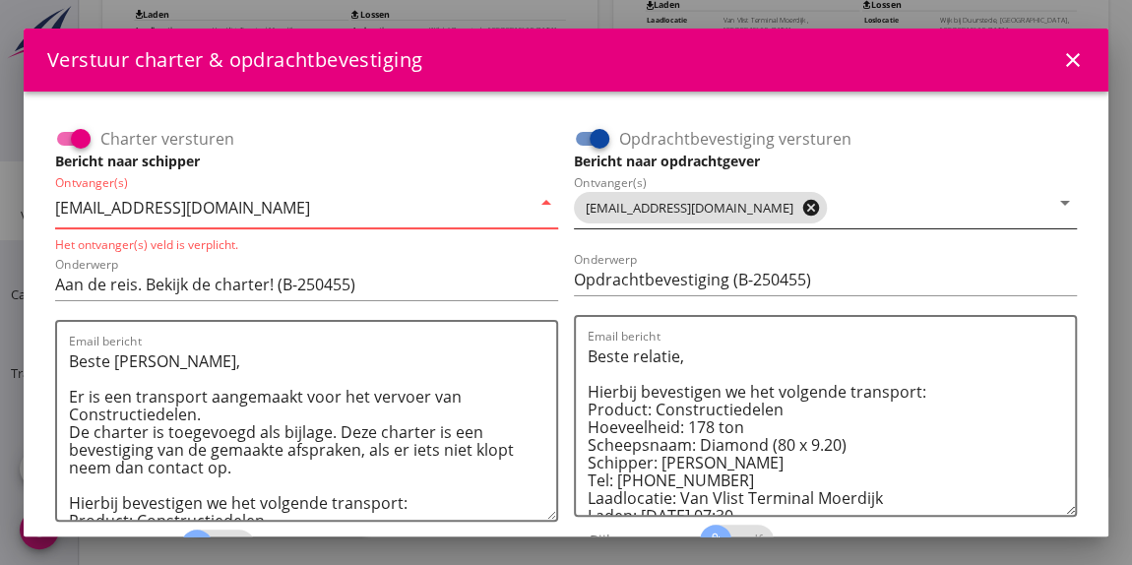
click at [801, 205] on icon "cancel" at bounding box center [811, 208] width 20 height 20
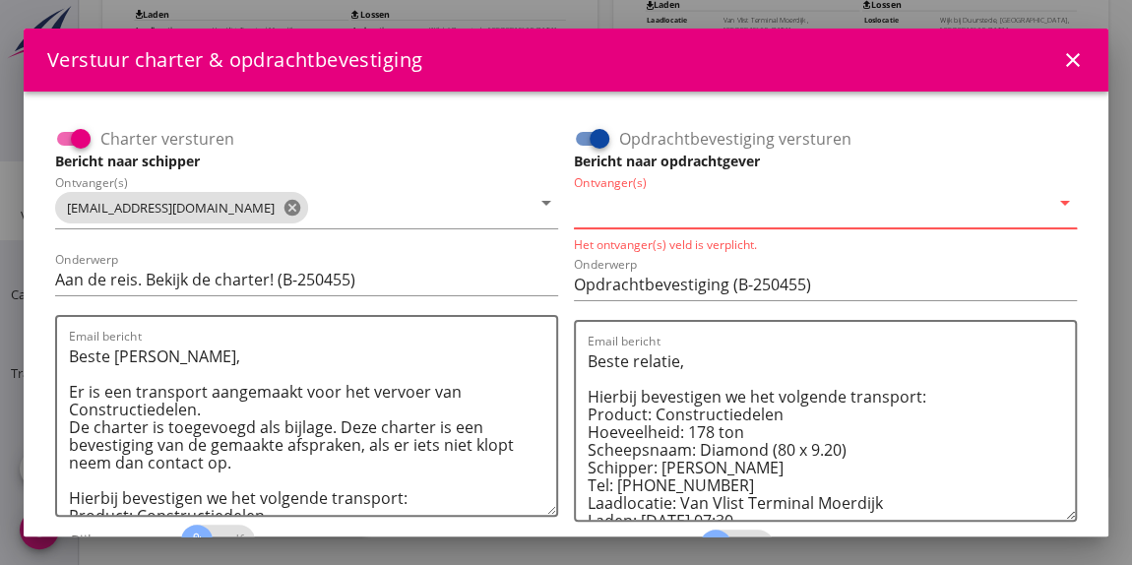
click at [680, 208] on input "Ontvanger(s)" at bounding box center [811, 207] width 475 height 31
type input "[EMAIL_ADDRESS][DOMAIN_NAME]"
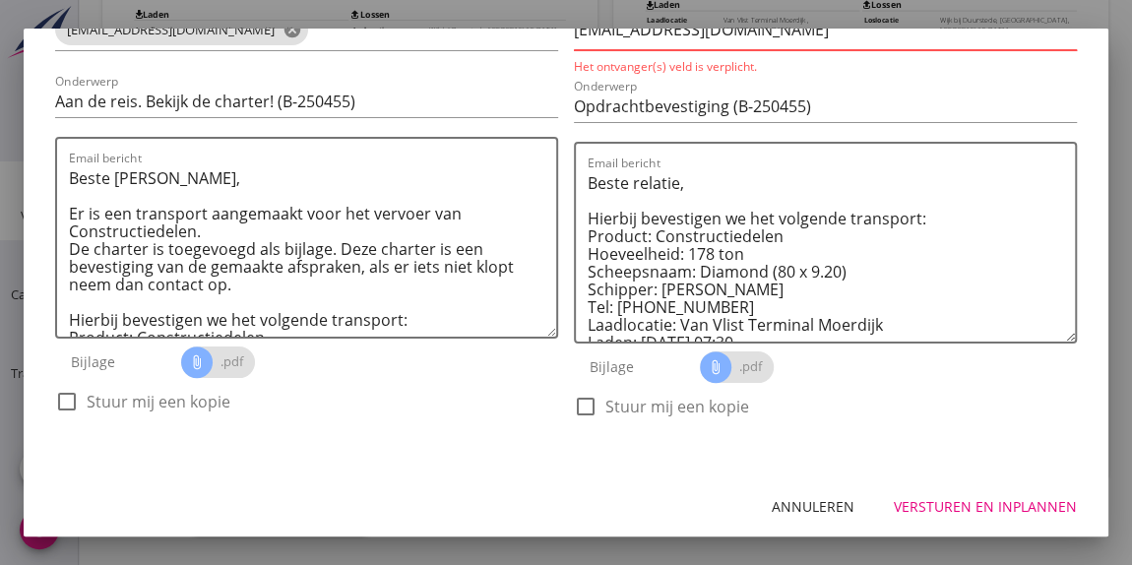
scroll to position [180, 0]
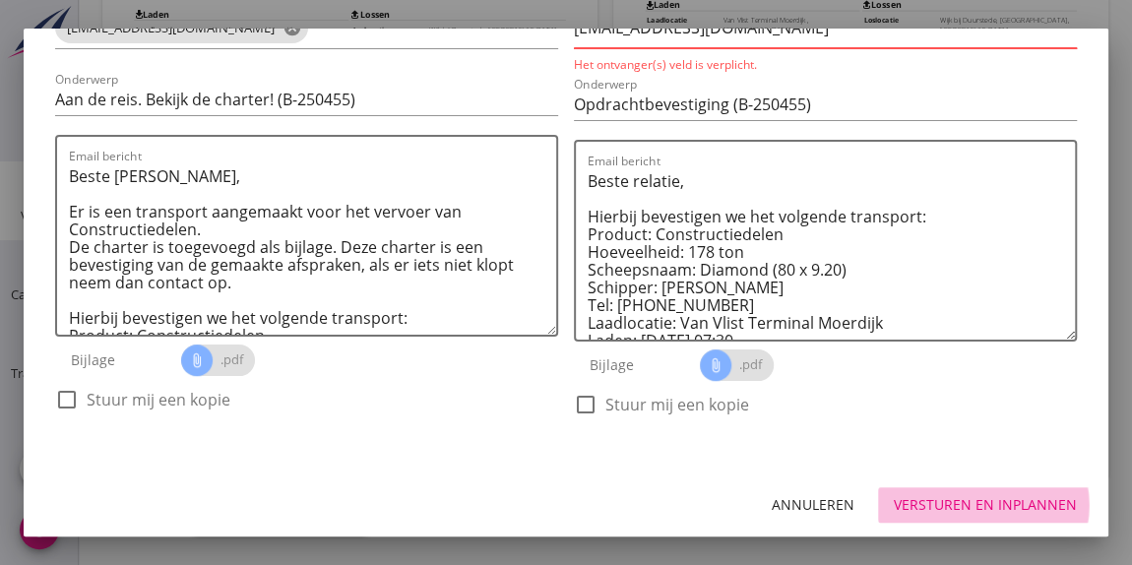
click at [971, 502] on div "Versturen en inplannen" at bounding box center [985, 504] width 183 height 21
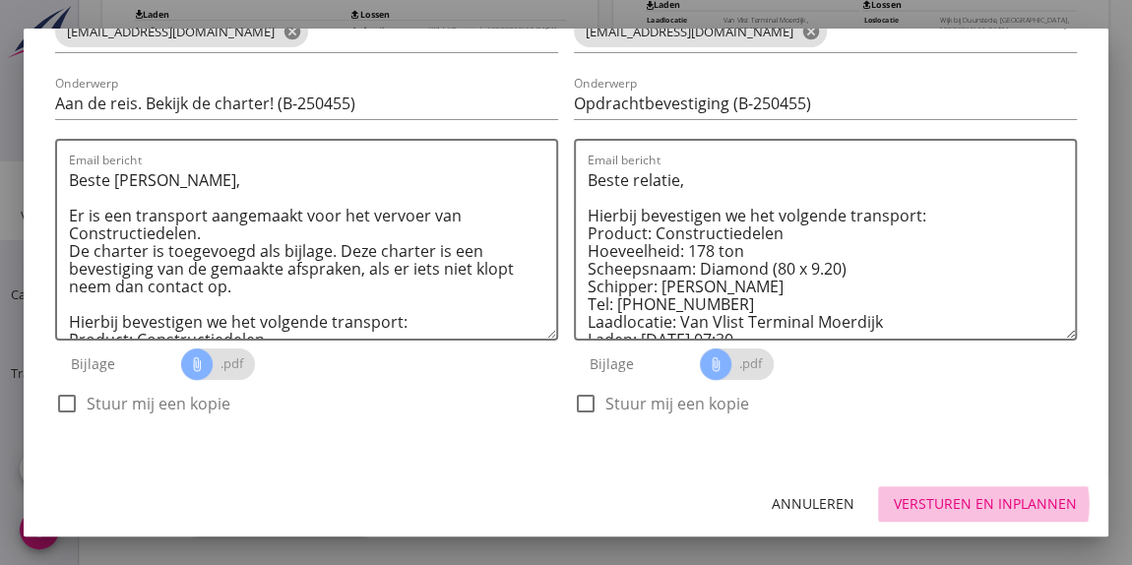
click at [971, 502] on div "Versturen en inplannen" at bounding box center [985, 503] width 183 height 21
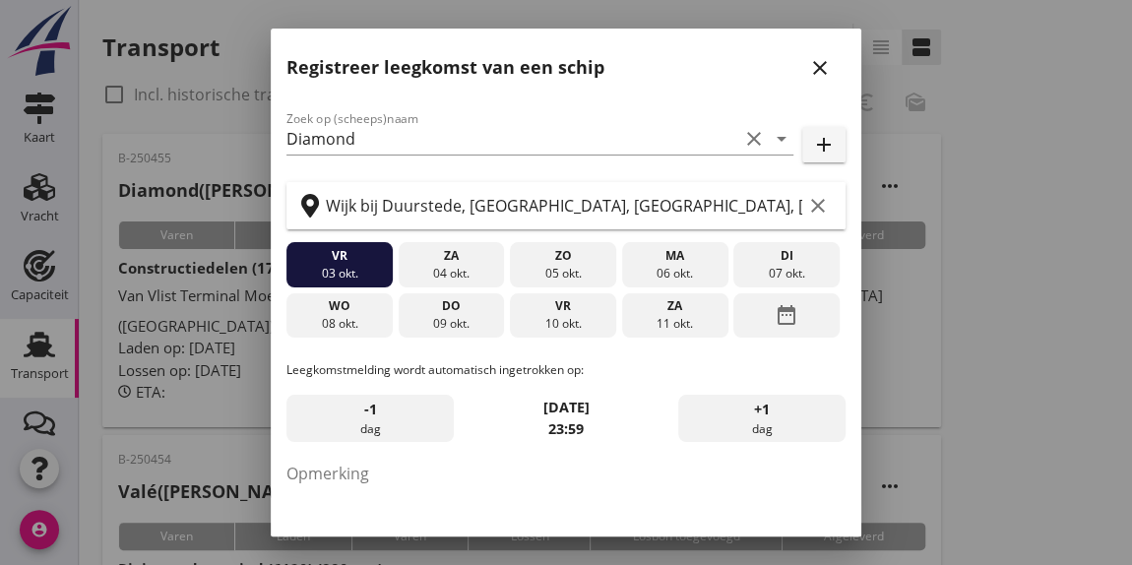
click at [34, 191] on div at bounding box center [566, 282] width 1132 height 565
click at [808, 59] on icon "close" at bounding box center [820, 68] width 24 height 24
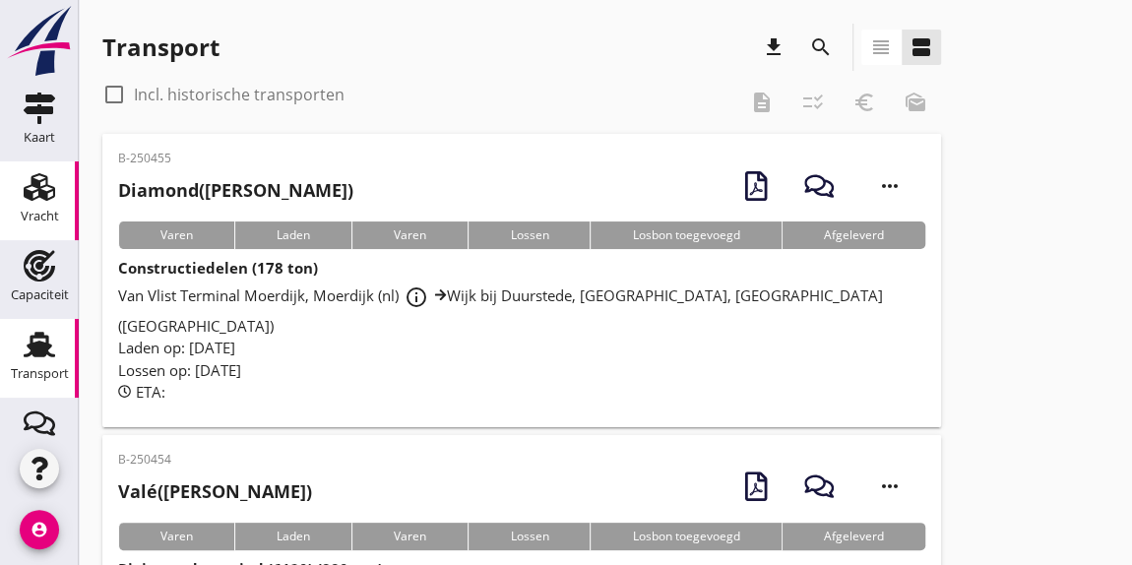
click at [31, 191] on use at bounding box center [39, 187] width 31 height 28
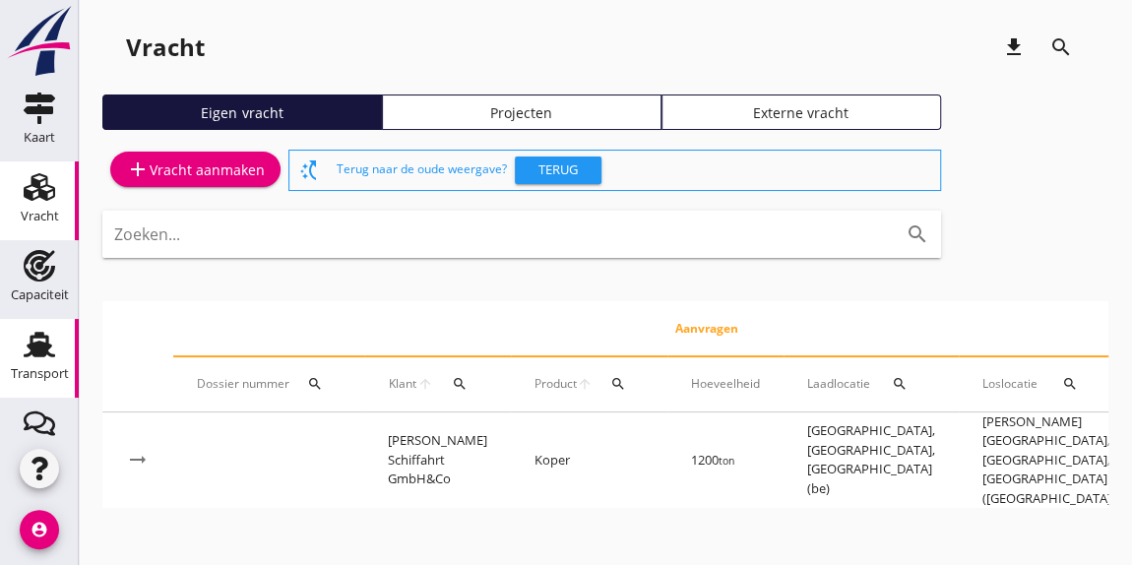
click at [40, 352] on use at bounding box center [39, 345] width 31 height 26
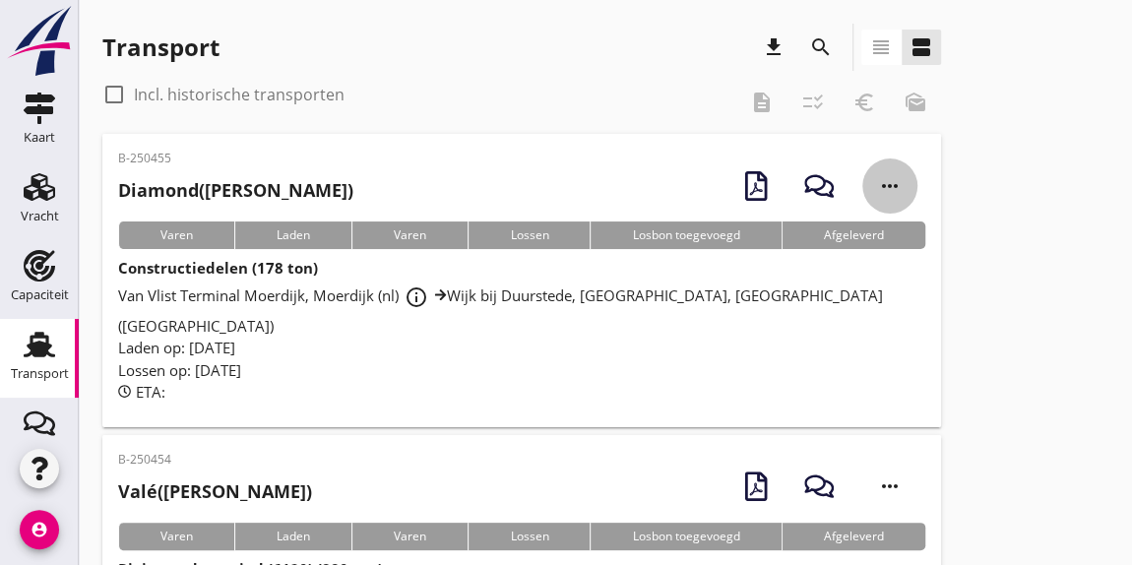
click at [889, 182] on icon "more_horiz" at bounding box center [889, 185] width 55 height 55
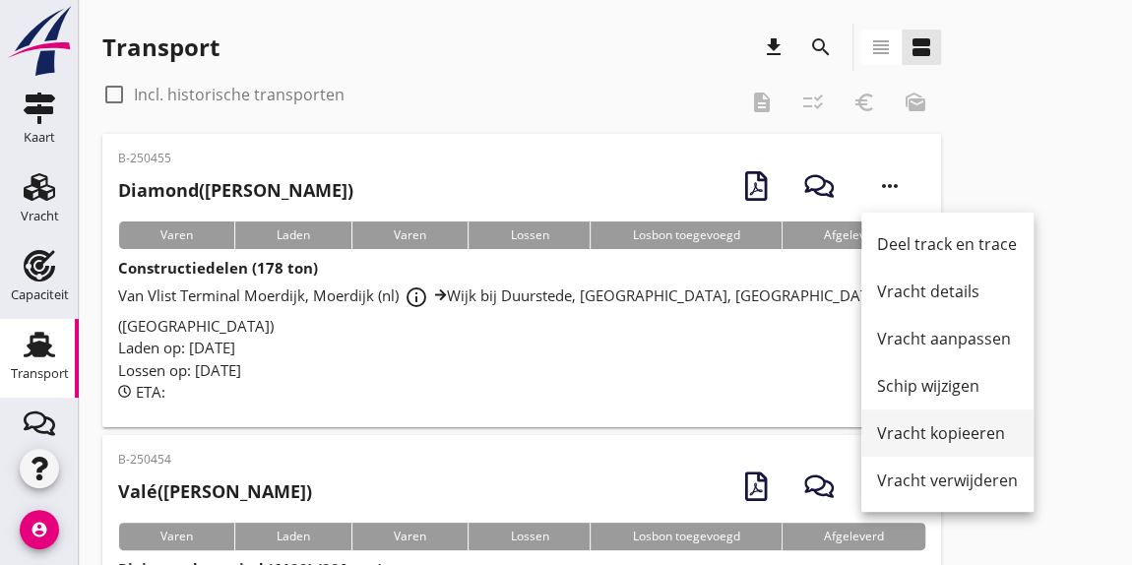
click at [923, 430] on div "Vracht kopieeren" at bounding box center [947, 433] width 141 height 24
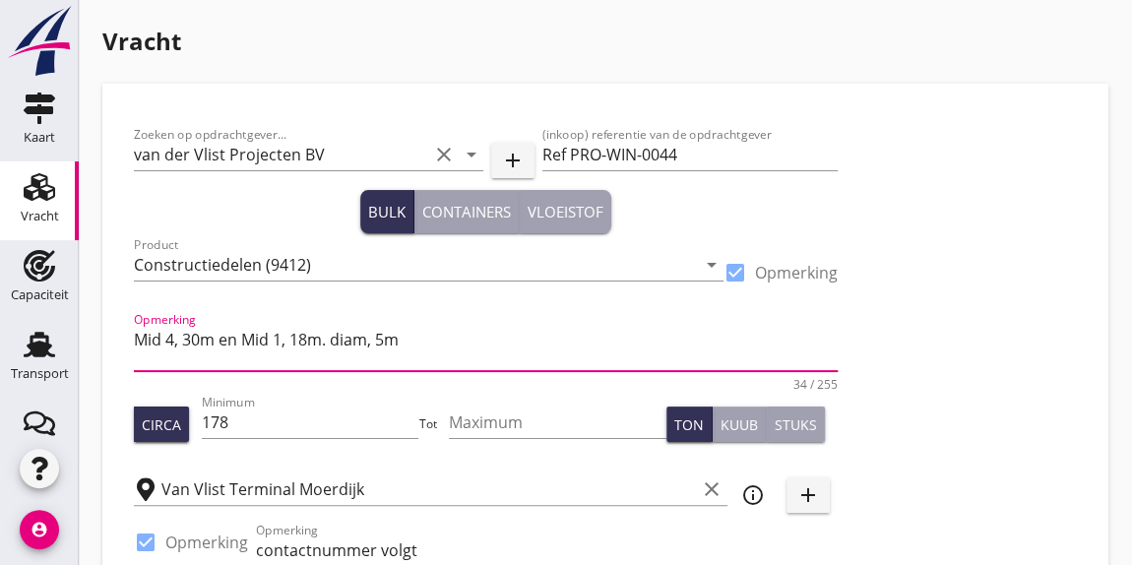
click at [424, 340] on textarea "Mid 4, 30m en Mid 1, 18m. diam, 5m" at bounding box center [486, 347] width 704 height 47
type textarea "M"
type textarea "B"
type textarea "Zie stuwplan voor ladingsdetails"
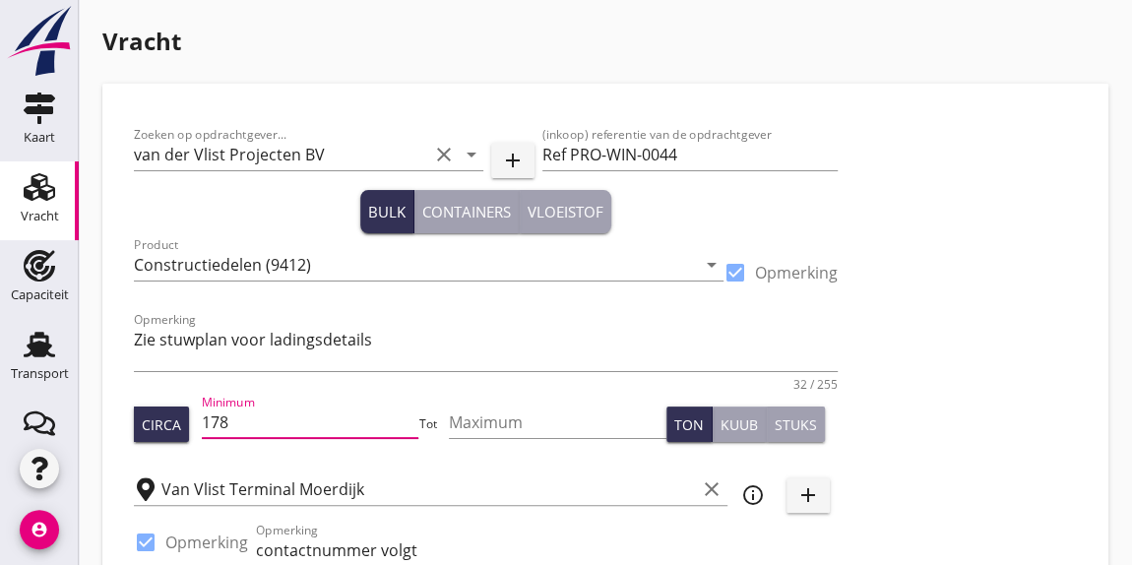
click at [271, 430] on input "178" at bounding box center [310, 421] width 217 height 31
type input "1"
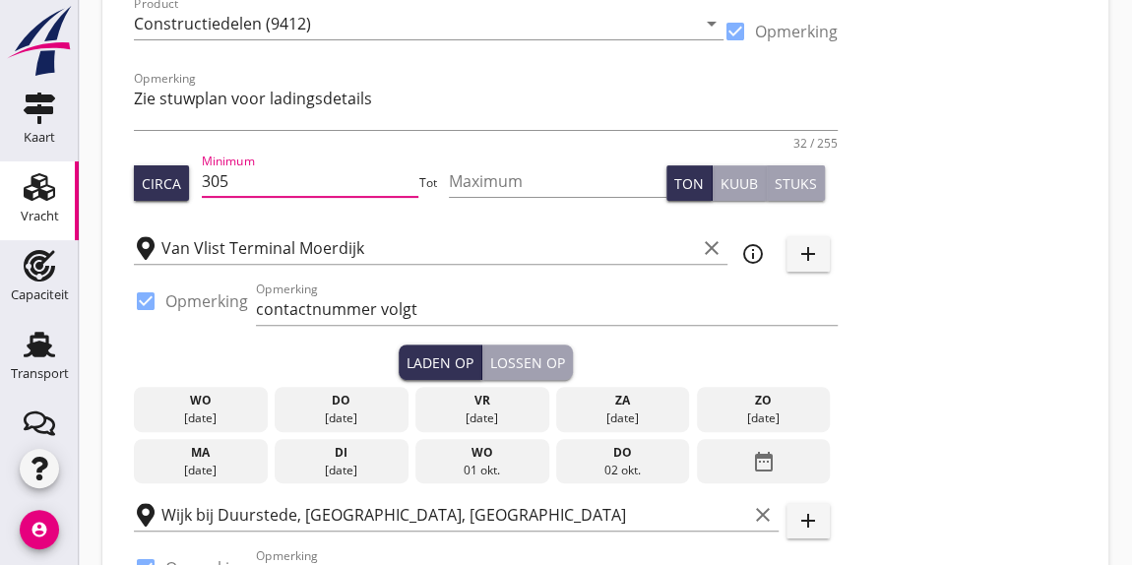
scroll to position [322, 0]
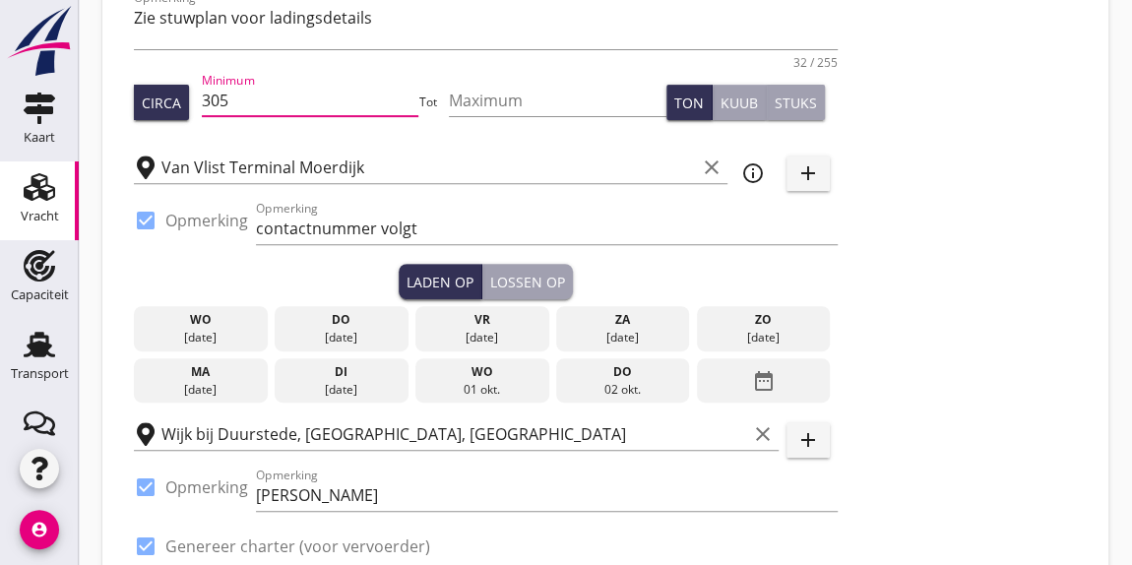
type input "305"
click at [618, 382] on div "02 okt." at bounding box center [622, 390] width 124 height 18
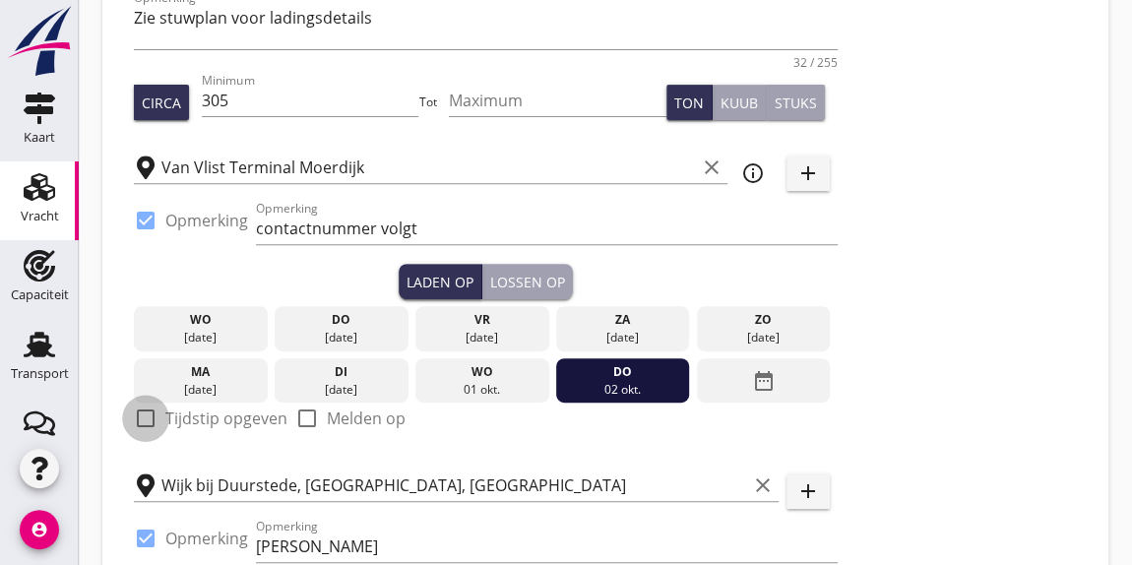
click at [147, 419] on div at bounding box center [145, 418] width 33 height 33
checkbox input "true"
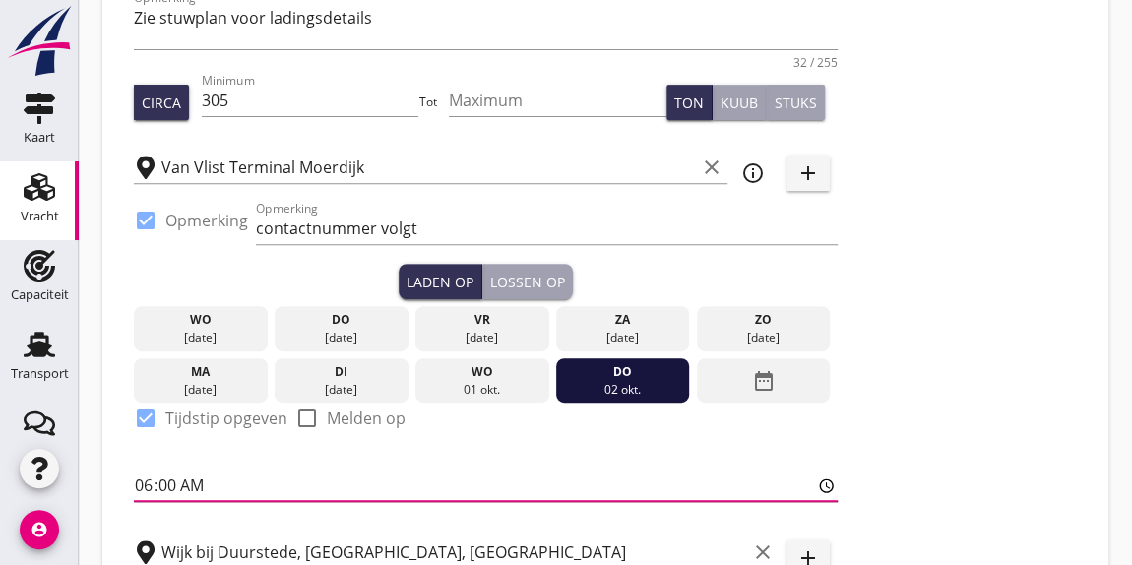
click at [148, 478] on input "06:00" at bounding box center [486, 484] width 704 height 31
type input "07:30"
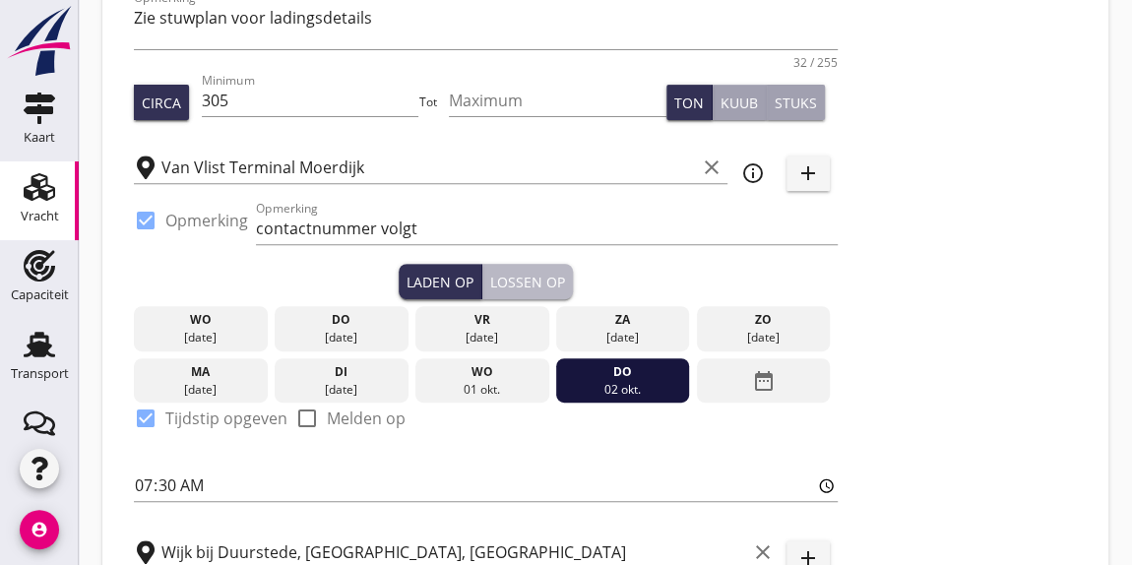
click at [535, 272] on div "Lossen op" at bounding box center [527, 282] width 75 height 21
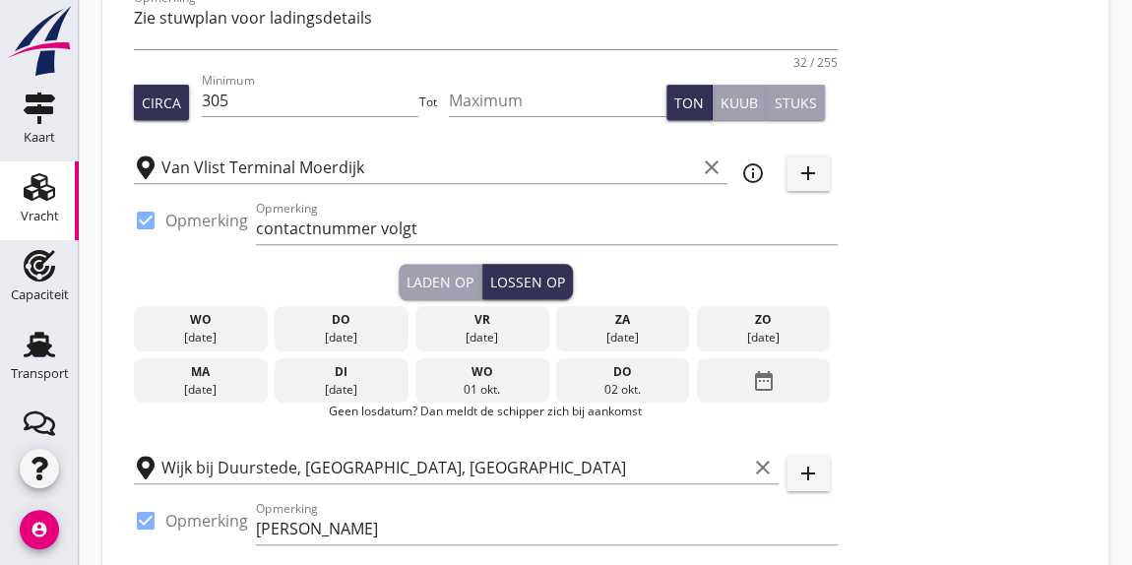
click at [763, 377] on icon "date_range" at bounding box center [763, 380] width 24 height 35
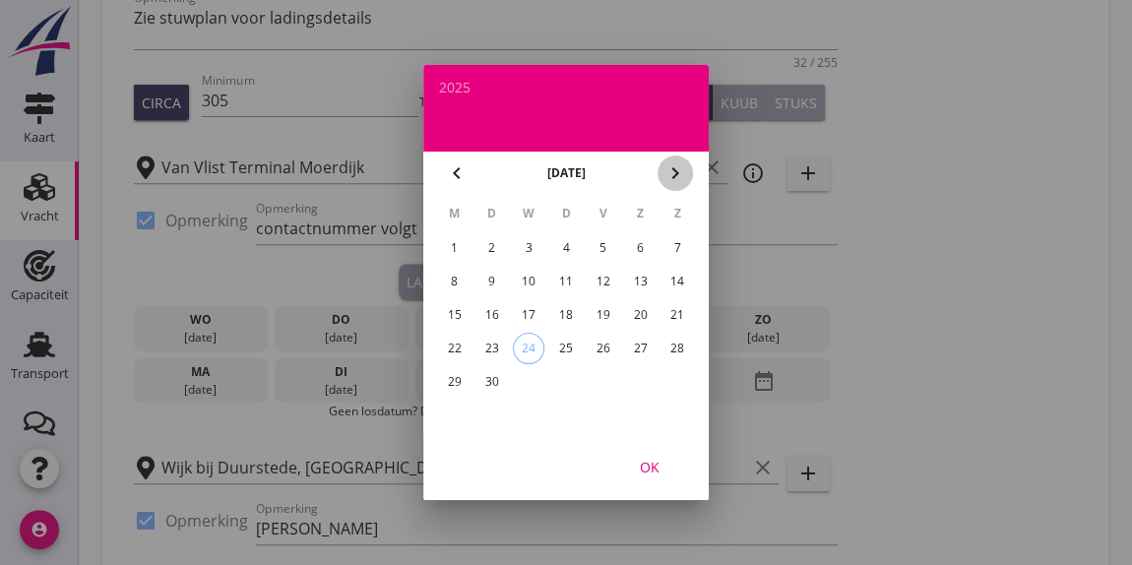
click at [676, 179] on icon "chevron_right" at bounding box center [675, 173] width 24 height 24
click at [603, 250] on div "3" at bounding box center [603, 247] width 31 height 31
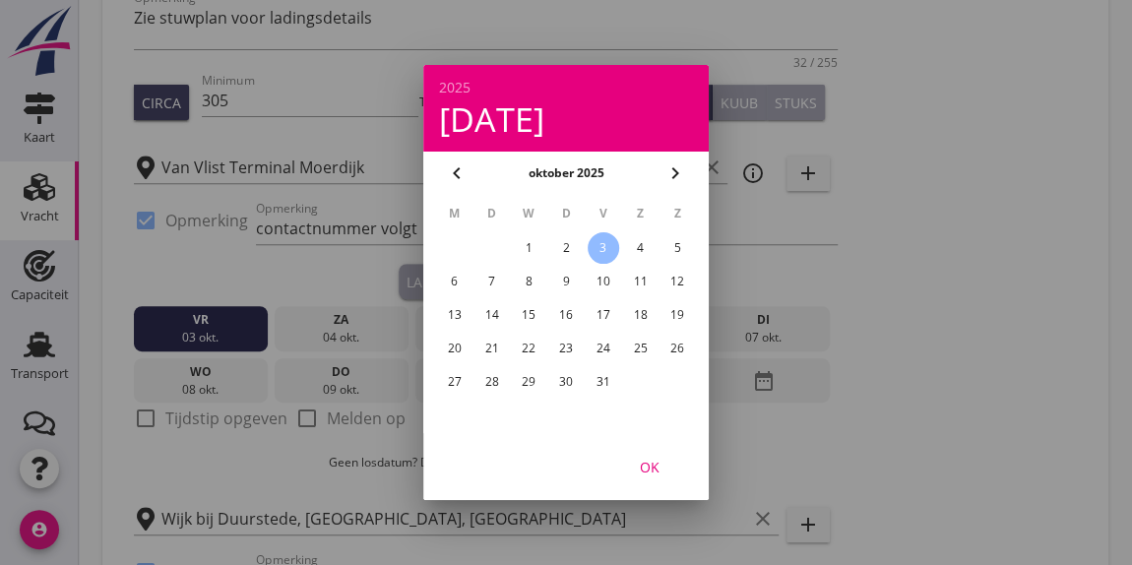
click at [139, 419] on div at bounding box center [566, 282] width 1132 height 565
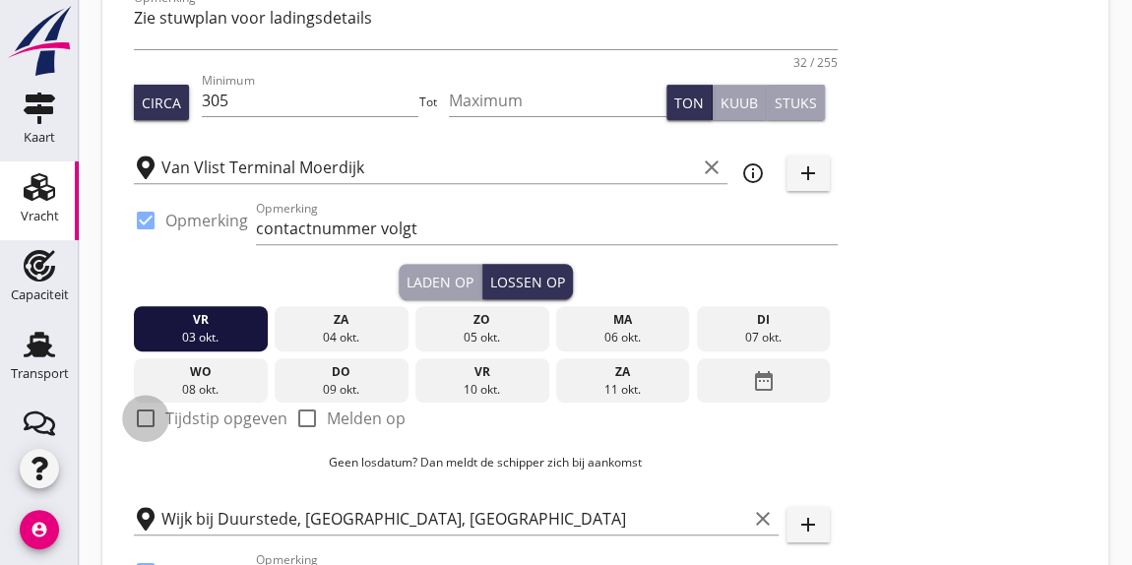
click at [139, 419] on div at bounding box center [145, 418] width 33 height 33
checkbox input "true"
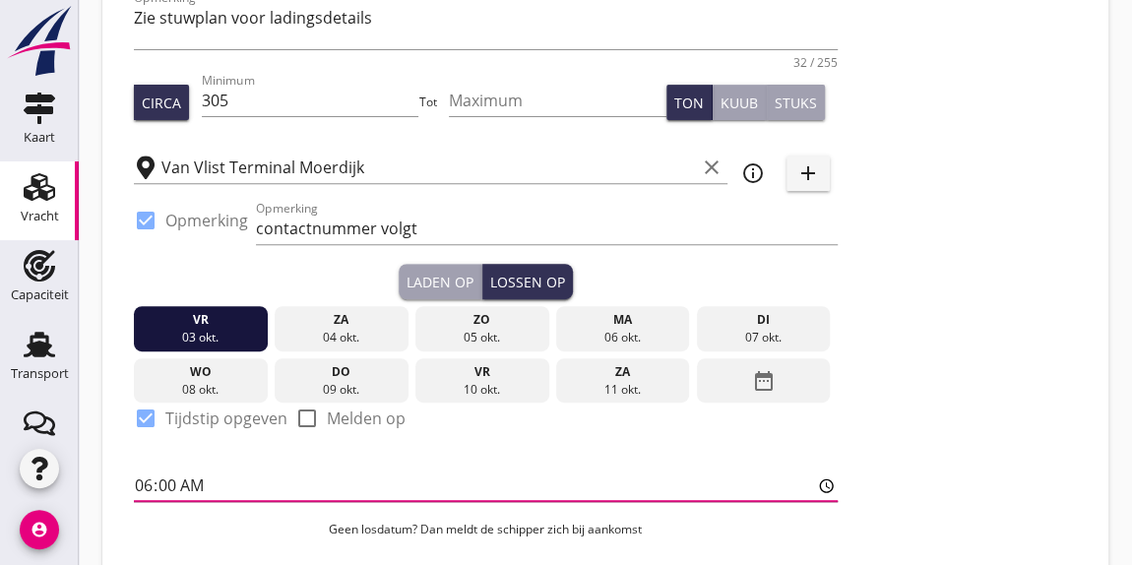
click at [145, 481] on input "06:00" at bounding box center [486, 484] width 704 height 31
type input "07:30"
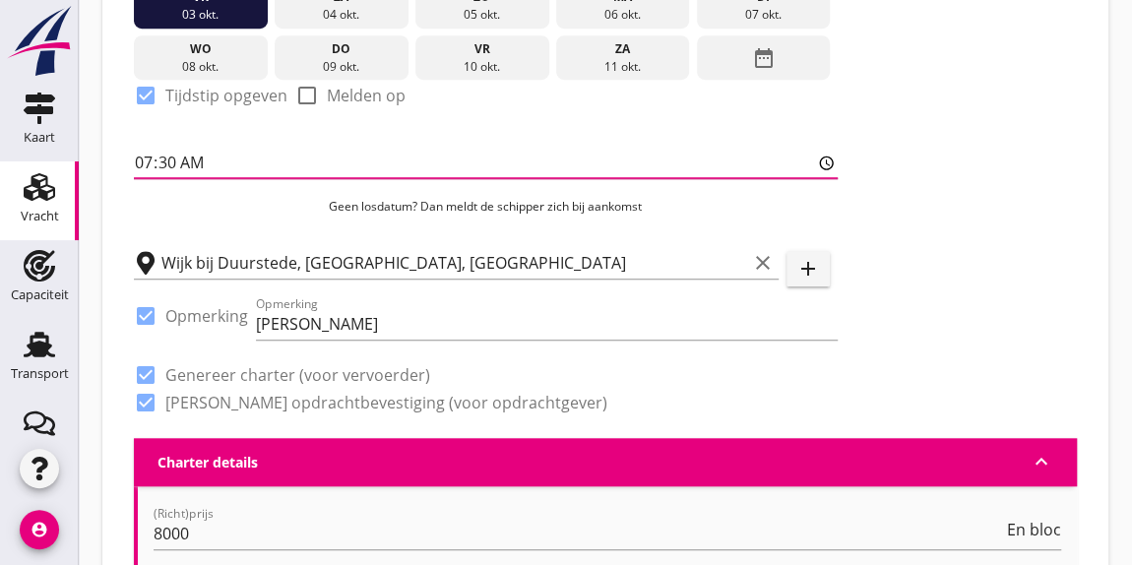
scroll to position [662, 0]
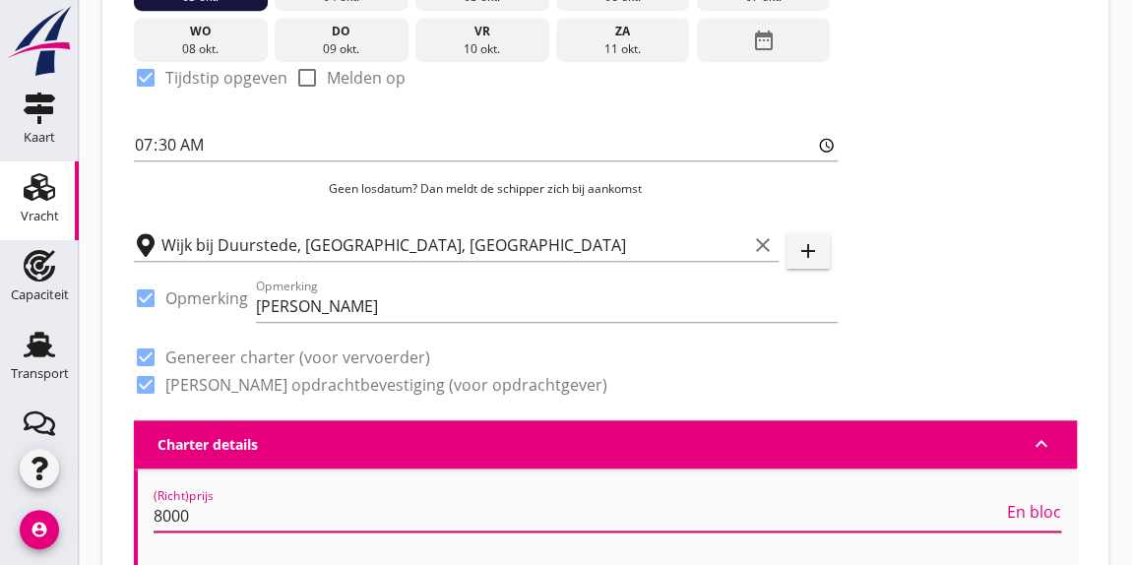
drag, startPoint x: 333, startPoint y: 501, endPoint x: 212, endPoint y: 520, distance: 122.5
click at [212, 520] on input "8000" at bounding box center [578, 515] width 849 height 31
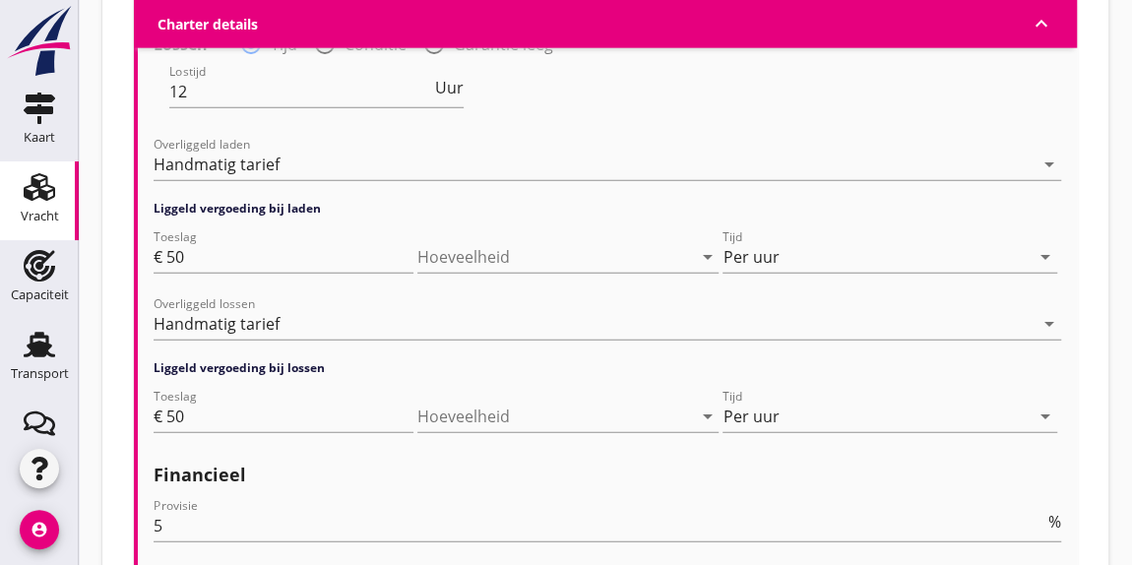
scroll to position [2376, 0]
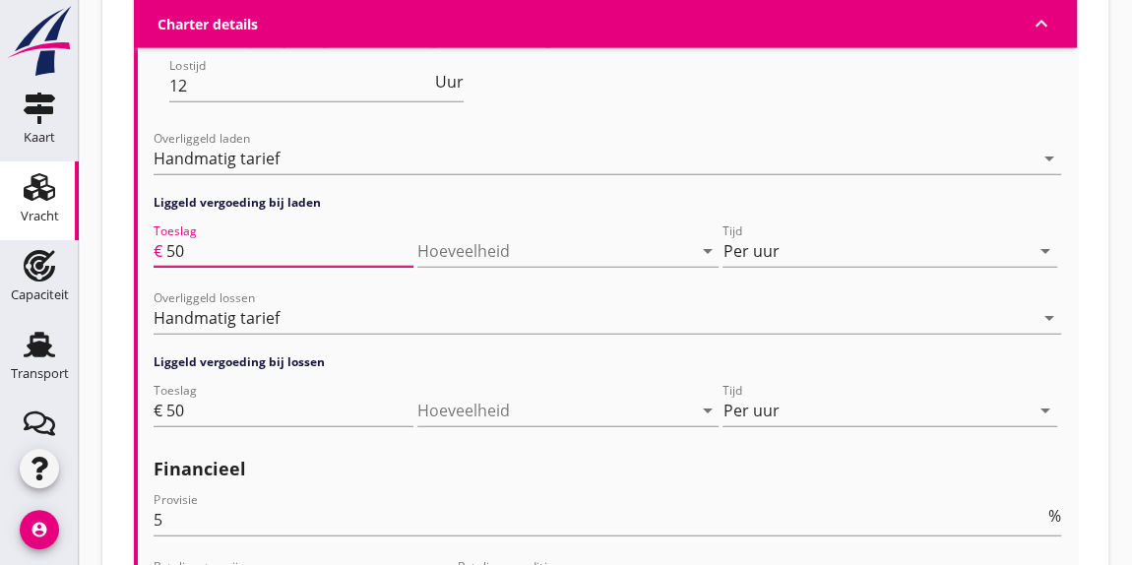
click at [189, 249] on input "50" at bounding box center [289, 250] width 247 height 31
type input "5"
type input "85"
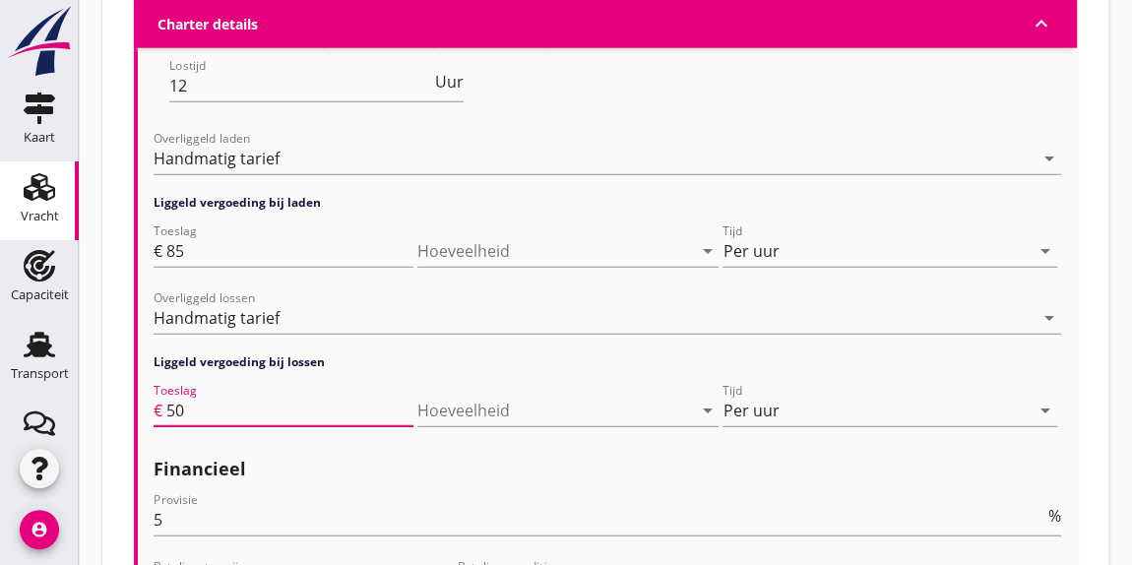
click at [193, 414] on input "50" at bounding box center [289, 410] width 247 height 31
type input "5"
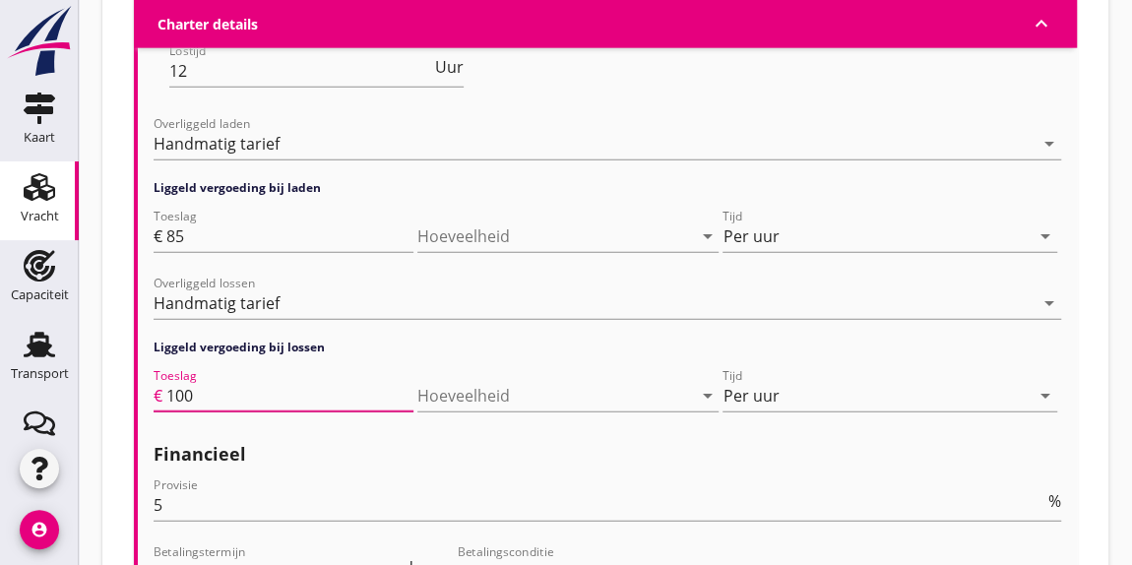
scroll to position [2420, 0]
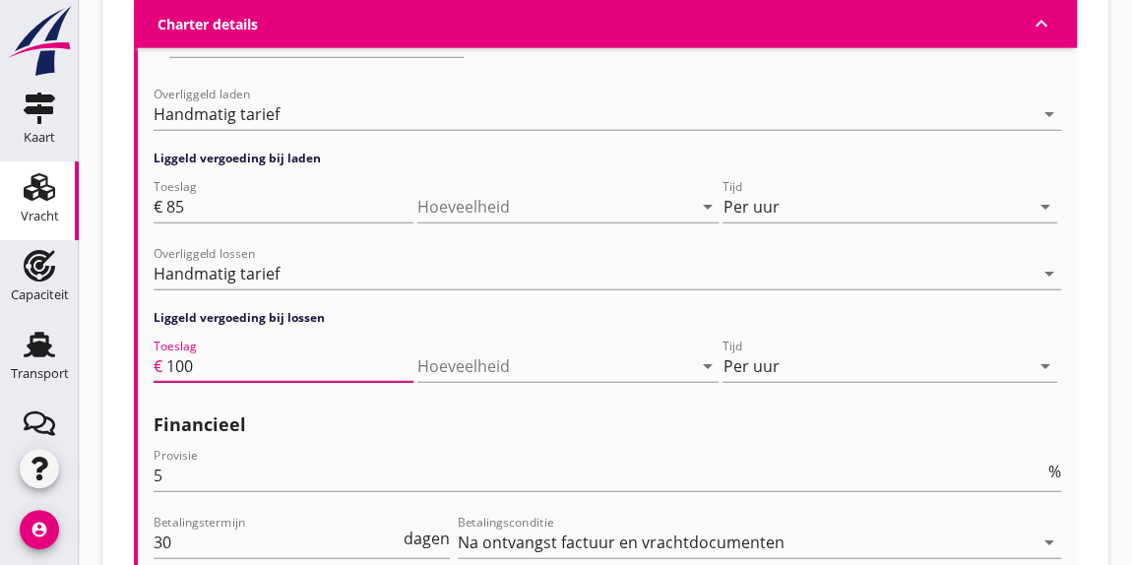
click at [203, 361] on input "100" at bounding box center [289, 365] width 247 height 31
type input "1"
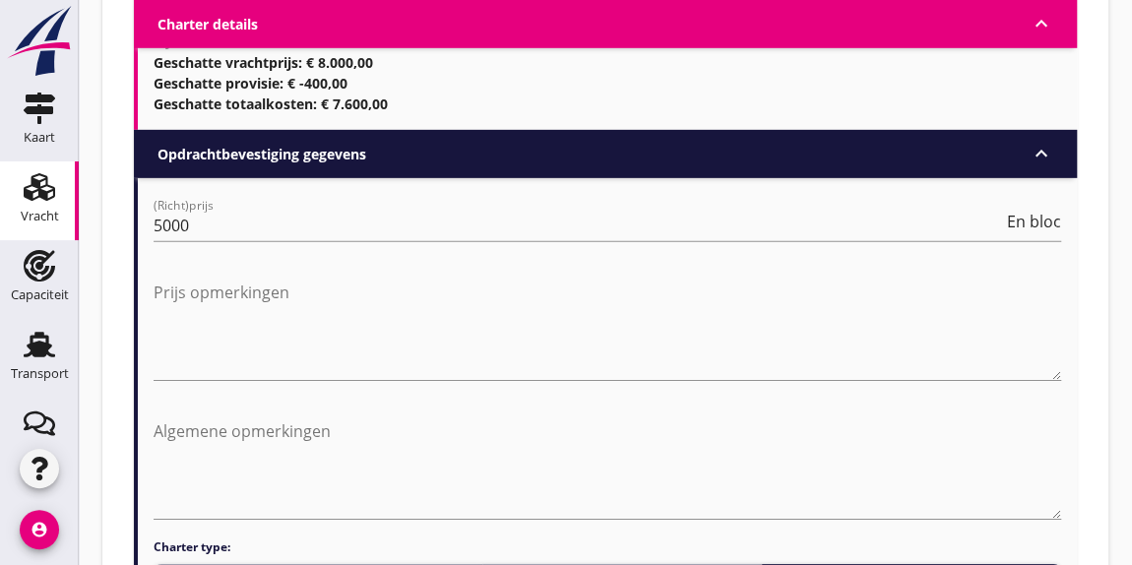
scroll to position [2950, 0]
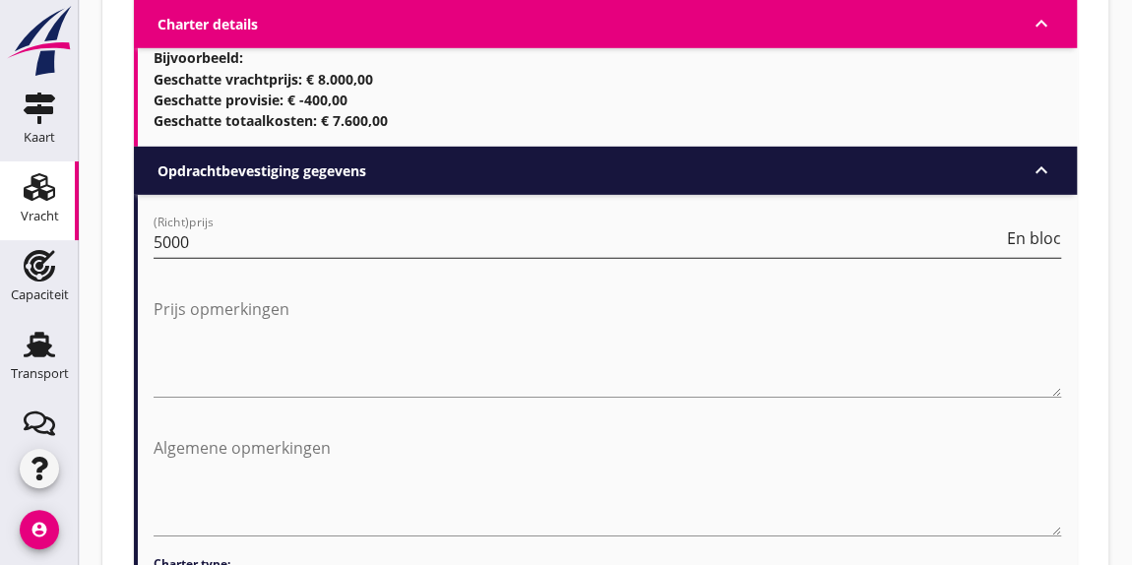
type input "85"
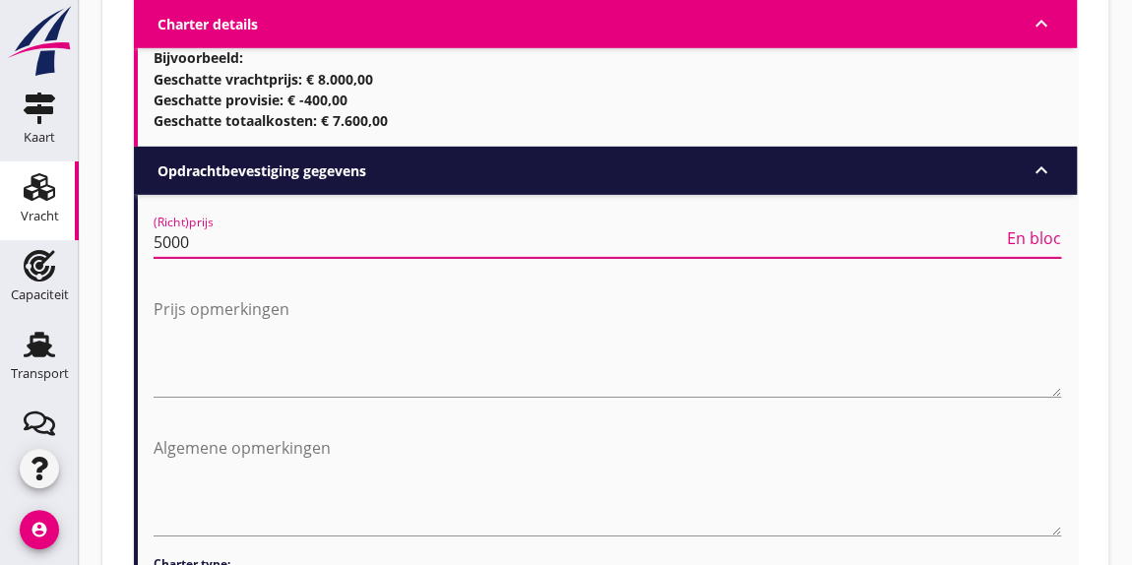
click at [169, 242] on input "5000" at bounding box center [578, 241] width 849 height 31
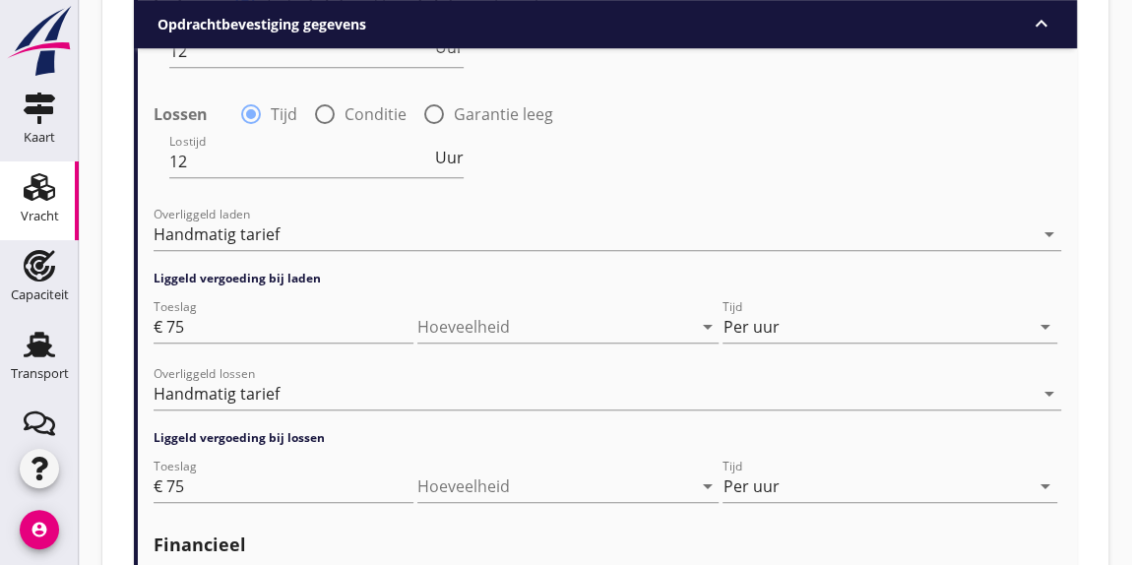
scroll to position [4373, 0]
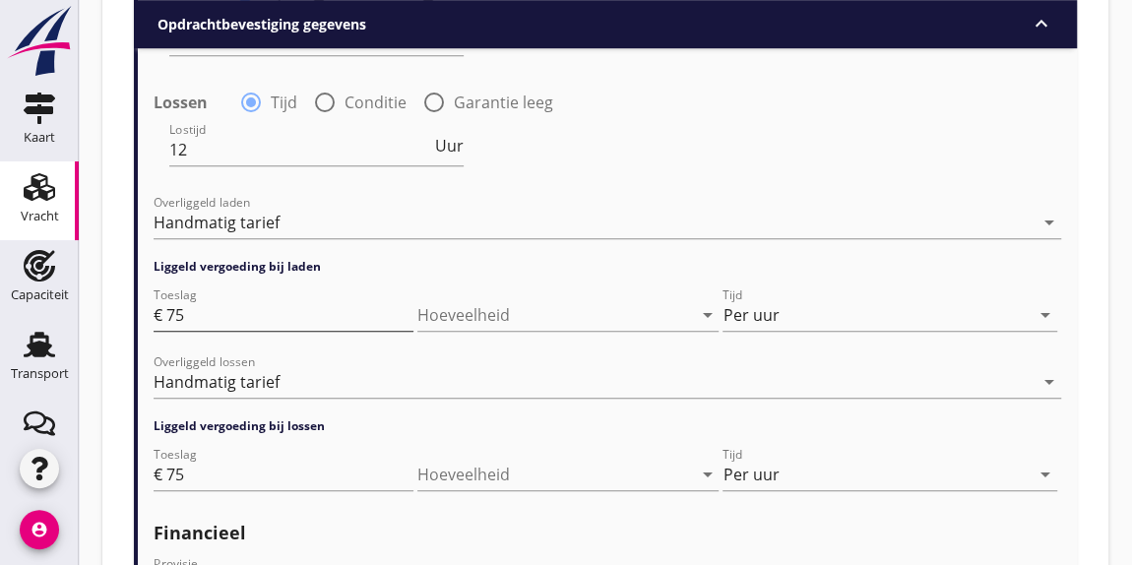
type input "8500"
click at [188, 300] on input "75" at bounding box center [289, 314] width 247 height 31
type input "7"
type input "100"
click at [183, 478] on input "75" at bounding box center [289, 474] width 247 height 31
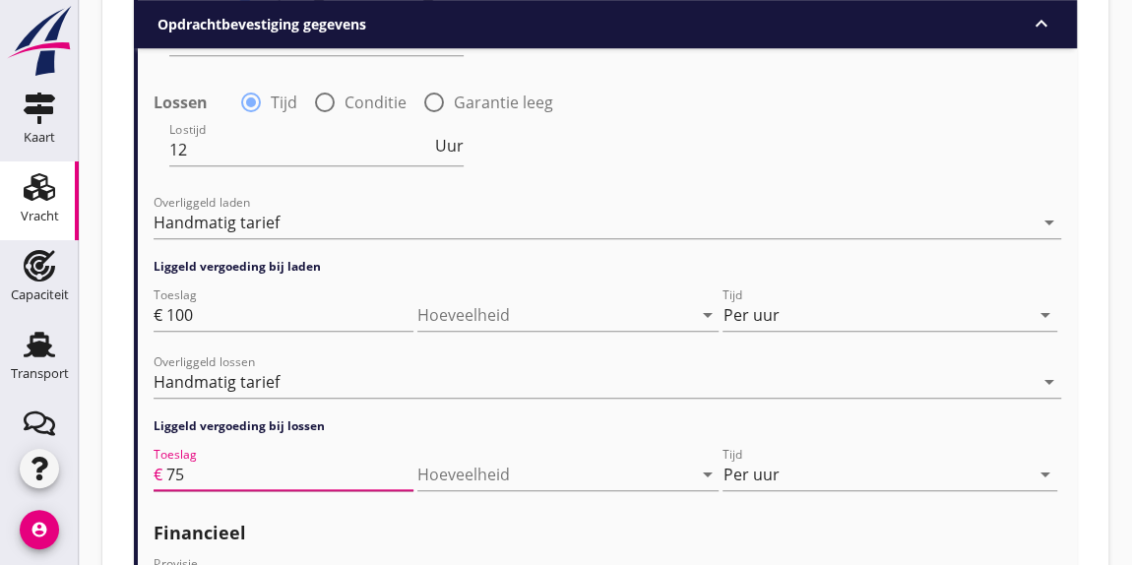
type input "7"
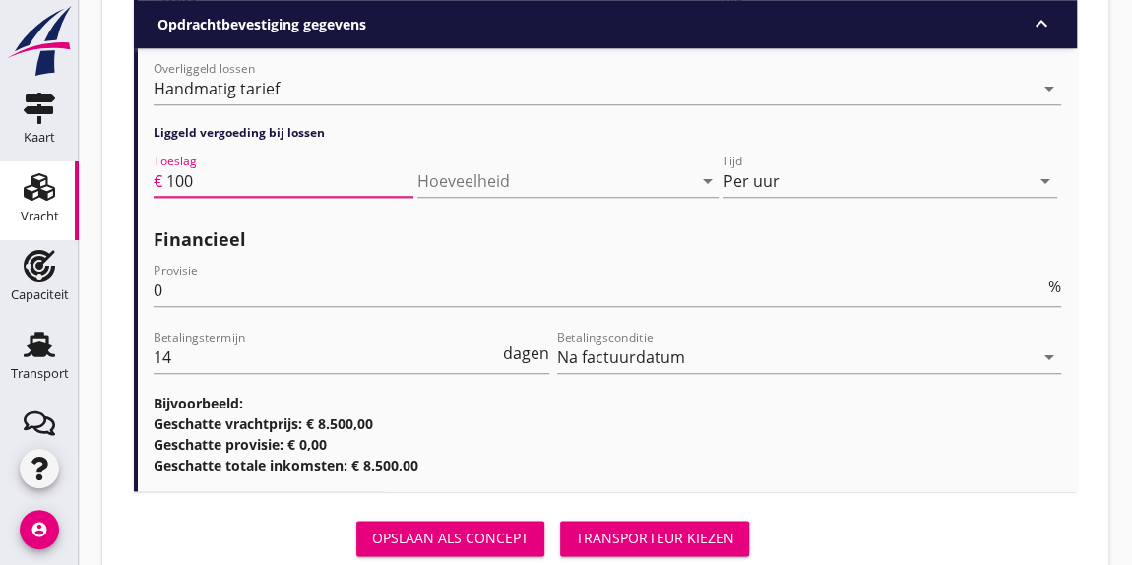
scroll to position [4673, 0]
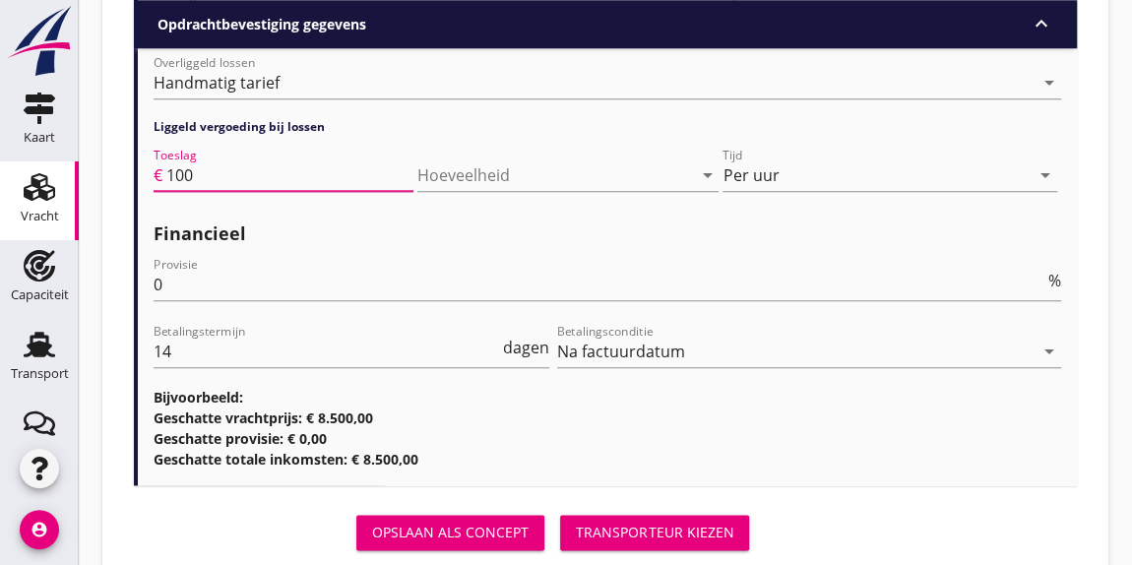
type input "100"
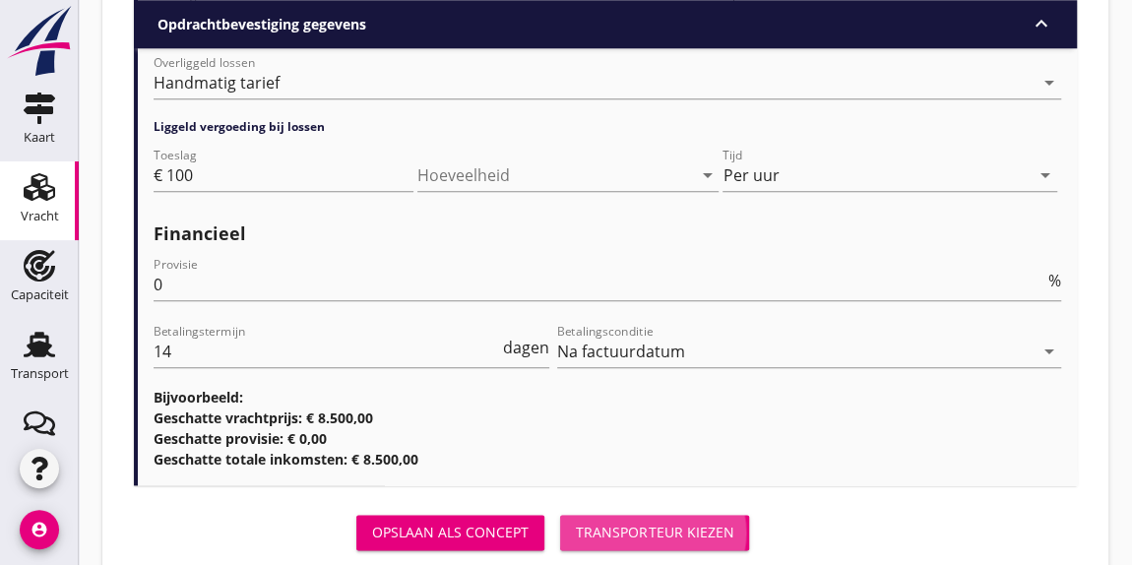
click at [675, 528] on div "Transporteur kiezen" at bounding box center [654, 532] width 157 height 21
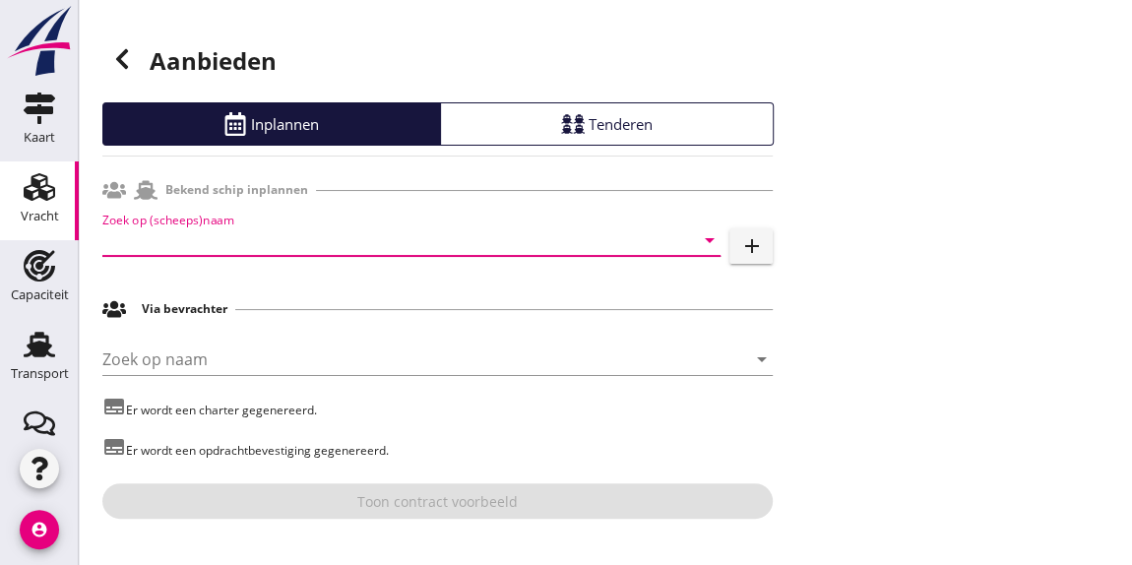
click at [311, 241] on input "Zoek op (scheeps)naam" at bounding box center [383, 239] width 563 height 31
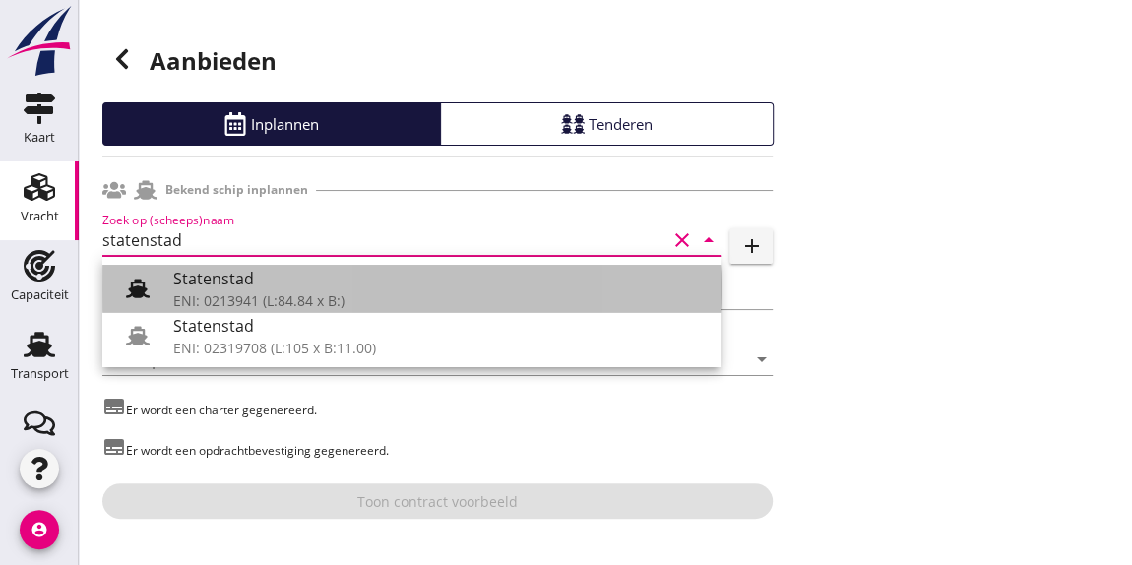
click at [249, 279] on div "Statenstad" at bounding box center [438, 279] width 531 height 24
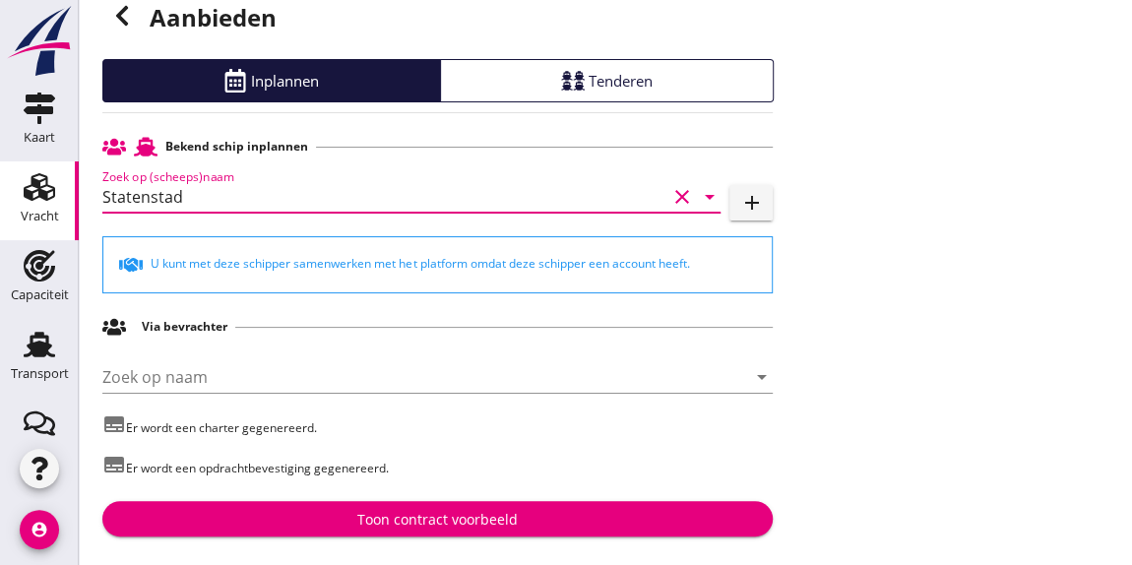
scroll to position [53, 0]
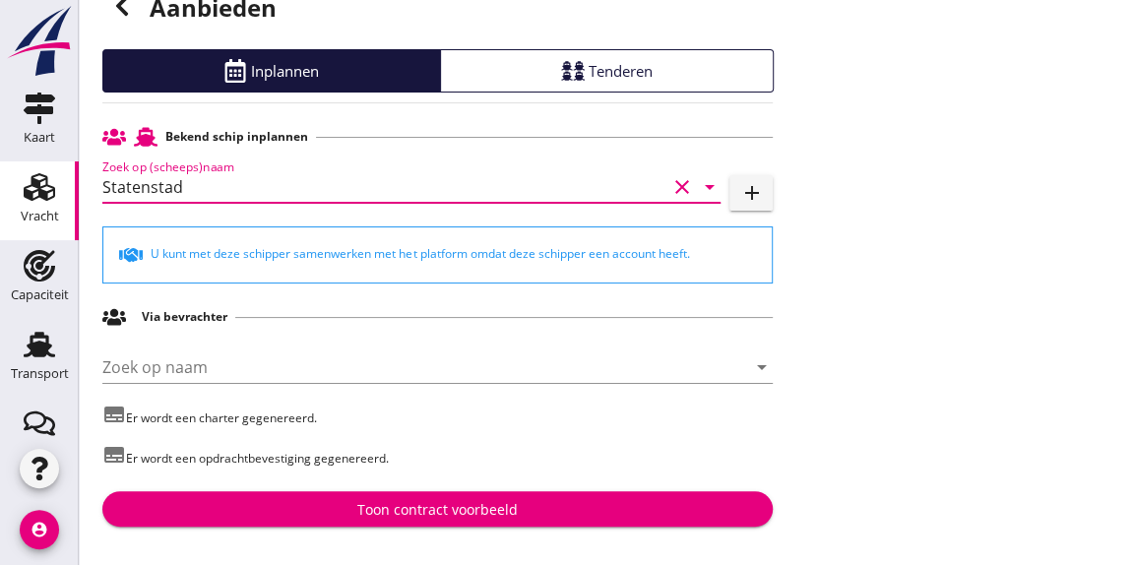
type input "Statenstad"
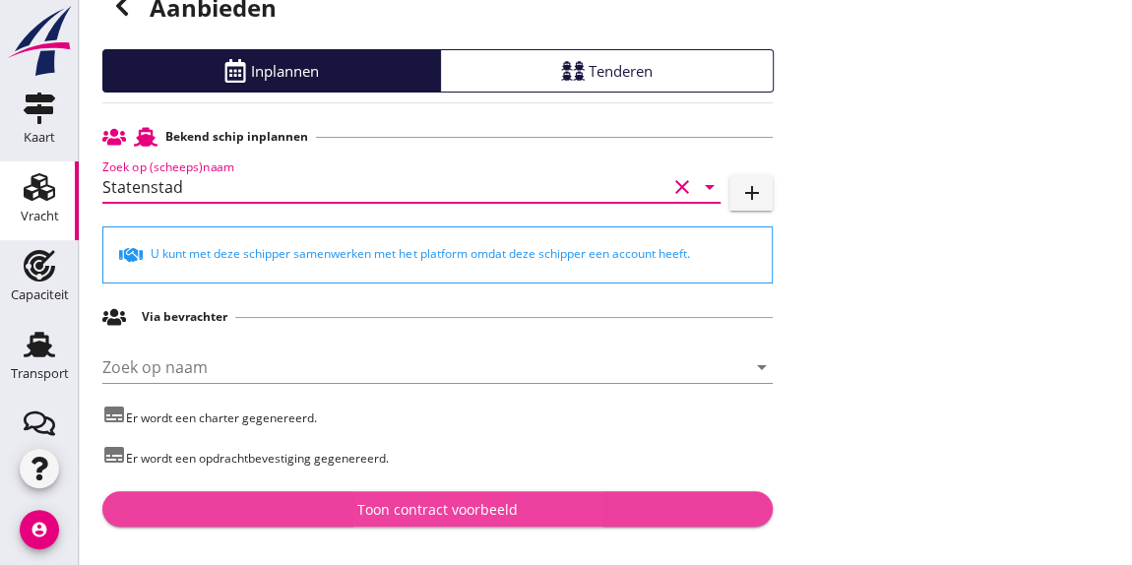
click at [462, 501] on div "Toon contract voorbeeld" at bounding box center [437, 509] width 160 height 21
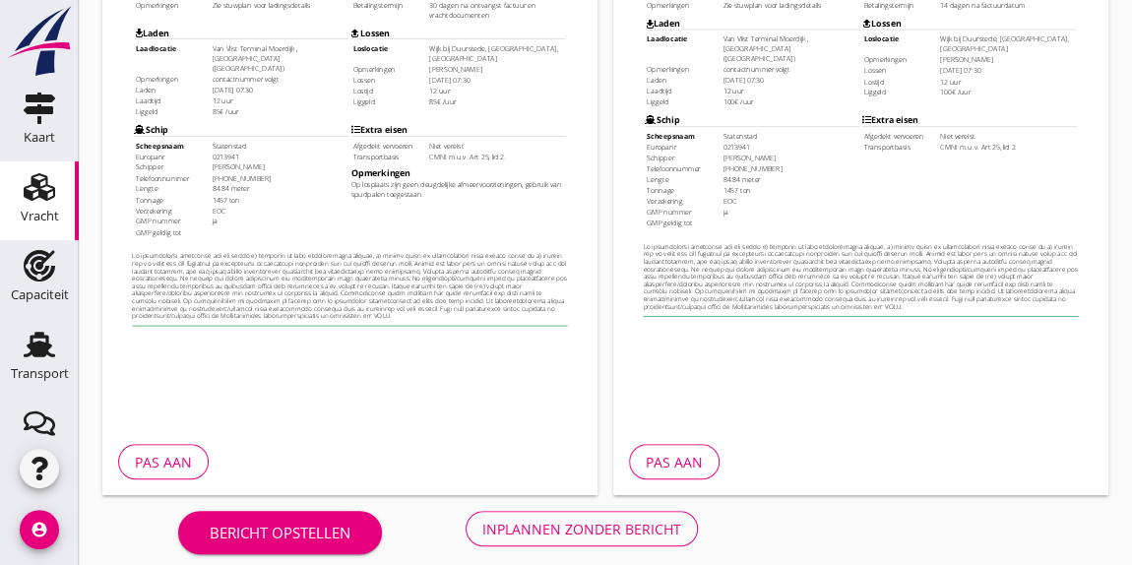
scroll to position [487, 0]
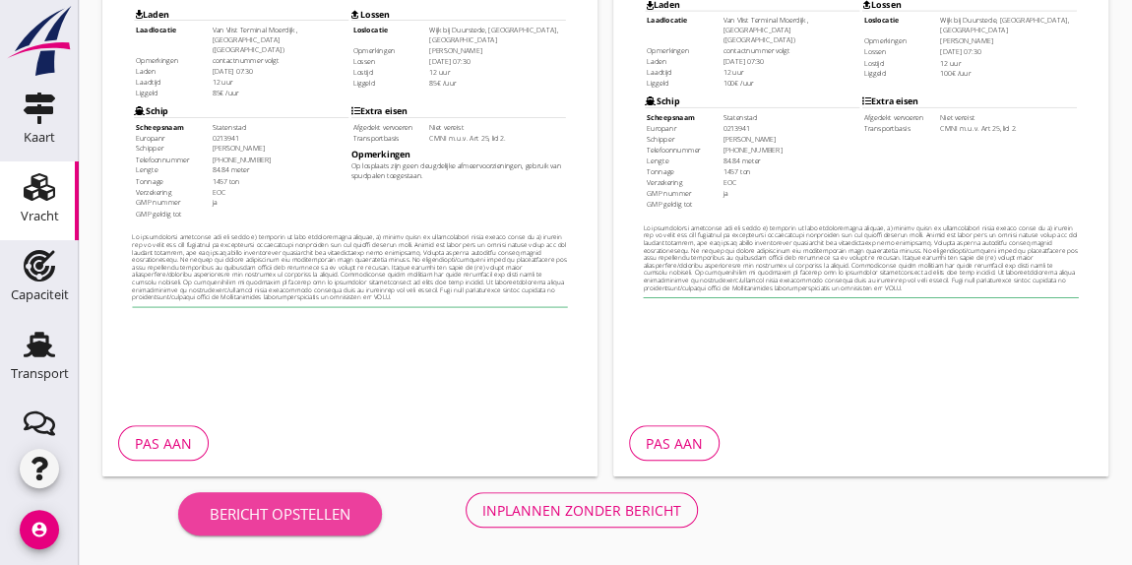
click at [301, 513] on div "Bericht opstellen" at bounding box center [280, 514] width 141 height 23
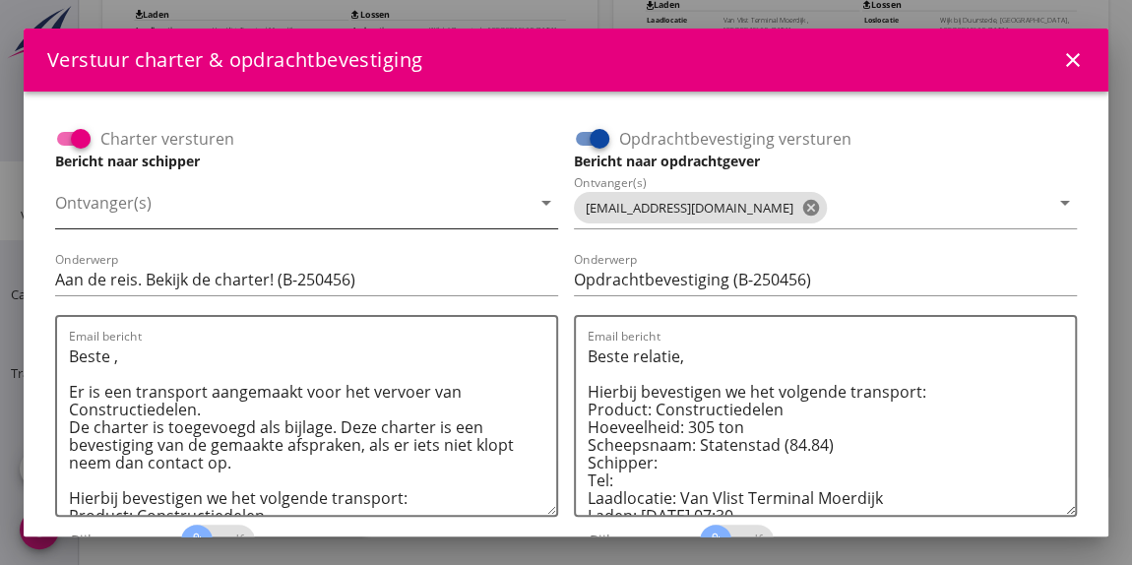
click at [169, 222] on div at bounding box center [292, 207] width 475 height 41
click at [147, 215] on input "Ontvanger(s)" at bounding box center [292, 207] width 475 height 31
type input "[EMAIL_ADDRESS][DOMAIN_NAME]"
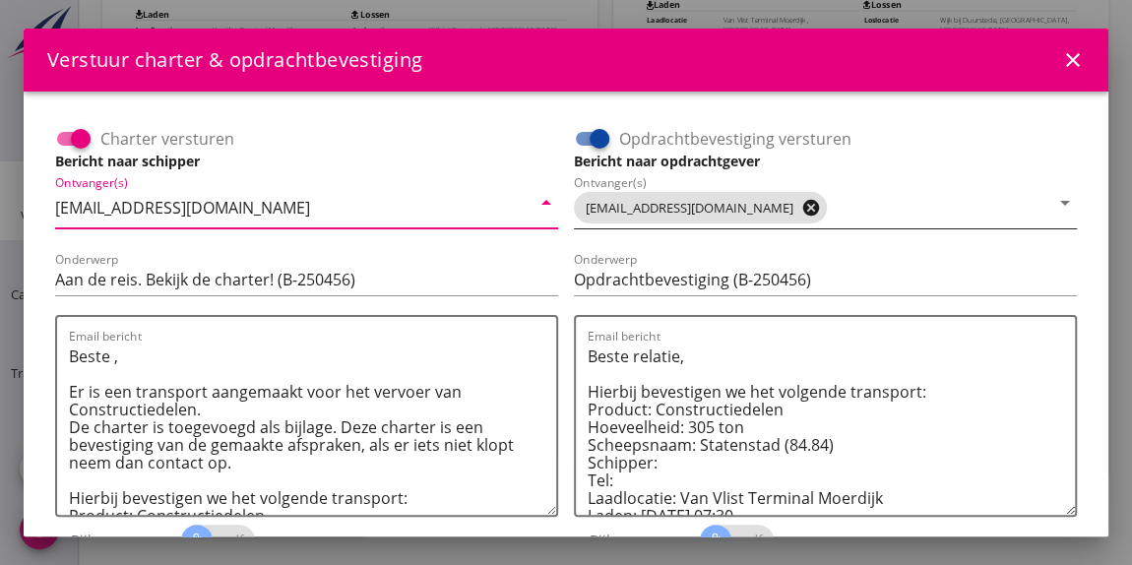
click at [801, 207] on icon "cancel" at bounding box center [811, 208] width 20 height 20
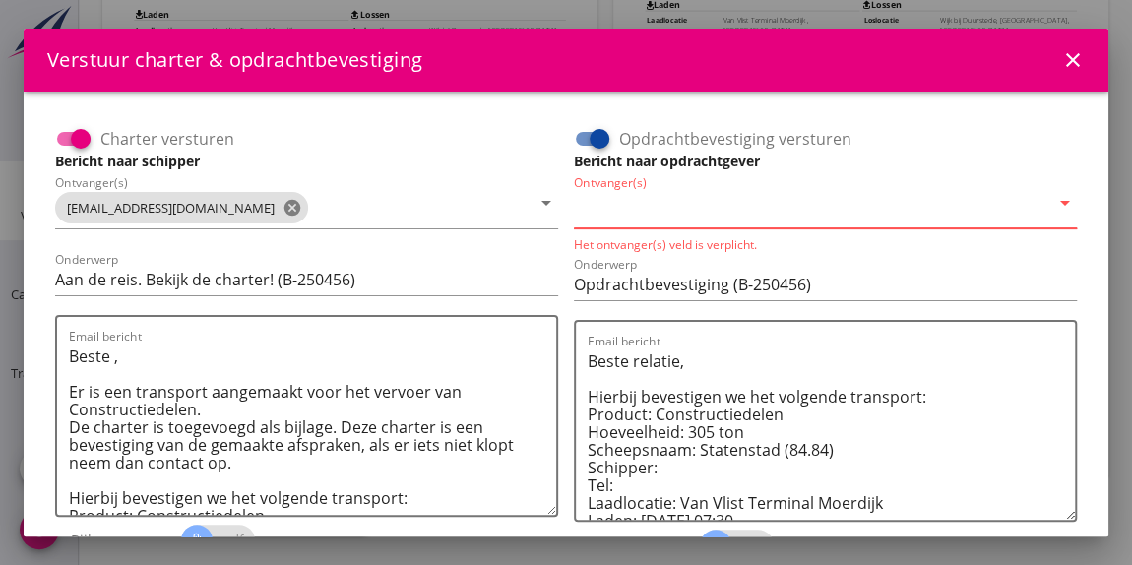
click at [724, 217] on input "Ontvanger(s)" at bounding box center [811, 207] width 475 height 31
type input "[EMAIL_ADDRESS][DOMAIN_NAME]"
click at [901, 152] on h3 "Bericht naar opdrachtgever" at bounding box center [825, 161] width 503 height 21
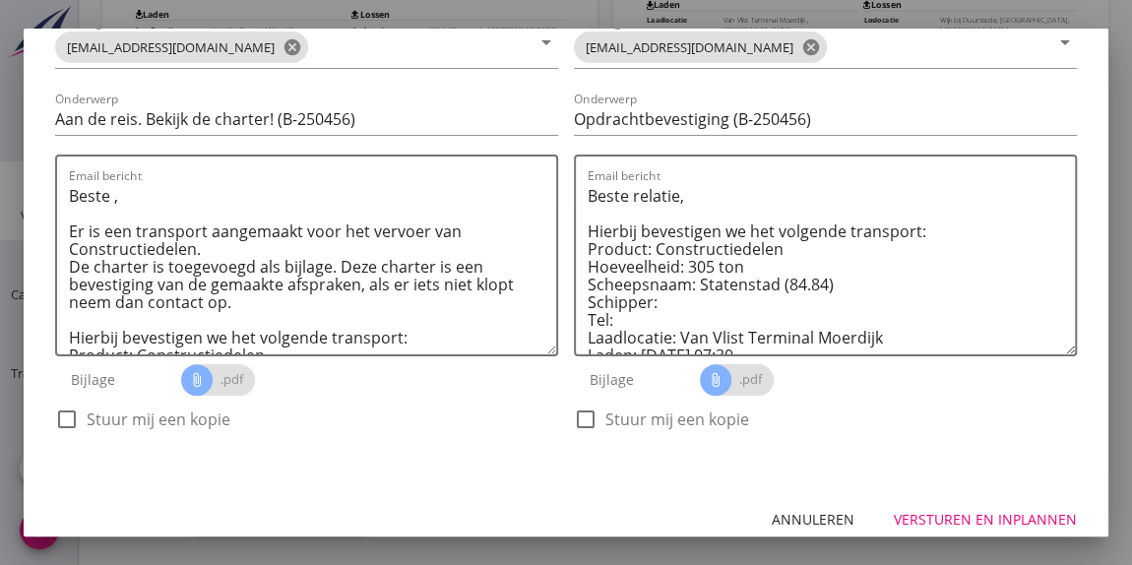
scroll to position [175, 0]
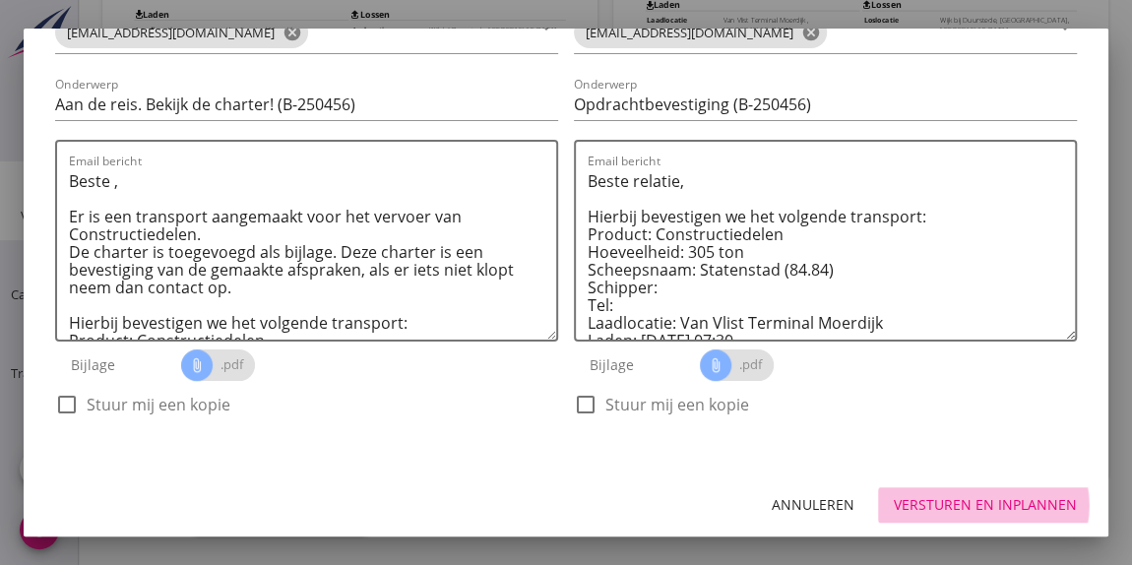
click at [1019, 496] on div "Versturen en inplannen" at bounding box center [985, 504] width 183 height 21
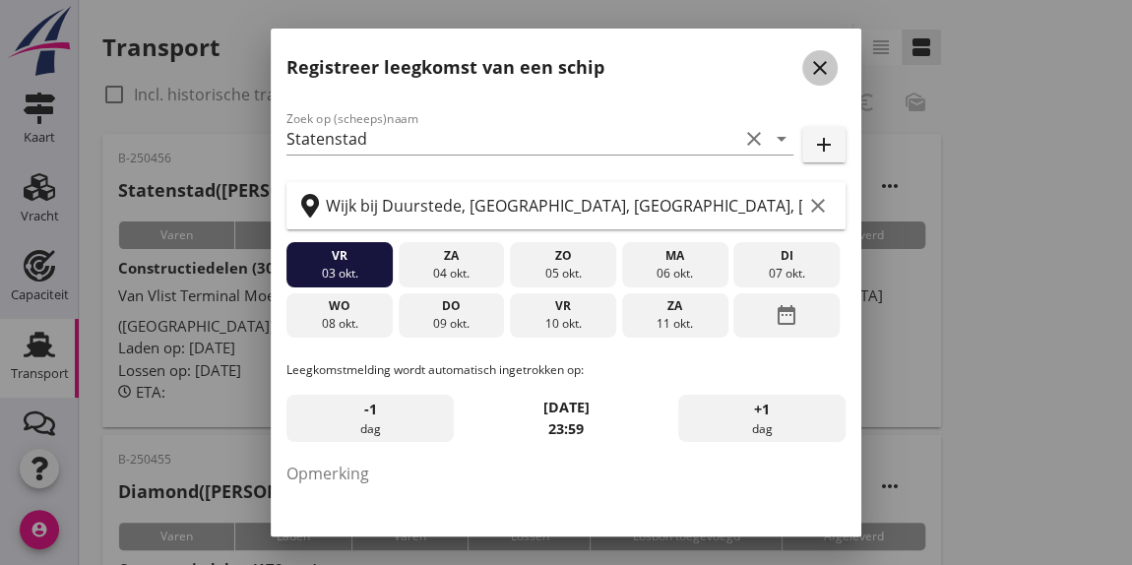
click at [808, 61] on icon "close" at bounding box center [820, 68] width 24 height 24
